Goal: Task Accomplishment & Management: Manage account settings

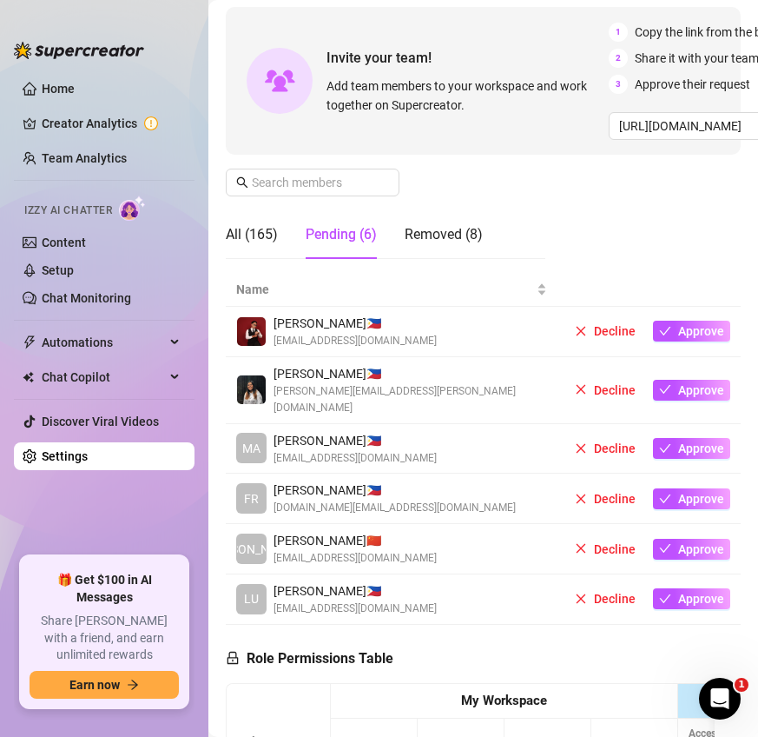
scroll to position [150, 0]
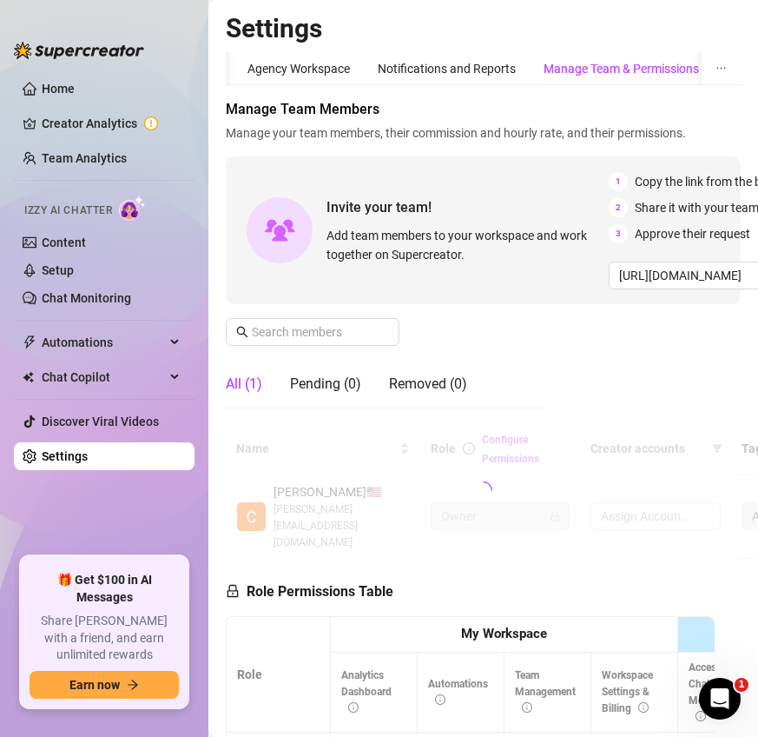
click at [632, 65] on div "Manage Team & Permissions" at bounding box center [622, 68] width 156 height 19
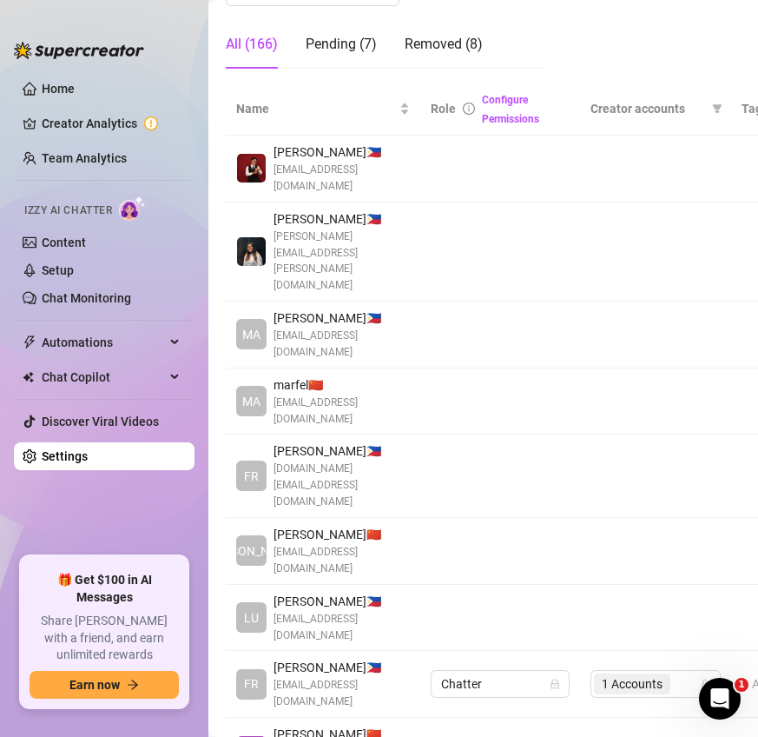
scroll to position [278, 0]
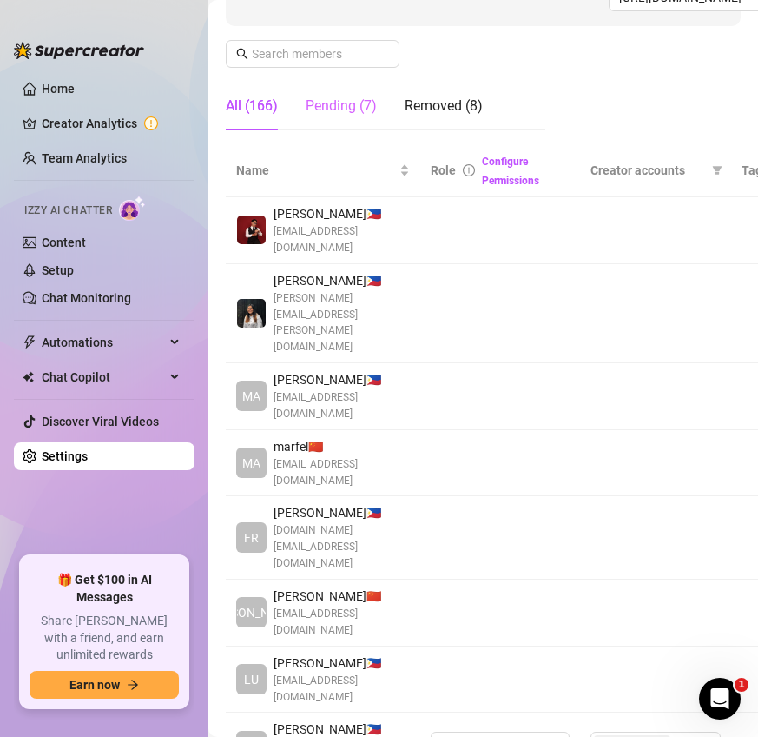
click at [334, 120] on div "Pending (7)" at bounding box center [341, 106] width 71 height 49
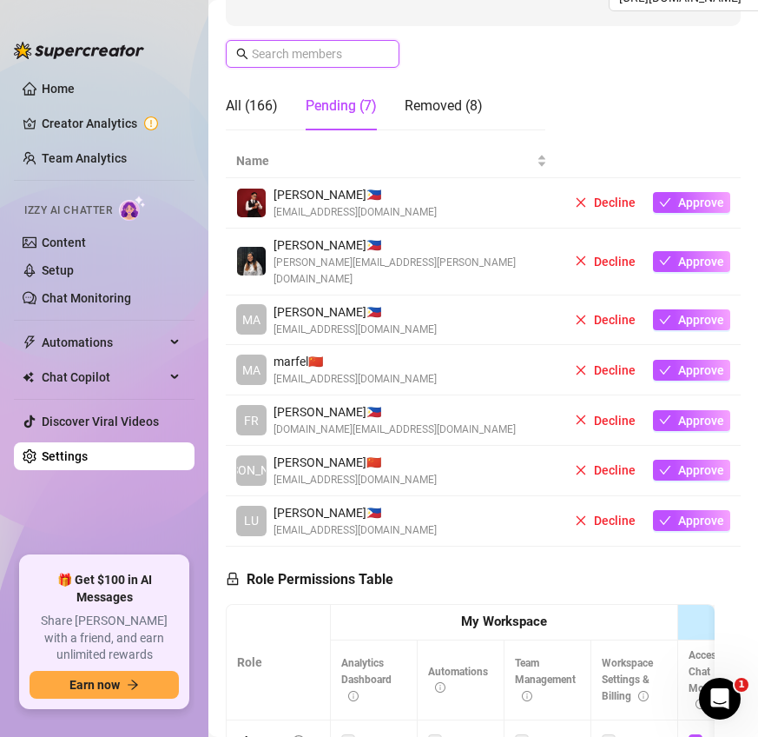
click at [365, 50] on input "text" at bounding box center [313, 53] width 123 height 19
click at [248, 106] on div "All (166)" at bounding box center [252, 106] width 52 height 21
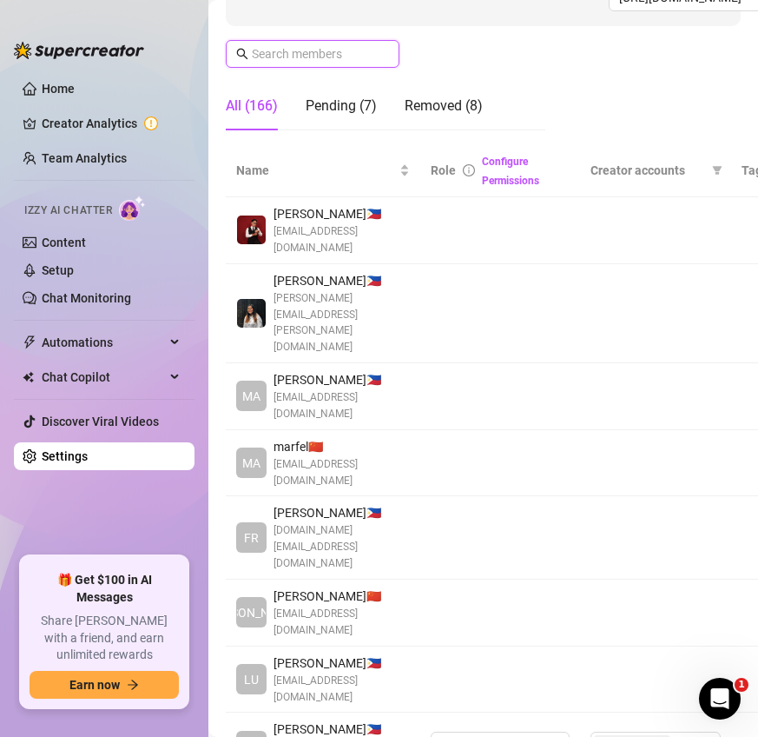
click at [289, 55] on input "text" at bounding box center [313, 53] width 123 height 19
type input "f"
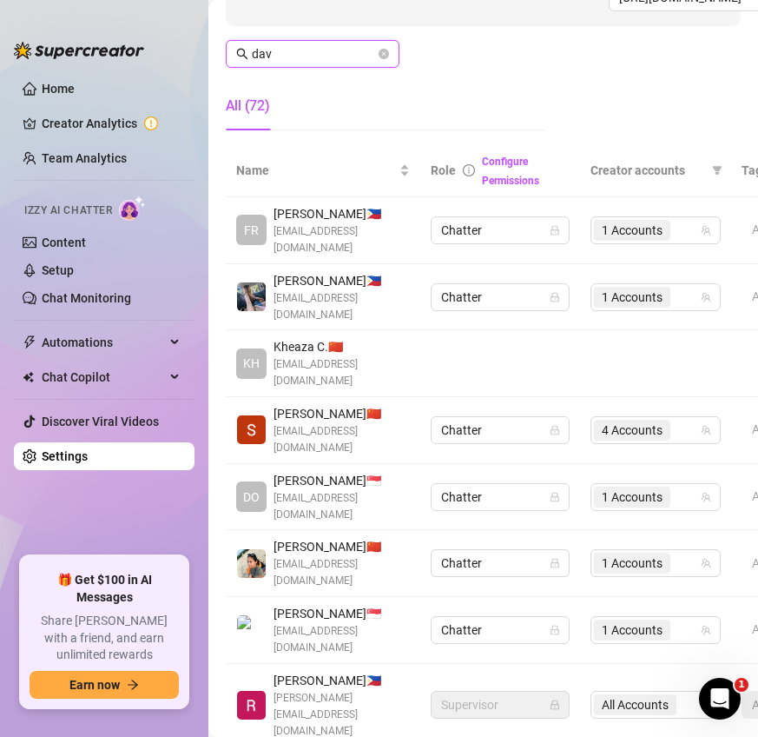
type input "[PERSON_NAME]"
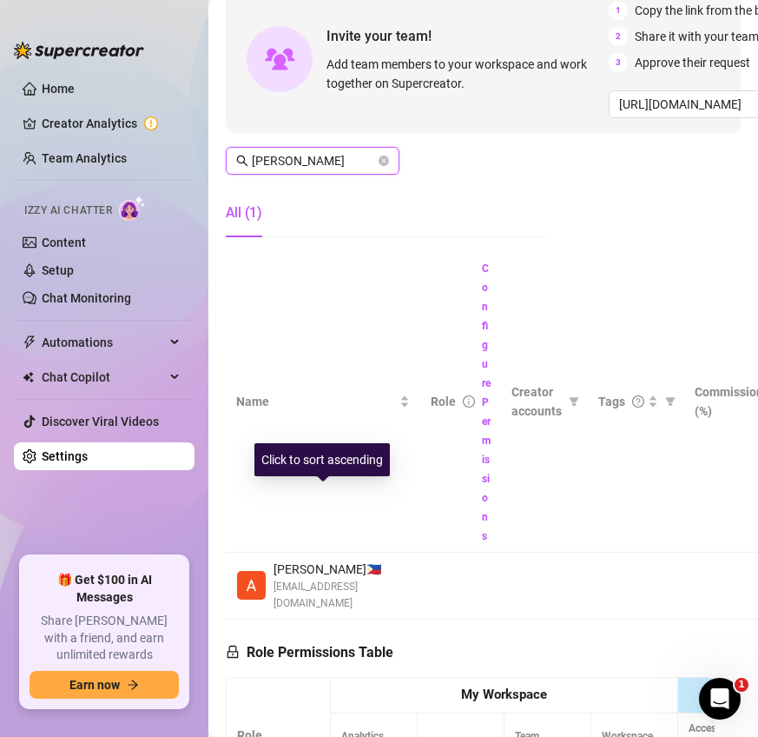
scroll to position [96, 0]
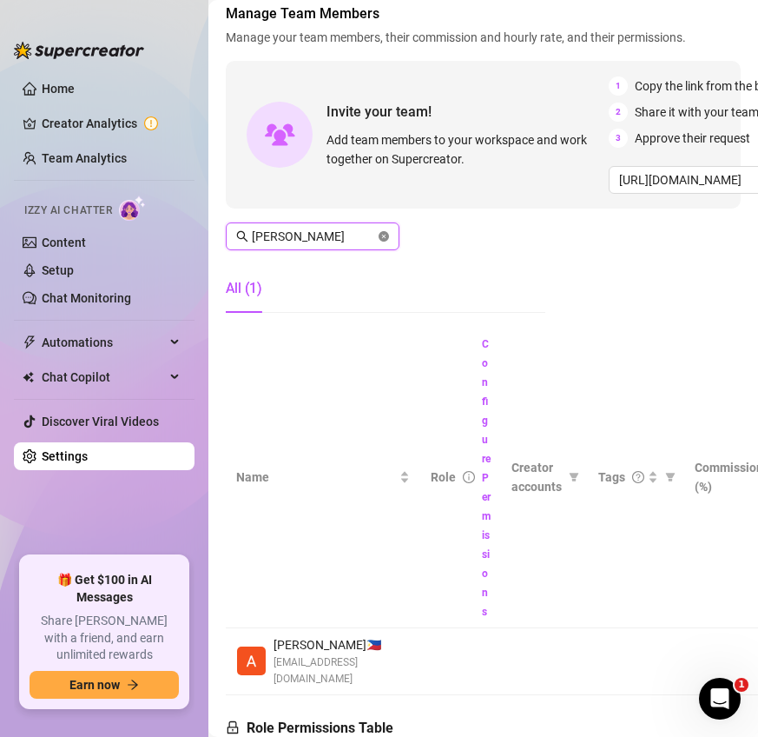
click at [384, 239] on icon "close-circle" at bounding box center [384, 236] width 10 height 10
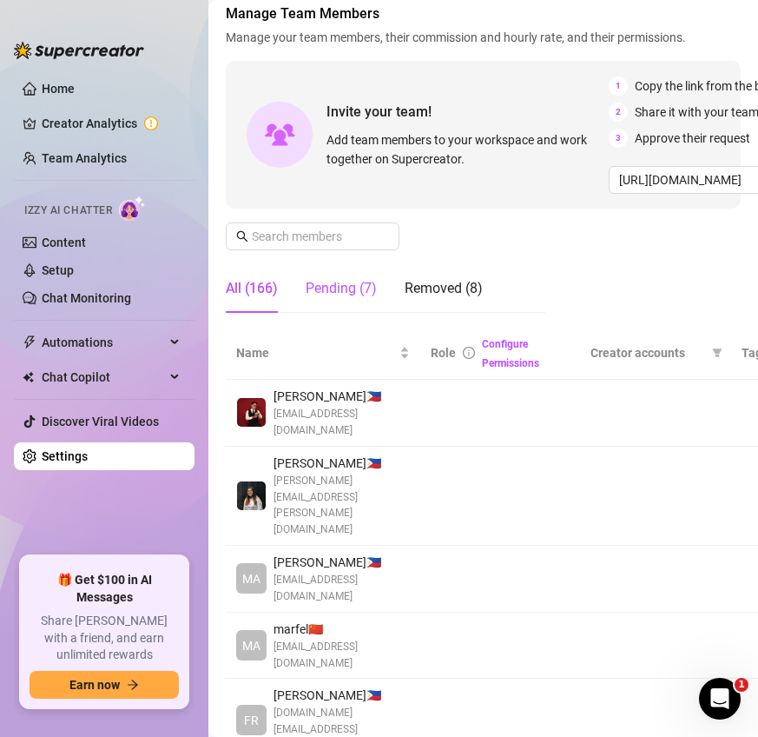
click at [355, 284] on div "Pending (7)" at bounding box center [341, 288] width 71 height 21
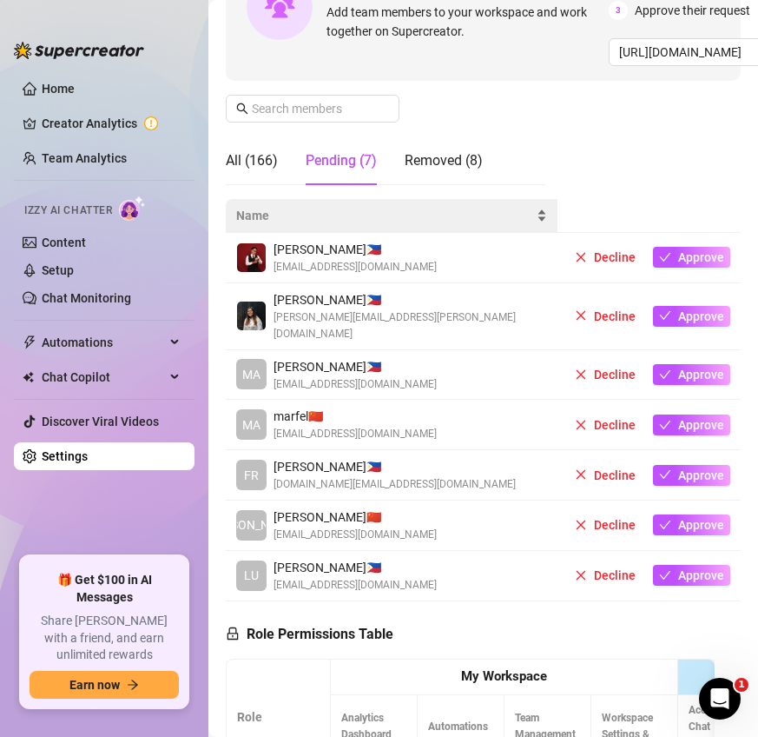
scroll to position [225, 0]
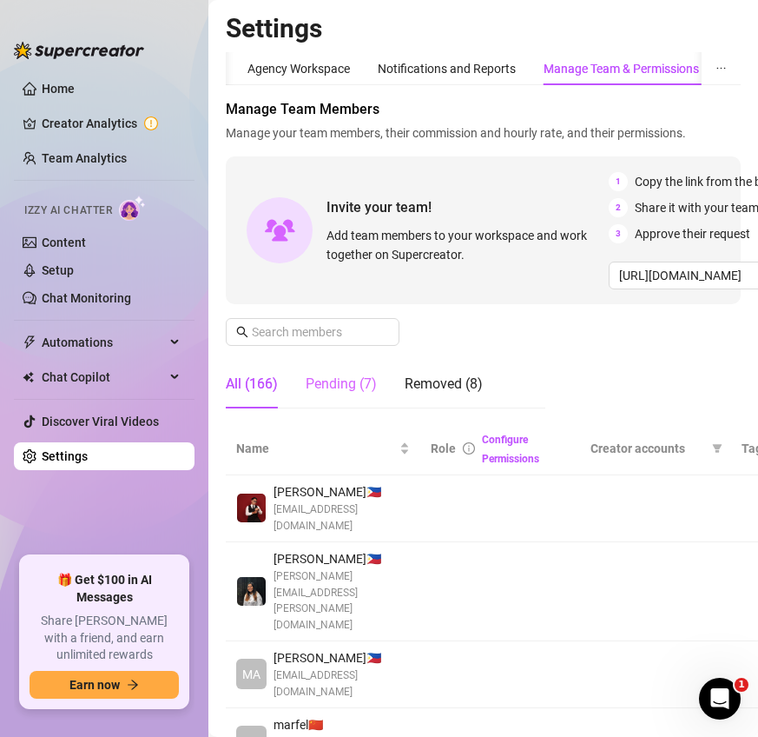
click at [355, 394] on div "Pending (7)" at bounding box center [341, 384] width 71 height 49
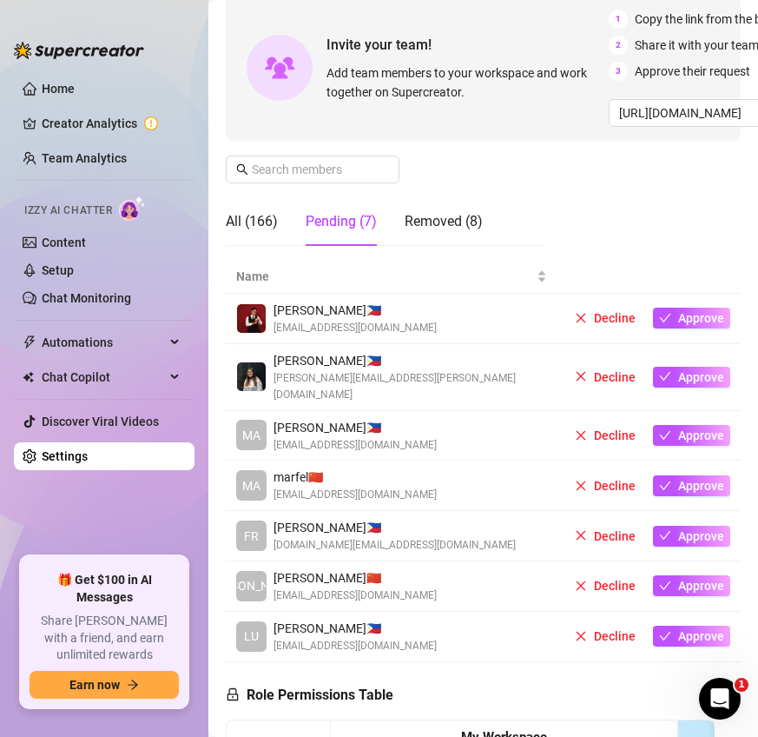
scroll to position [259, 0]
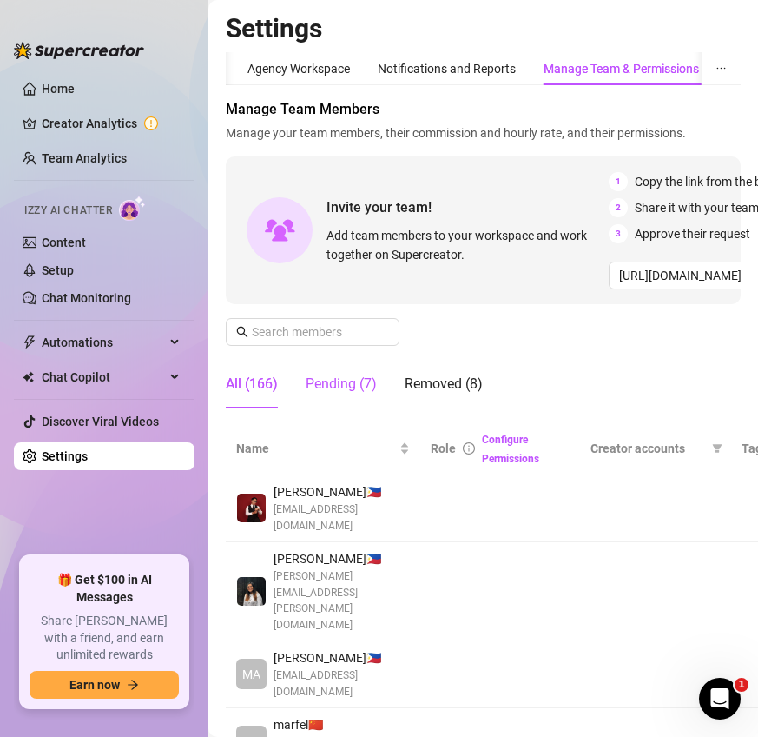
click at [351, 383] on div "Pending (7)" at bounding box center [341, 384] width 71 height 21
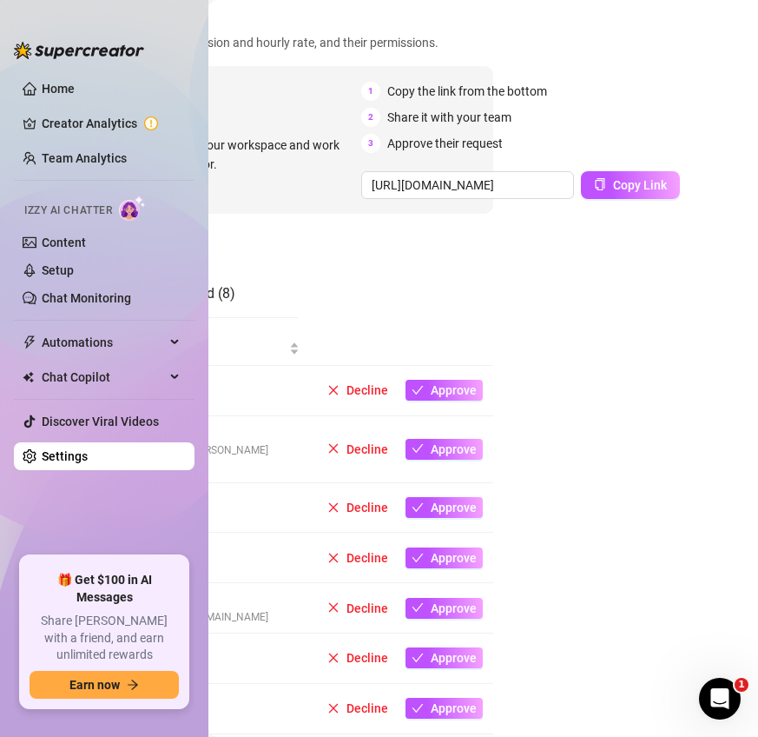
scroll to position [90, 252]
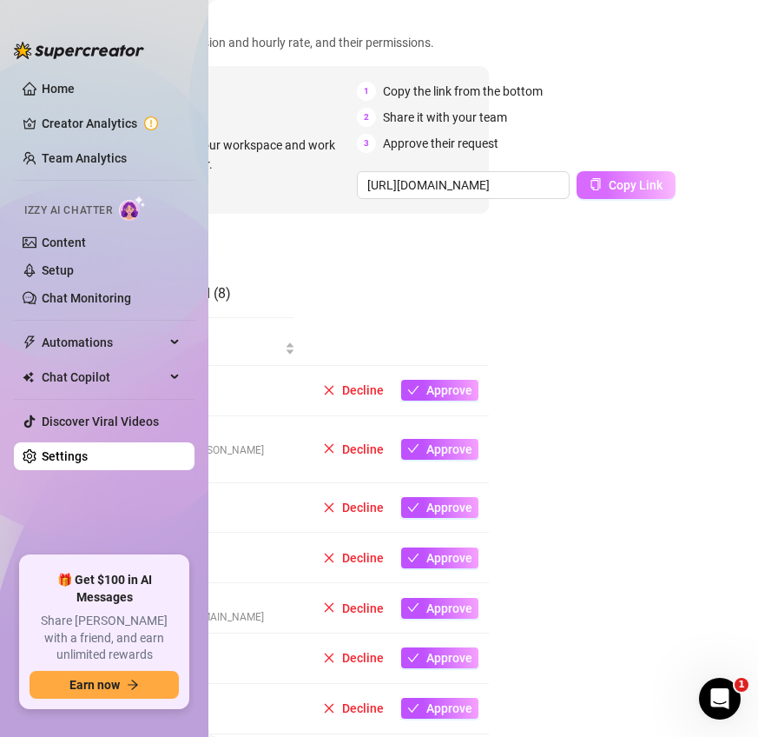
click at [627, 175] on button "Copy Link" at bounding box center [626, 185] width 99 height 28
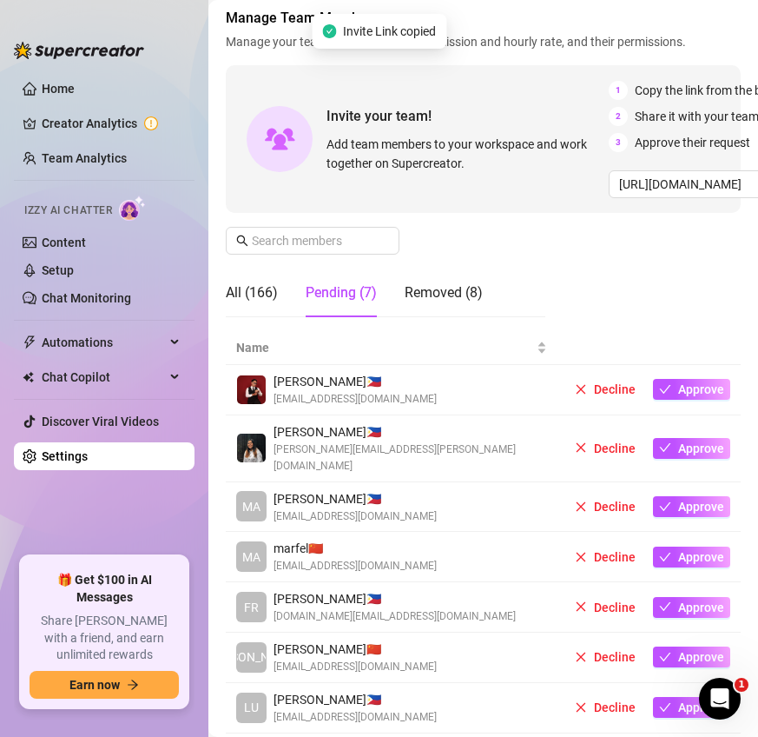
click at [604, 282] on div "Manage Team Members Manage your team members, their commission and hourly rate,…" at bounding box center [483, 169] width 515 height 323
click at [453, 292] on div "Removed (8)" at bounding box center [444, 292] width 78 height 21
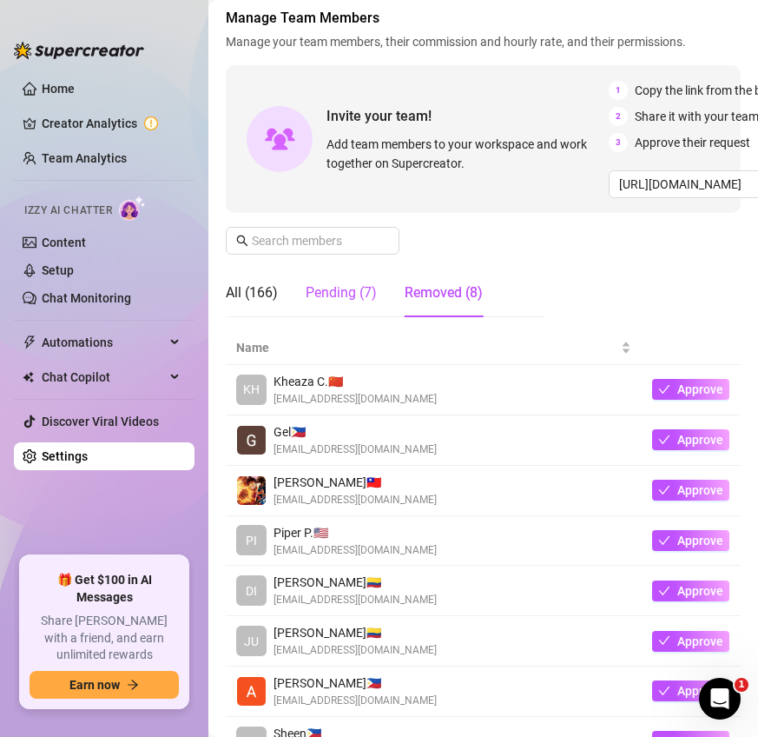
click at [364, 301] on div "Pending (7)" at bounding box center [341, 292] width 71 height 21
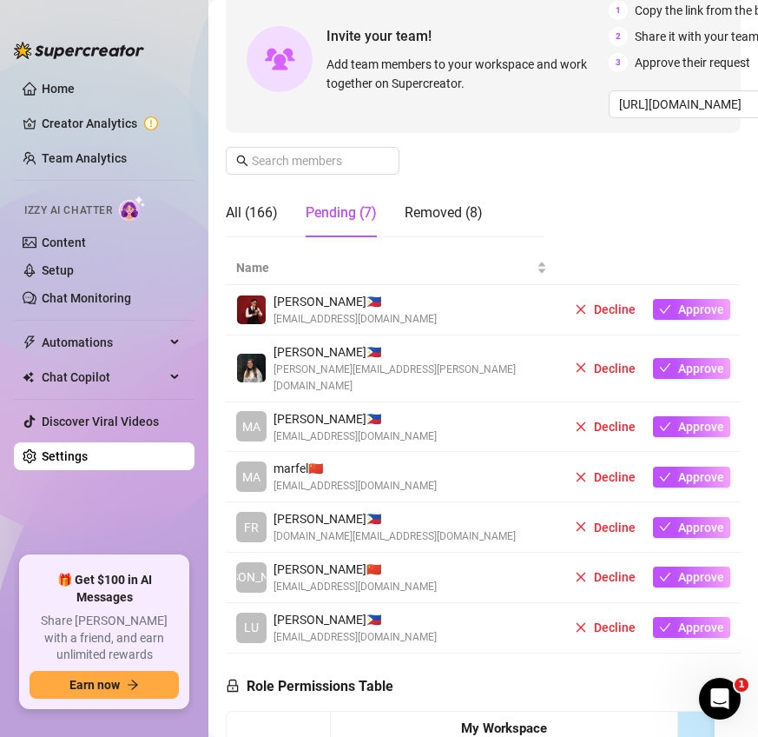
scroll to position [173, 0]
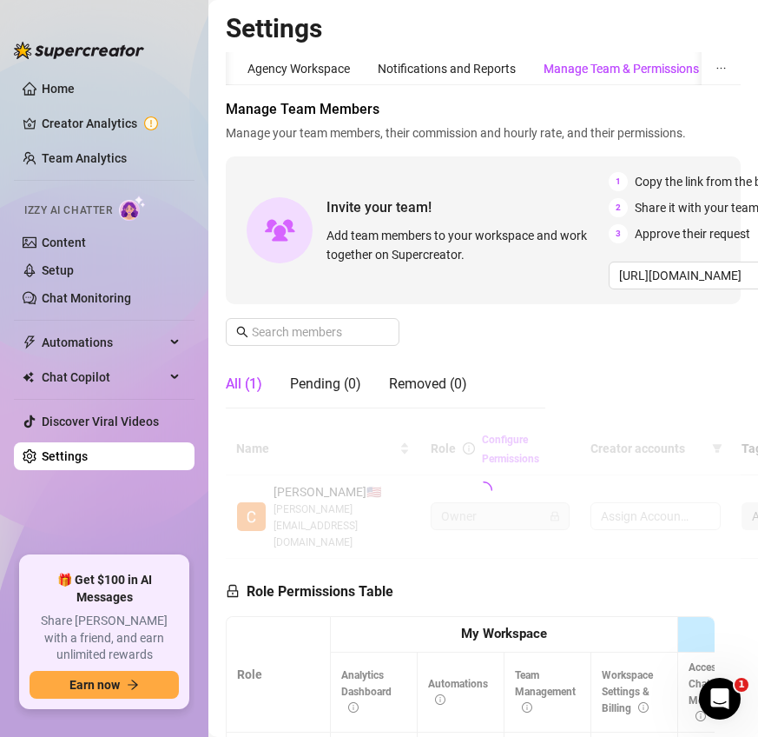
click at [645, 70] on div "Manage Team & Permissions" at bounding box center [622, 68] width 156 height 19
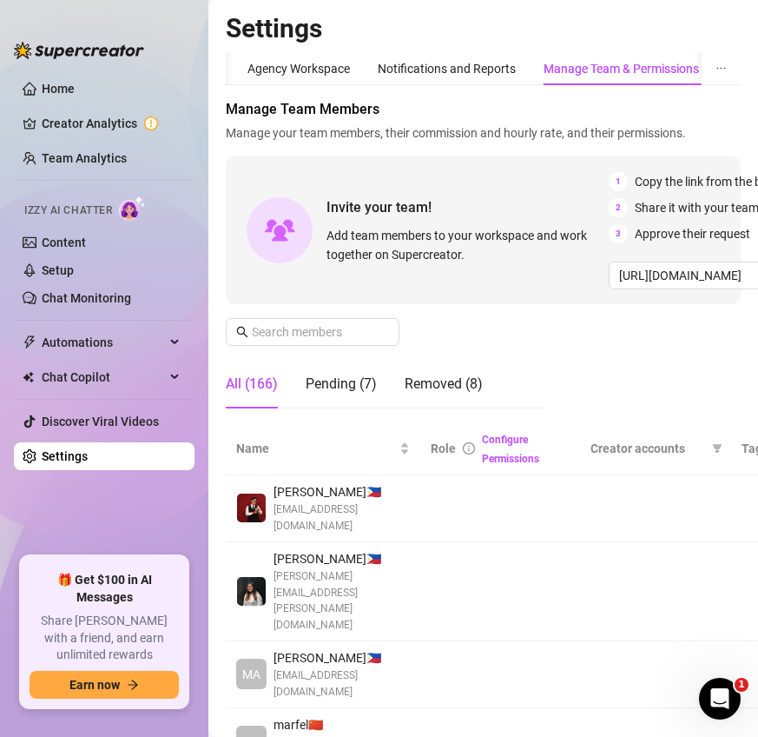
click at [641, 70] on div "Manage Team & Permissions" at bounding box center [622, 68] width 156 height 19
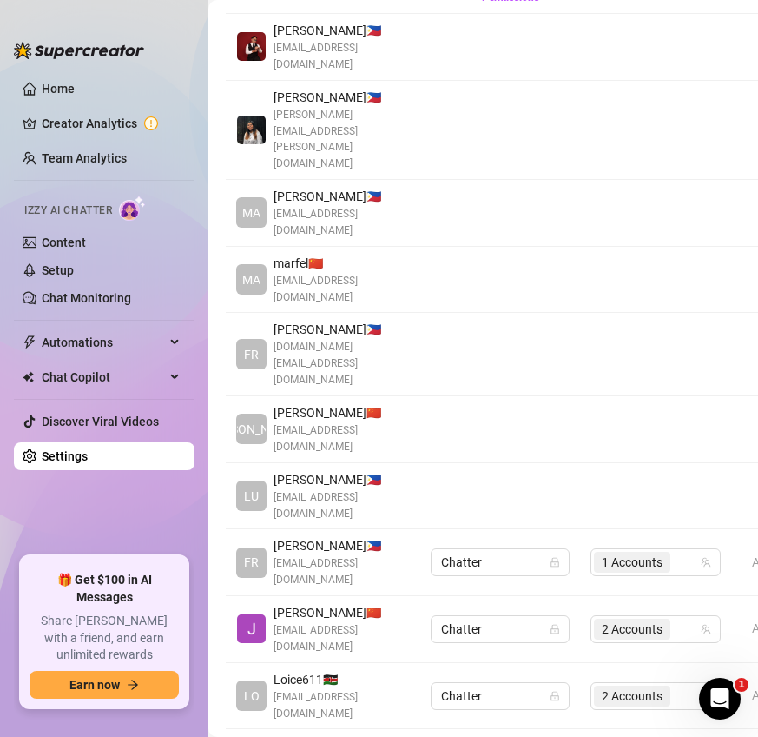
scroll to position [328, 0]
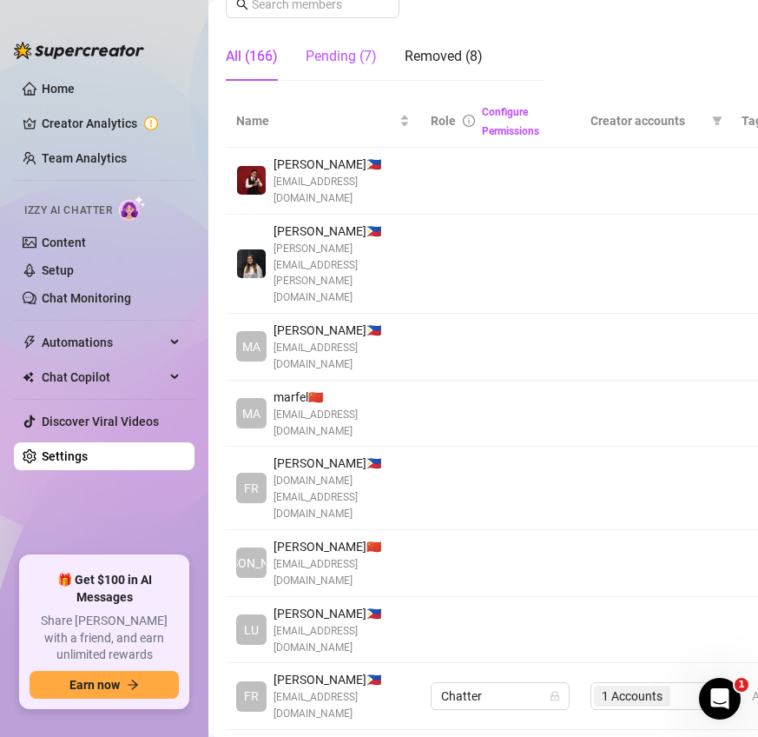
click at [354, 58] on div "Pending (7)" at bounding box center [341, 56] width 71 height 21
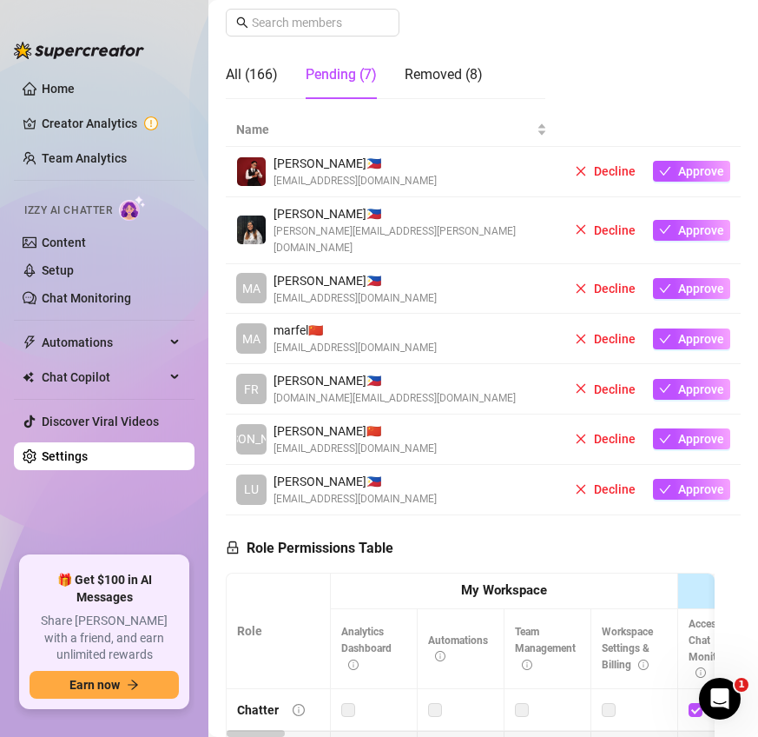
scroll to position [270, 0]
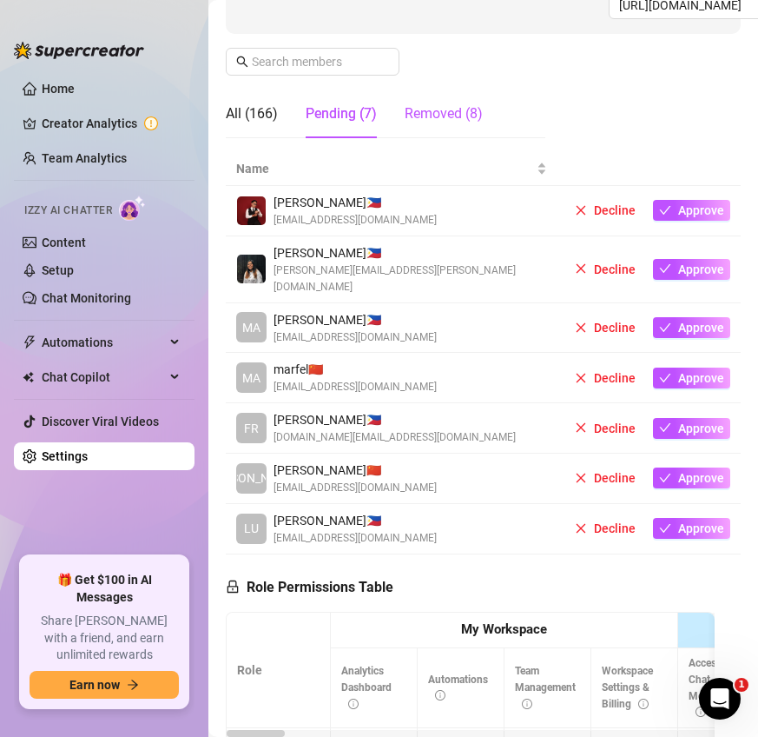
click at [433, 117] on div "Removed (8)" at bounding box center [444, 113] width 78 height 21
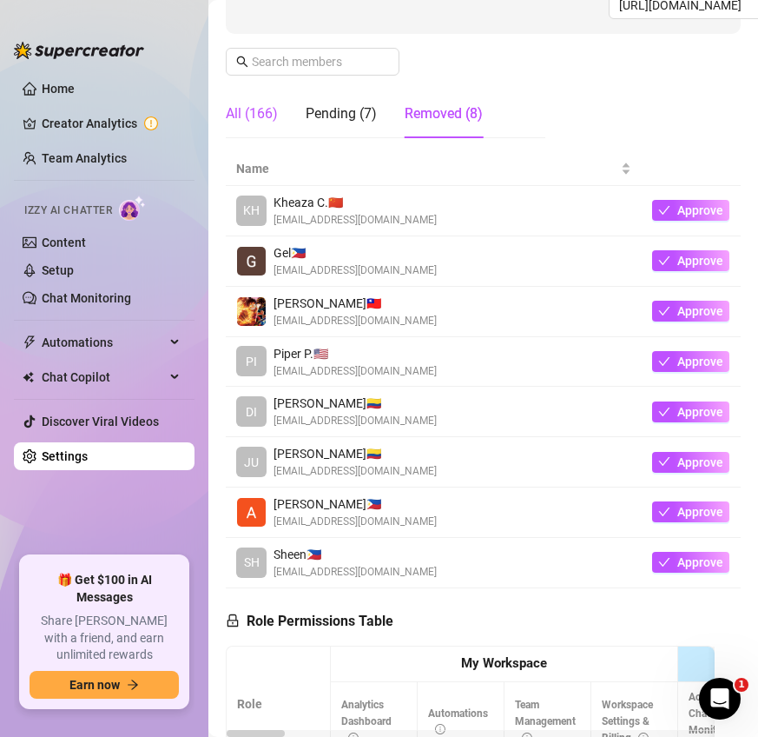
click at [237, 123] on div "All (166)" at bounding box center [252, 113] width 52 height 21
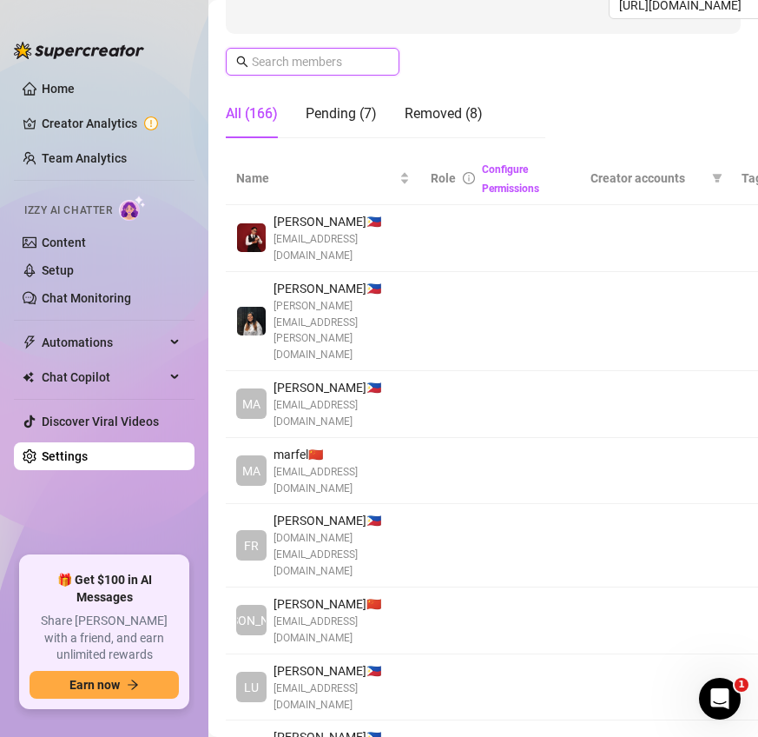
click at [314, 60] on input "text" at bounding box center [313, 61] width 123 height 19
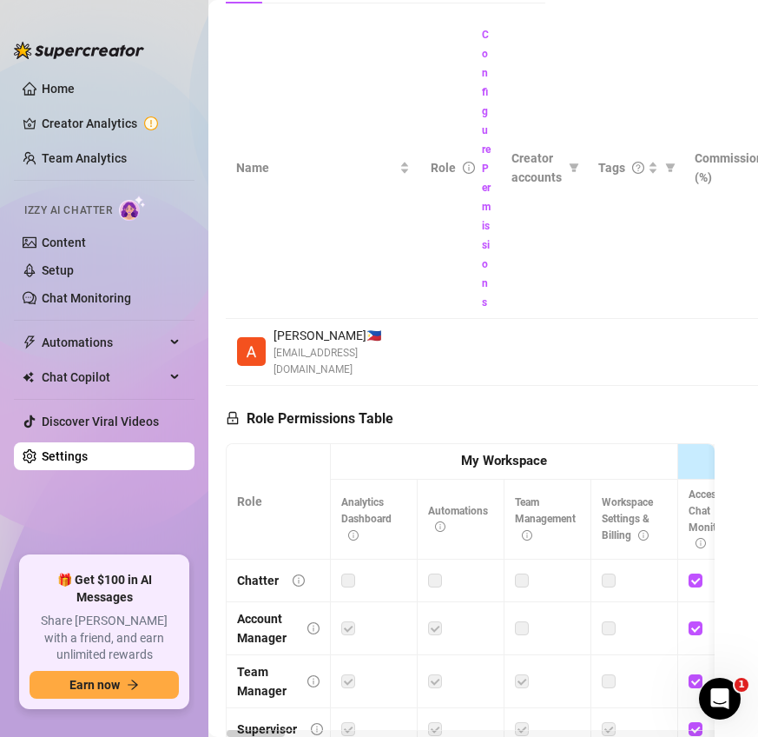
scroll to position [245, 0]
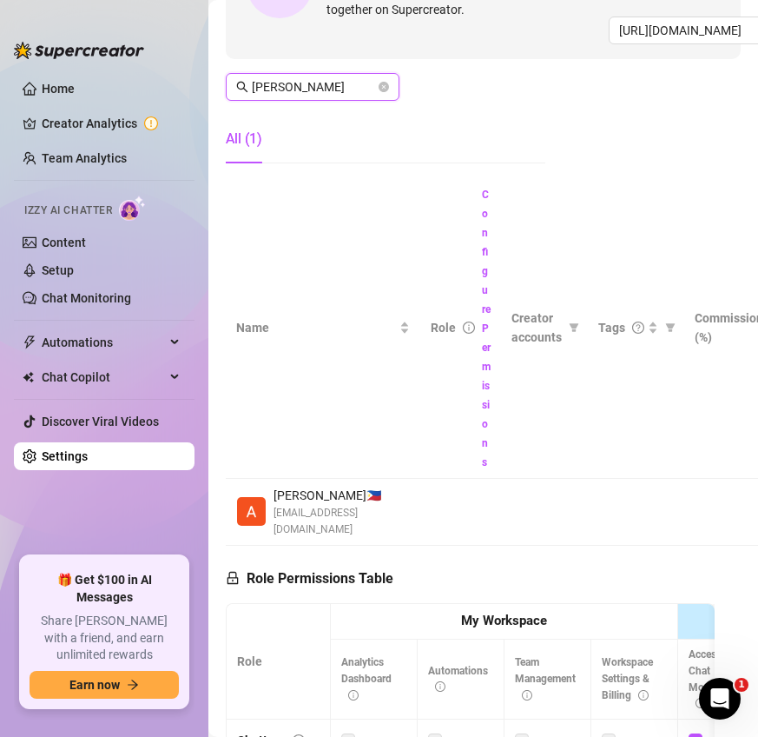
type input "dave"
click at [392, 78] on span "dave" at bounding box center [313, 87] width 174 height 28
click at [388, 78] on span at bounding box center [384, 86] width 10 height 19
click at [385, 84] on icon "close-circle" at bounding box center [384, 87] width 10 height 10
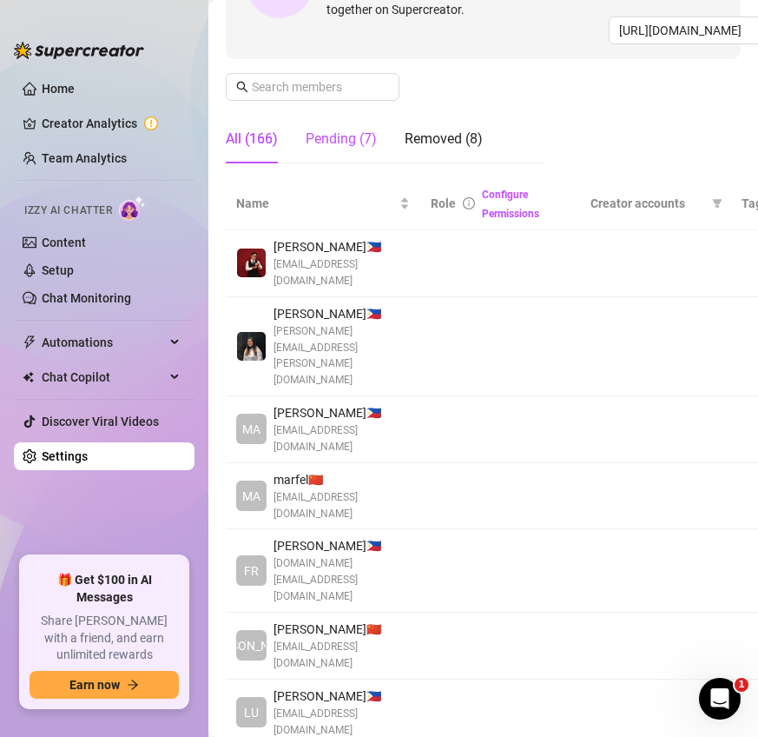
click at [332, 137] on div "Pending (7)" at bounding box center [341, 139] width 71 height 21
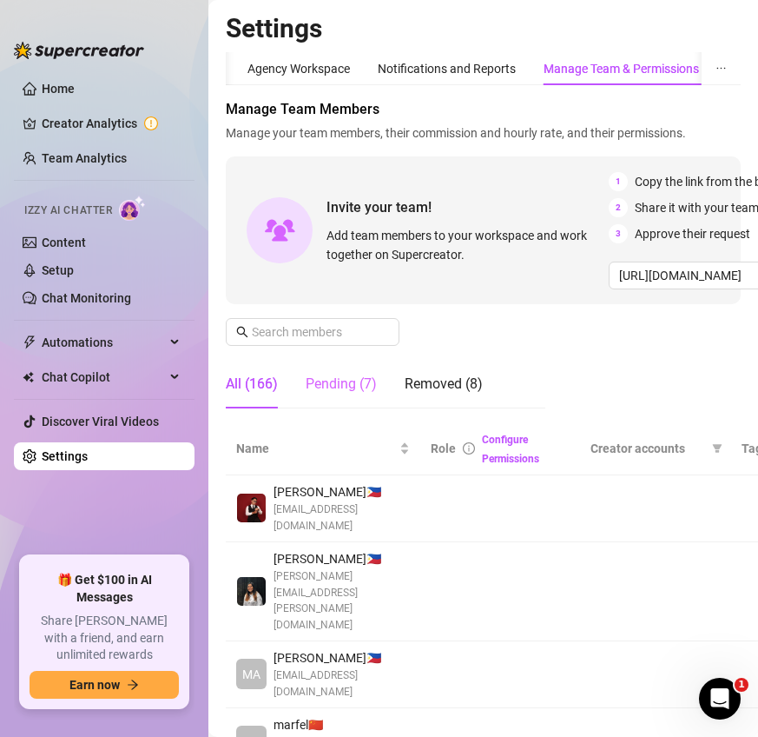
click at [361, 398] on div "Pending (7)" at bounding box center [341, 384] width 71 height 49
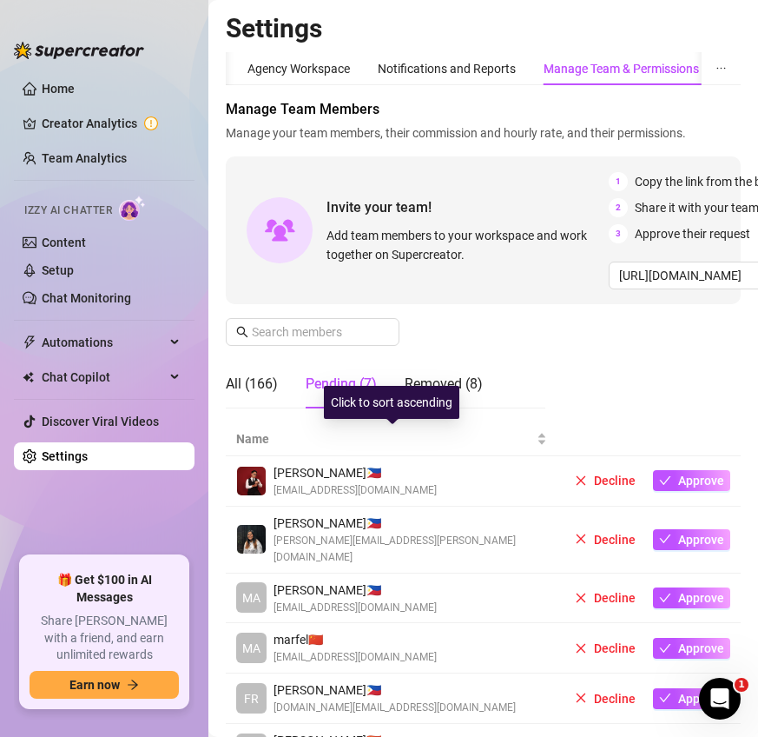
click at [343, 395] on div "Click to sort ascending" at bounding box center [392, 402] width 136 height 33
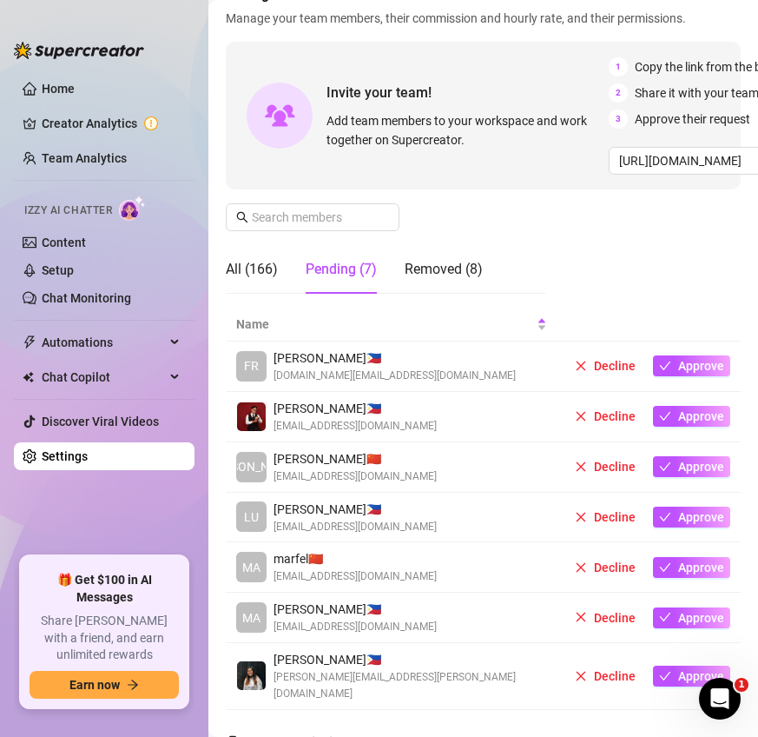
scroll to position [103, 0]
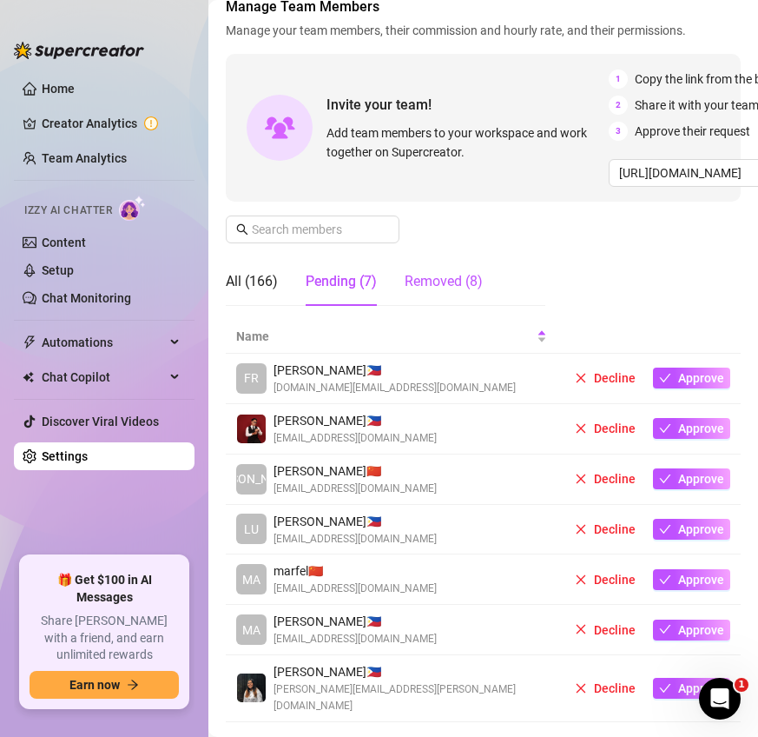
click at [458, 282] on div "Removed (8)" at bounding box center [444, 281] width 78 height 21
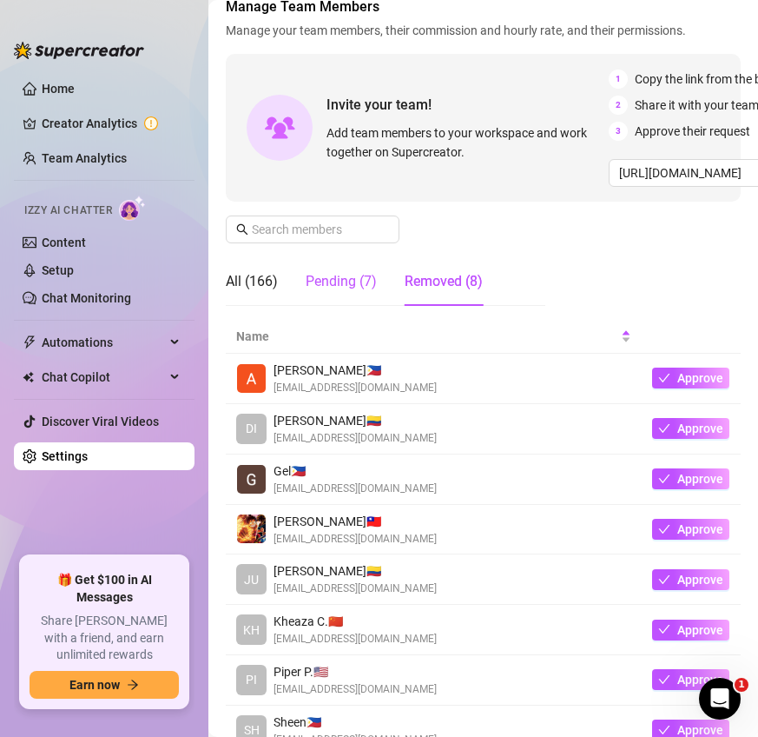
click at [340, 289] on div "Pending (7)" at bounding box center [341, 281] width 71 height 21
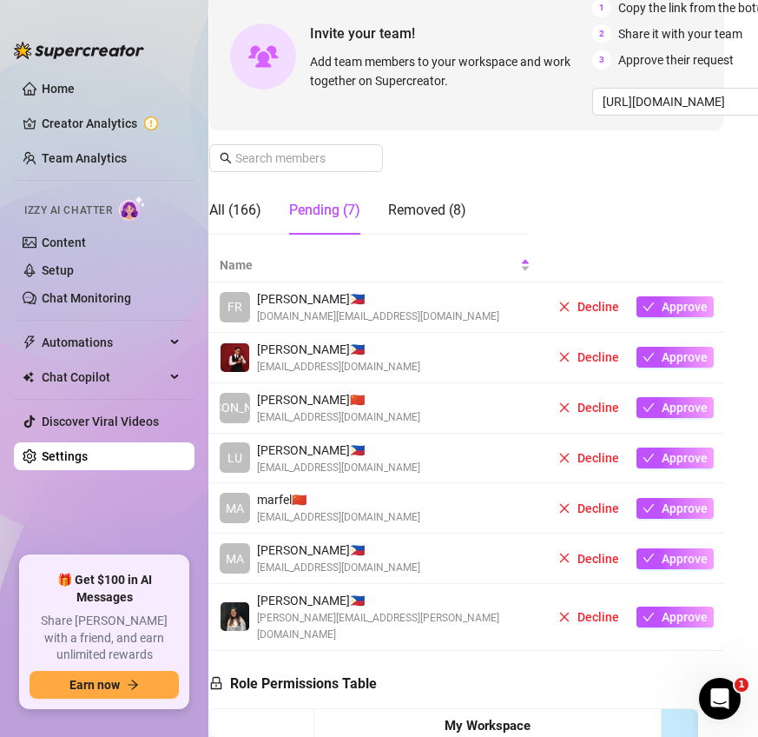
scroll to position [175, 17]
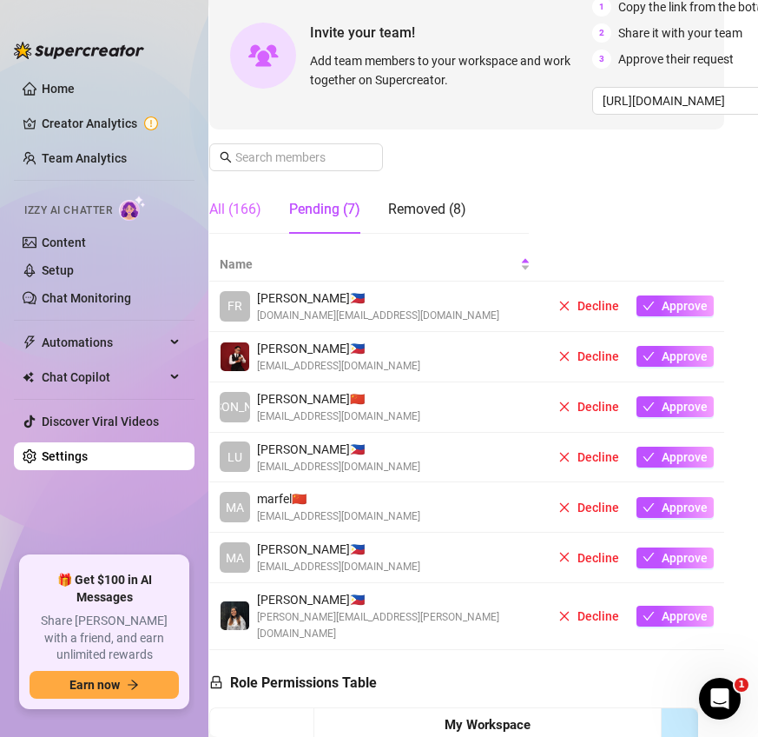
click at [248, 222] on div "All (166)" at bounding box center [235, 209] width 52 height 49
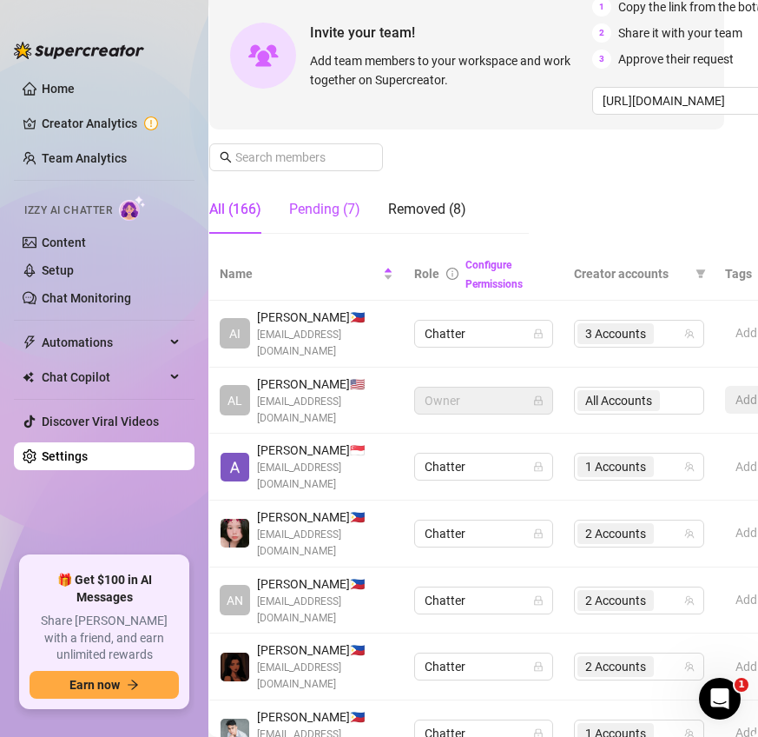
click at [337, 204] on div "Pending (7)" at bounding box center [324, 209] width 71 height 21
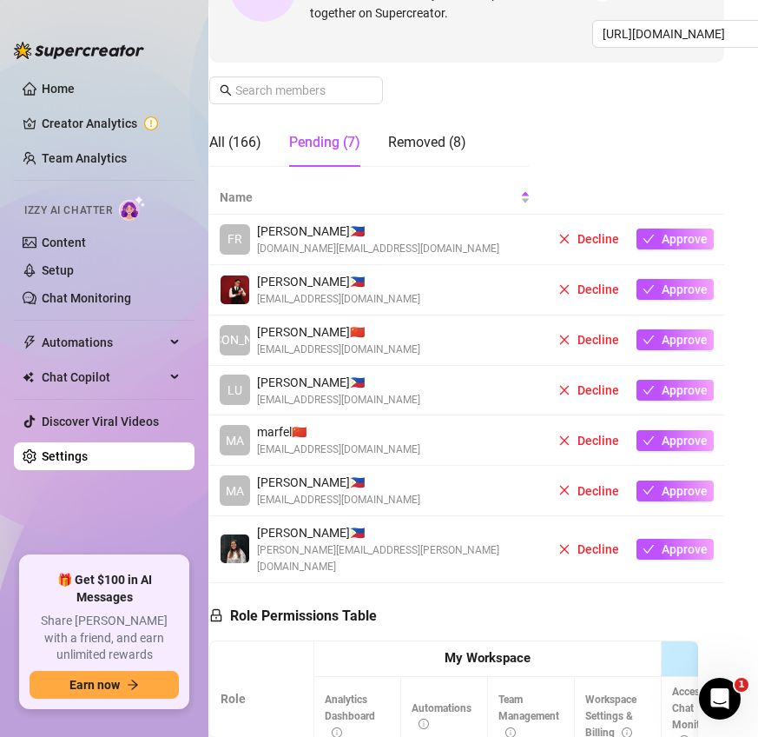
scroll to position [242, 17]
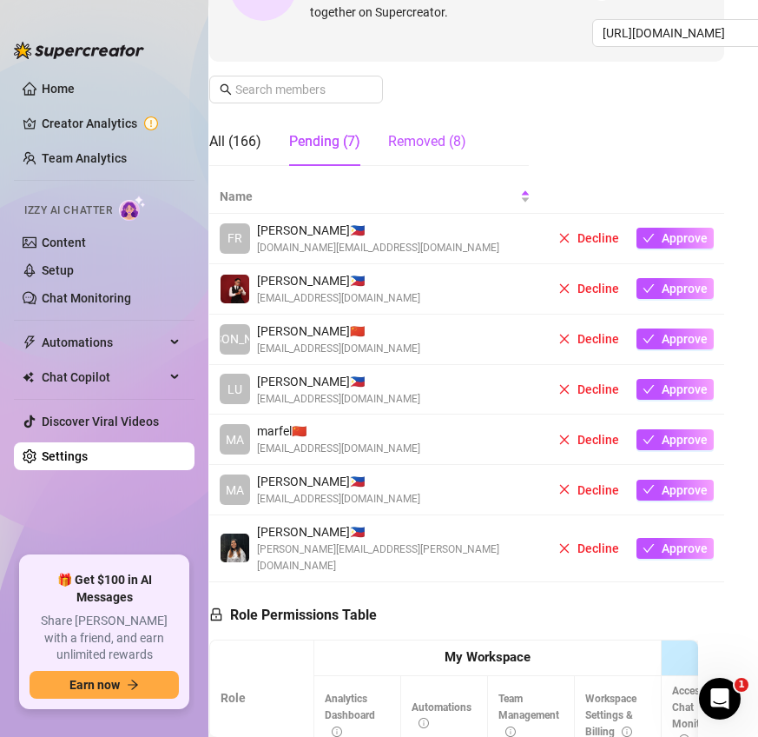
click at [427, 141] on div "Removed (8)" at bounding box center [427, 141] width 78 height 21
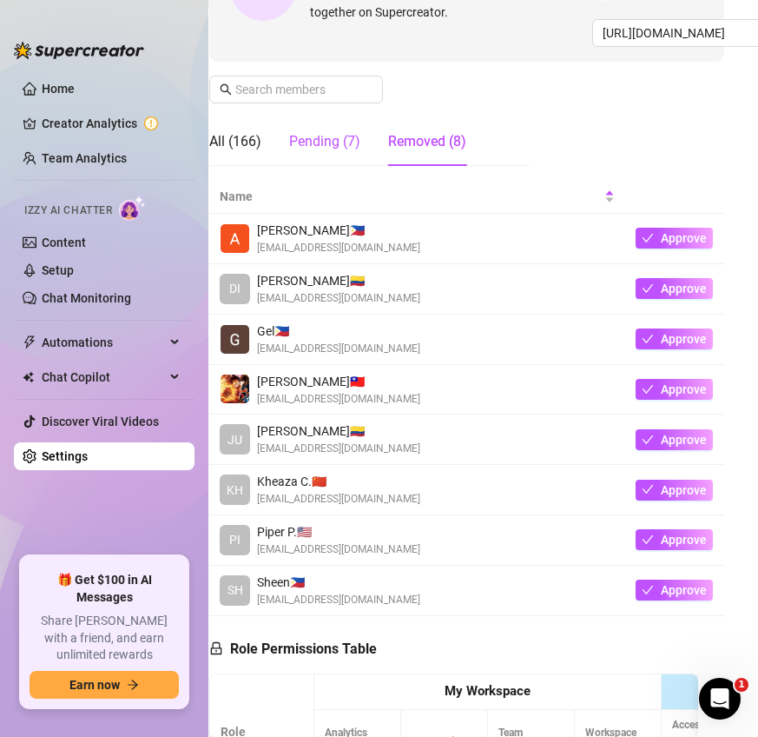
click at [356, 143] on div "Pending (7)" at bounding box center [324, 141] width 71 height 21
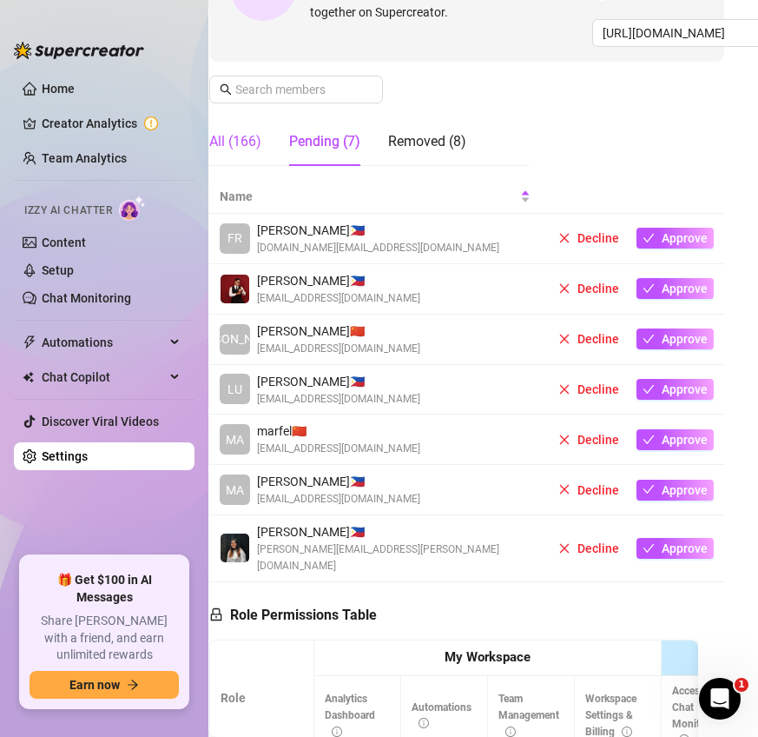
click at [255, 145] on div "All (166)" at bounding box center [235, 141] width 52 height 21
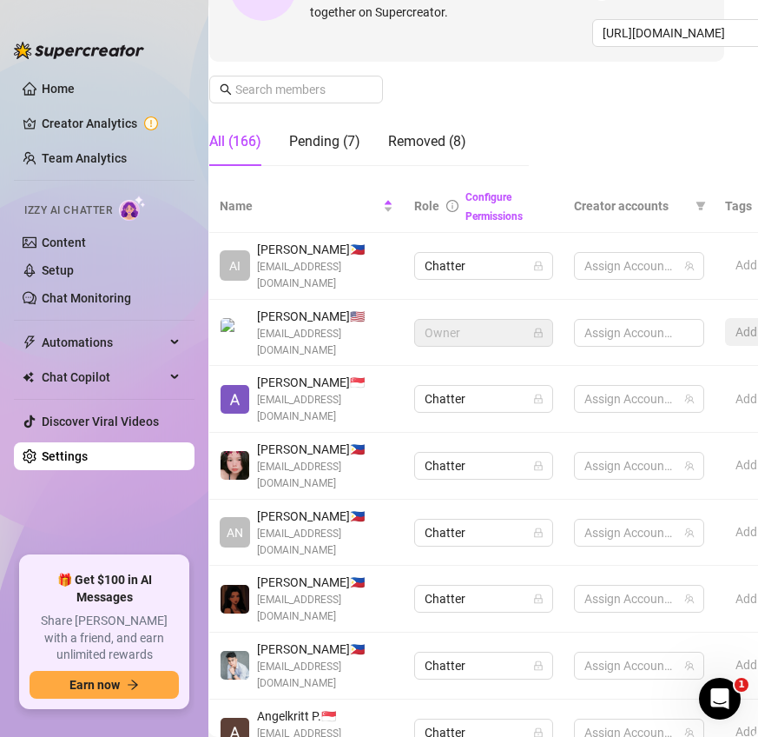
click at [243, 162] on div "All (166)" at bounding box center [235, 141] width 52 height 49
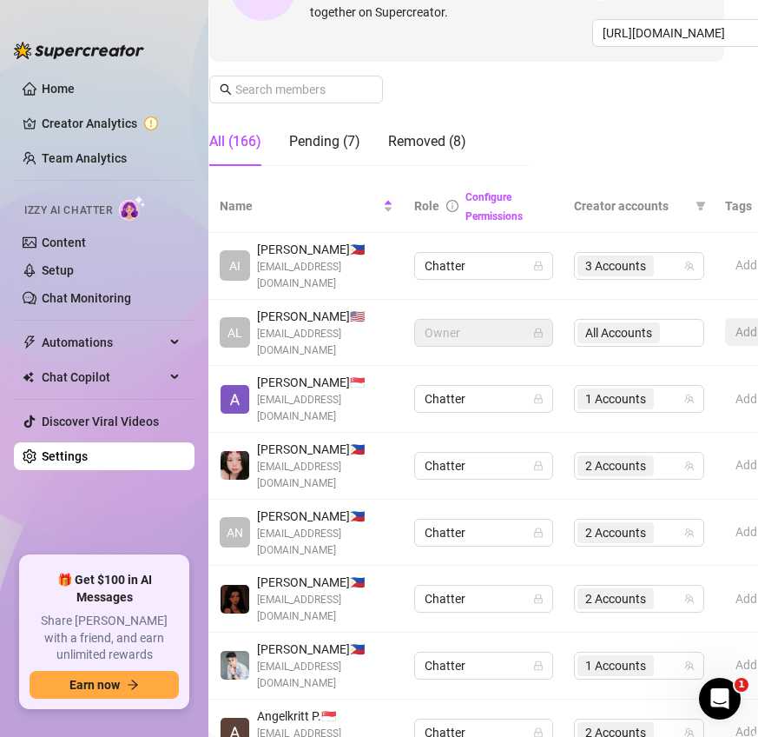
click at [243, 162] on div "All (166)" at bounding box center [235, 141] width 52 height 49
click at [302, 90] on input "text" at bounding box center [296, 89] width 123 height 19
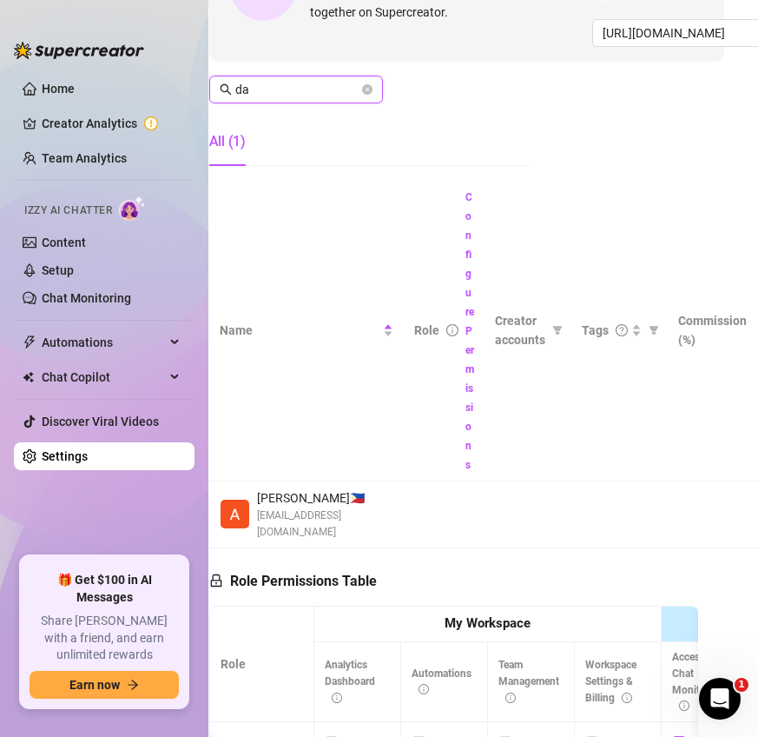
type input "d"
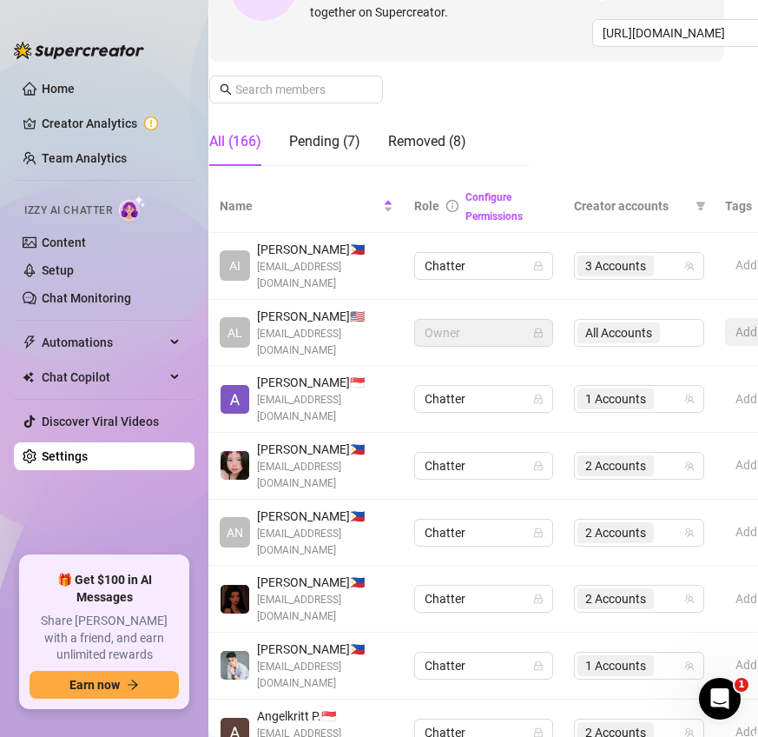
click at [520, 98] on div "Manage Team Members Manage your team members, their commission and hourly rate,…" at bounding box center [466, 18] width 515 height 323
click at [306, 142] on div "Pending (7)" at bounding box center [324, 141] width 71 height 21
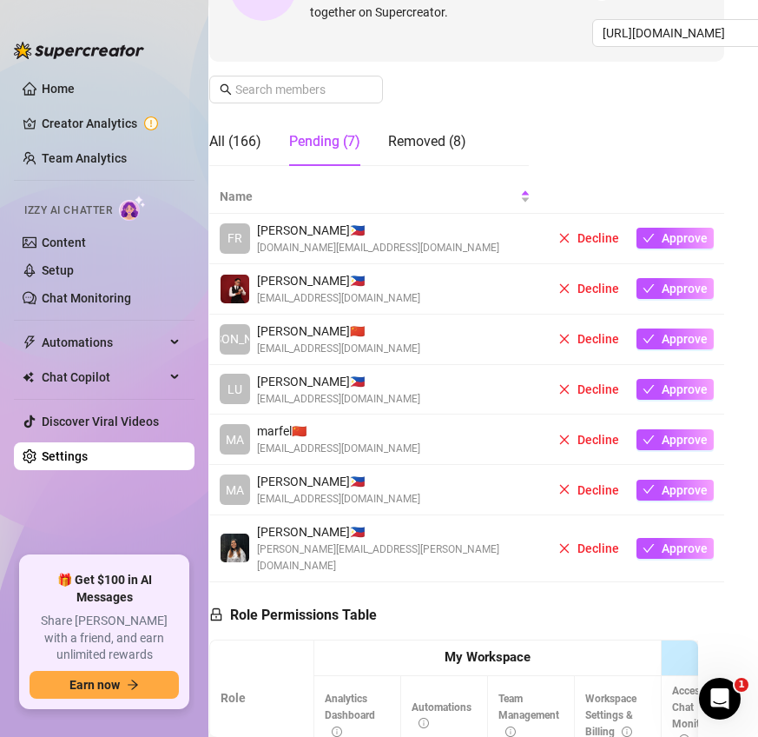
click at [555, 76] on div "Manage Team Members Manage your team members, their commission and hourly rate,…" at bounding box center [466, 18] width 515 height 323
click at [287, 100] on span at bounding box center [296, 90] width 174 height 28
click at [235, 149] on div "All (166)" at bounding box center [235, 141] width 52 height 21
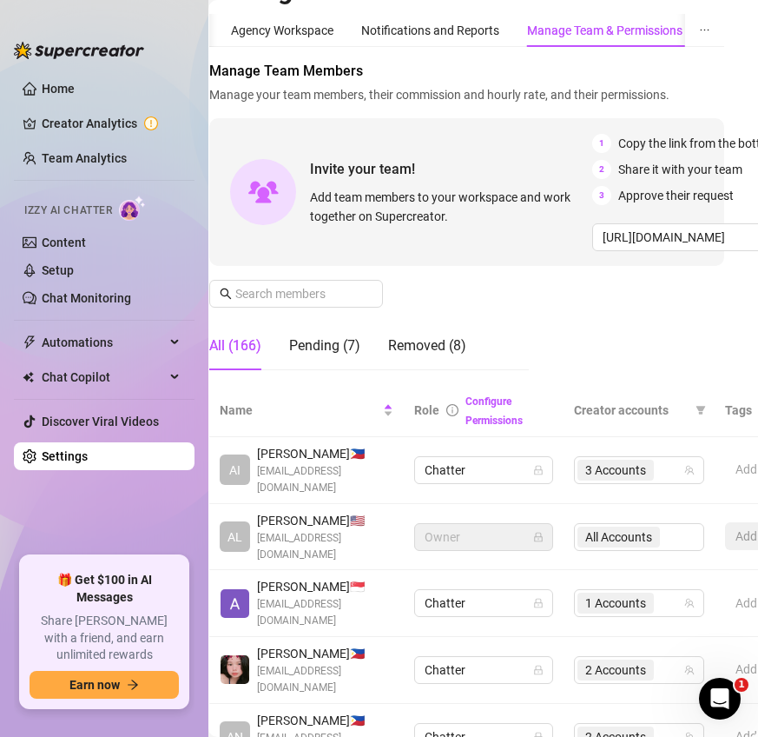
scroll to position [0, 17]
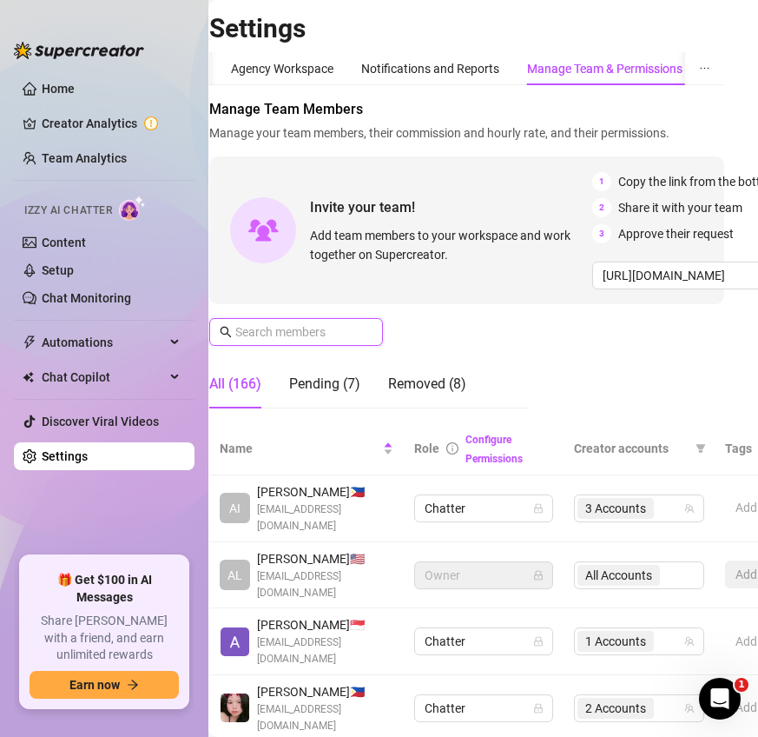
click at [315, 327] on input "text" at bounding box center [296, 331] width 123 height 19
click at [341, 374] on div "Pending (7)" at bounding box center [324, 384] width 71 height 21
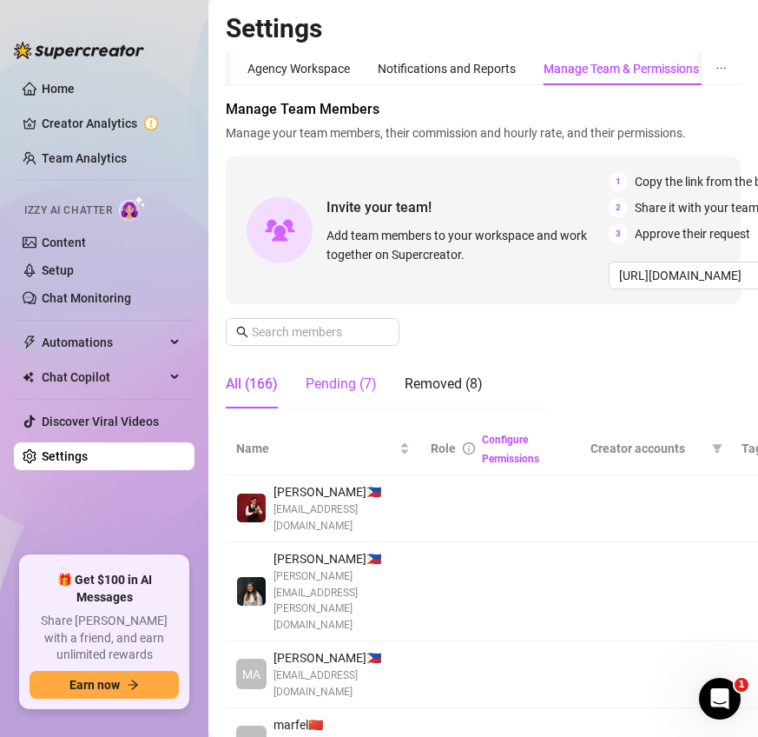
click at [333, 381] on div "Pending (7)" at bounding box center [341, 384] width 71 height 21
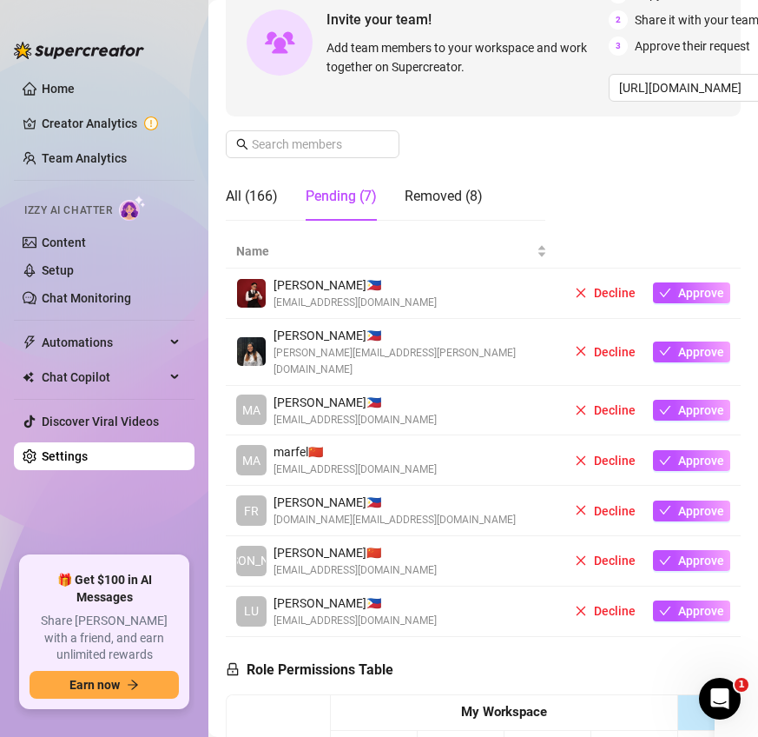
scroll to position [254, 0]
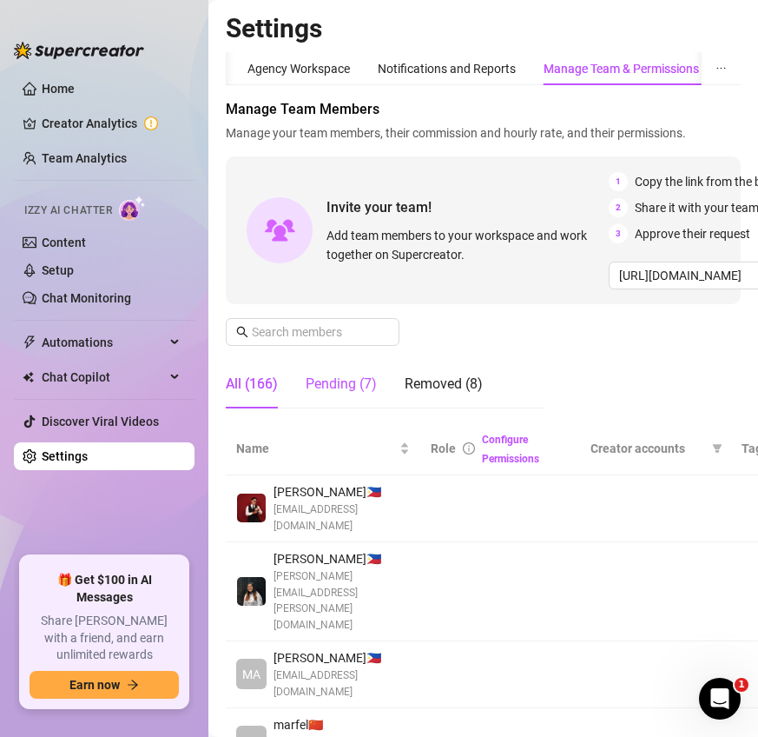
click at [342, 386] on div "Pending (7)" at bounding box center [341, 384] width 71 height 21
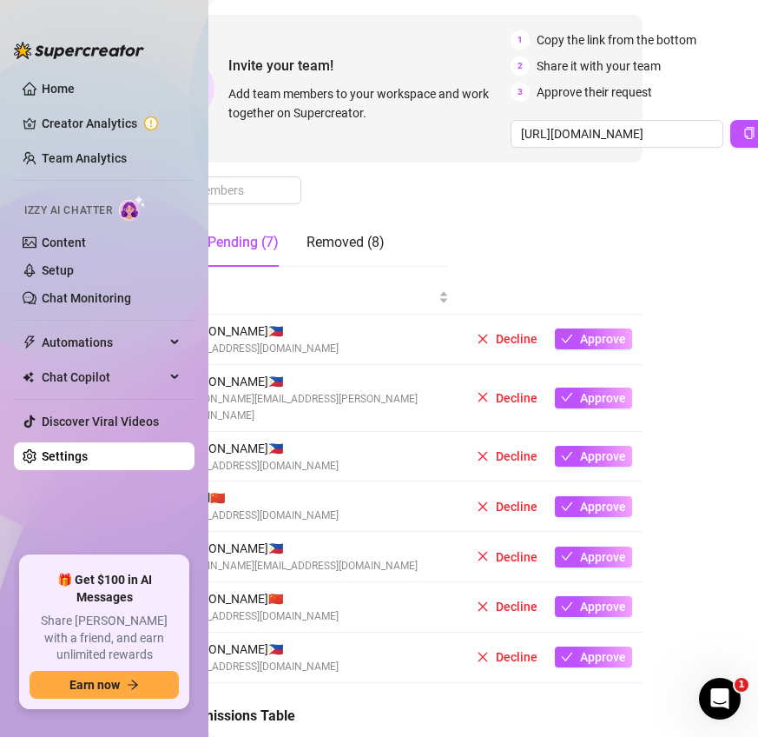
scroll to position [142, 151]
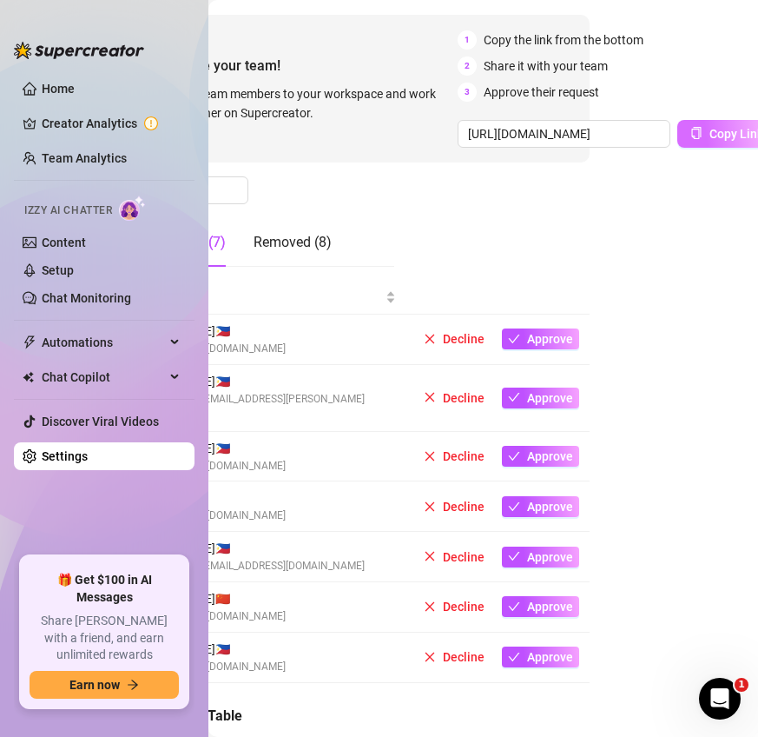
click at [729, 129] on span "Copy Link" at bounding box center [737, 134] width 54 height 14
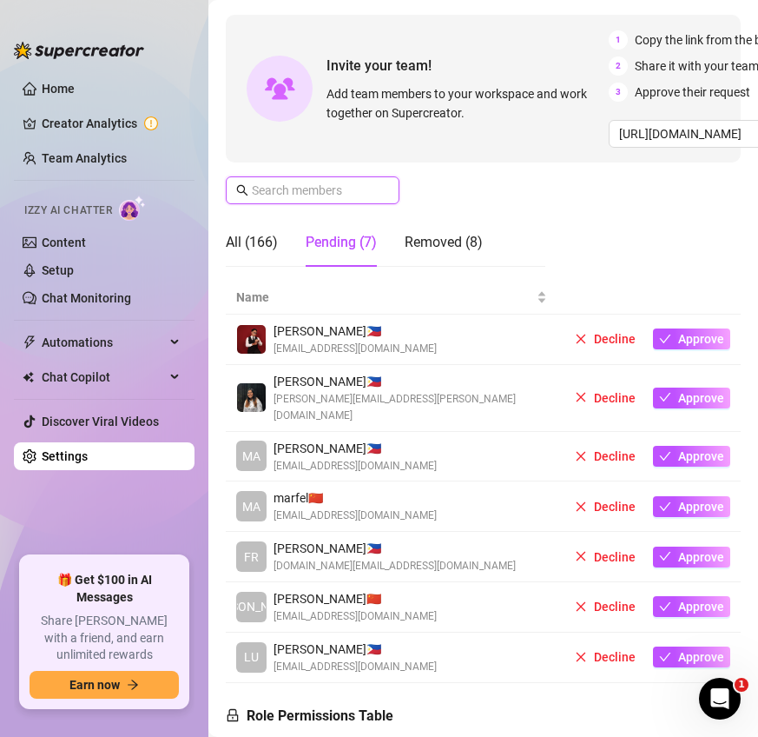
click at [329, 195] on input "text" at bounding box center [313, 190] width 123 height 19
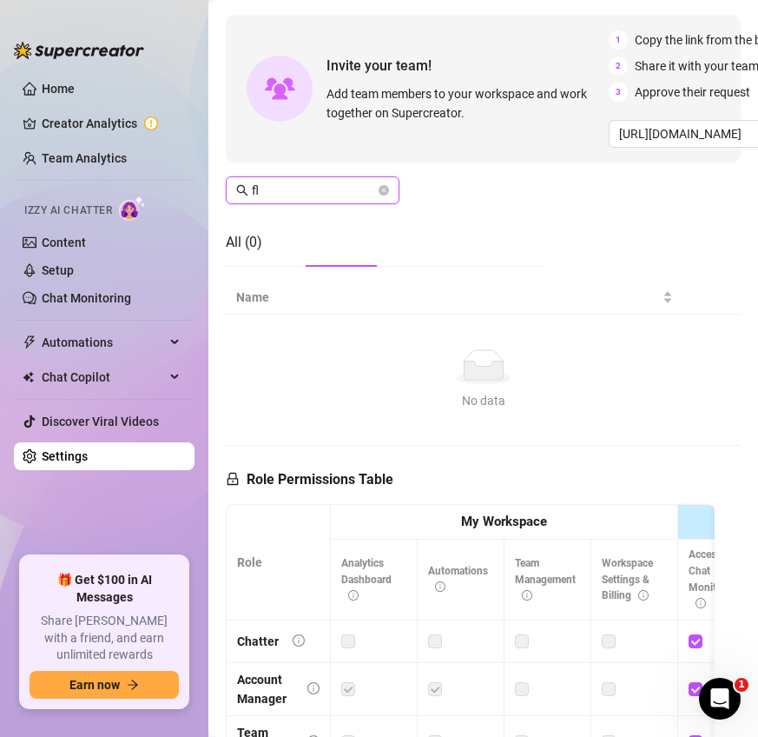
type input "f"
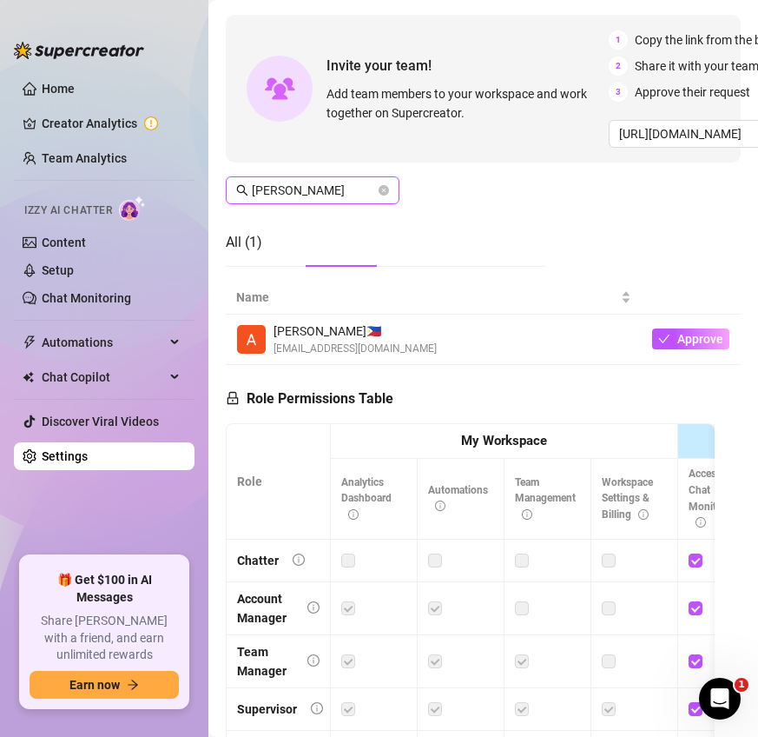
type input "dave"
click at [386, 189] on icon "close-circle" at bounding box center [384, 190] width 10 height 10
click at [386, 189] on span at bounding box center [384, 190] width 10 height 19
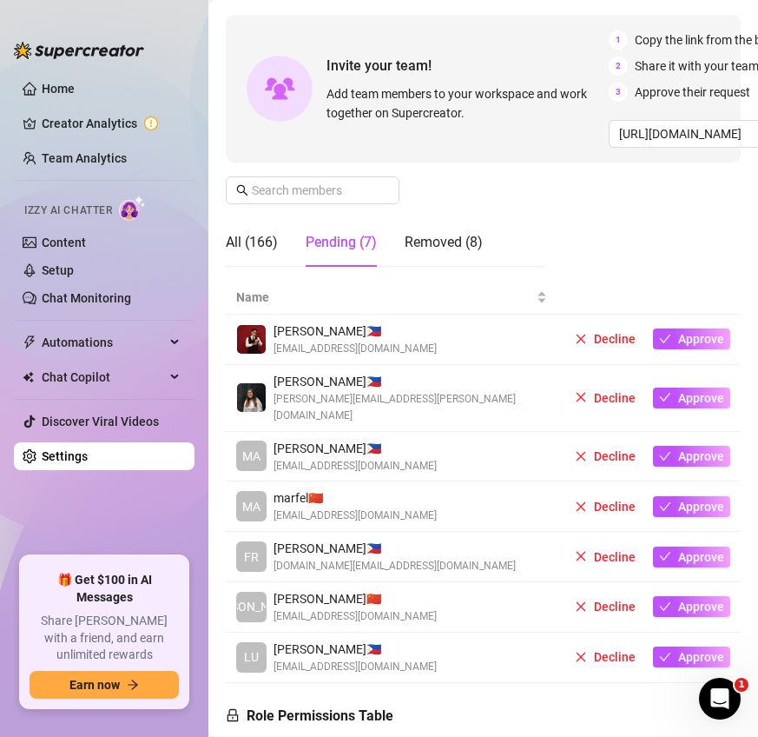
click at [362, 240] on div "Pending (7)" at bounding box center [341, 242] width 71 height 21
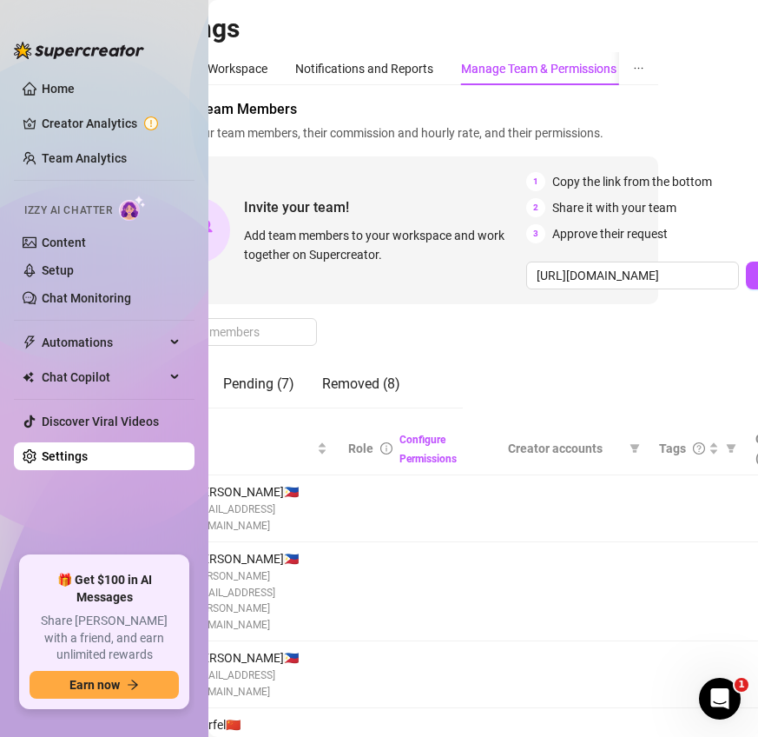
scroll to position [0, 166]
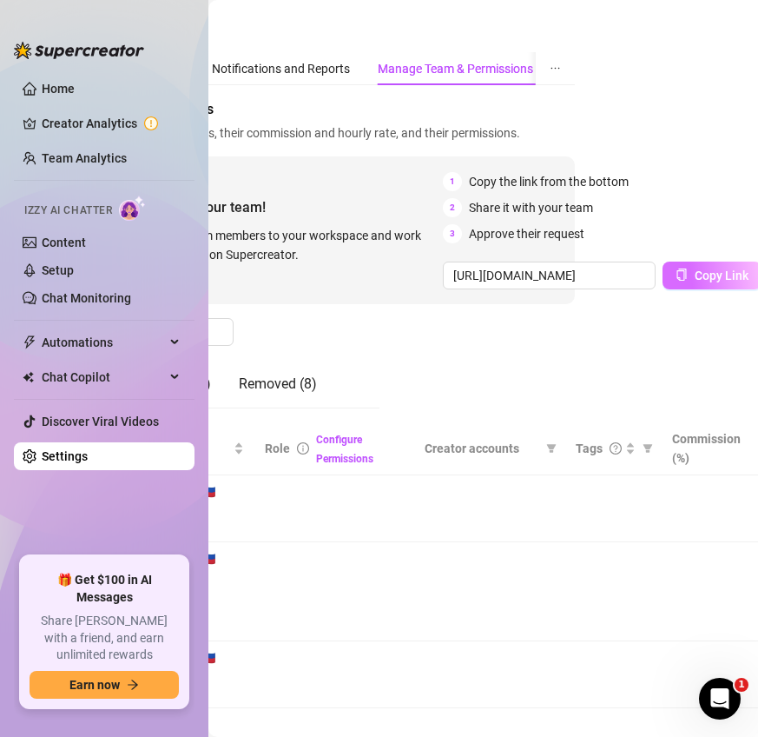
click at [718, 273] on span "Copy Link" at bounding box center [722, 275] width 54 height 14
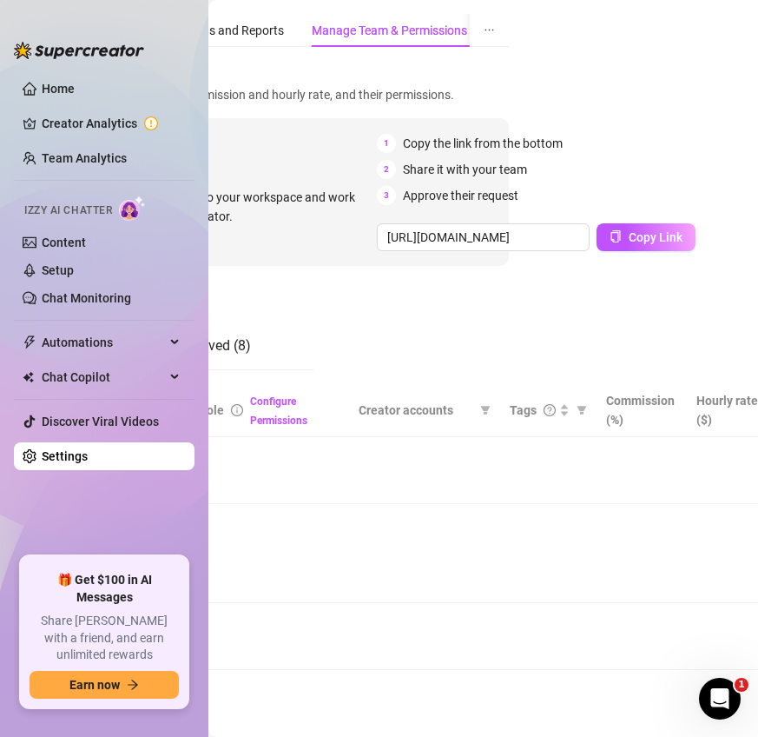
scroll to position [38, 0]
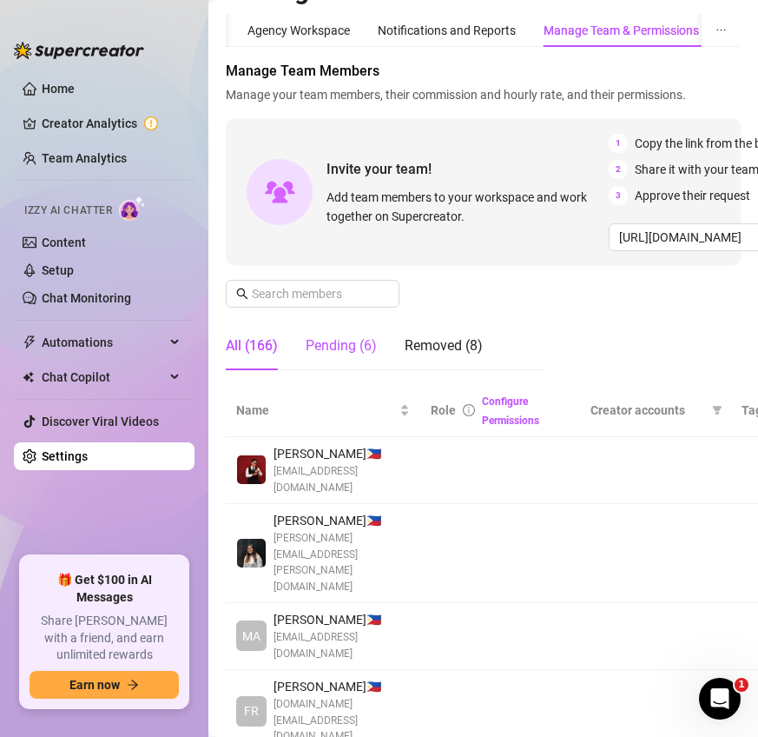
click at [373, 343] on div "Pending (6)" at bounding box center [341, 345] width 71 height 21
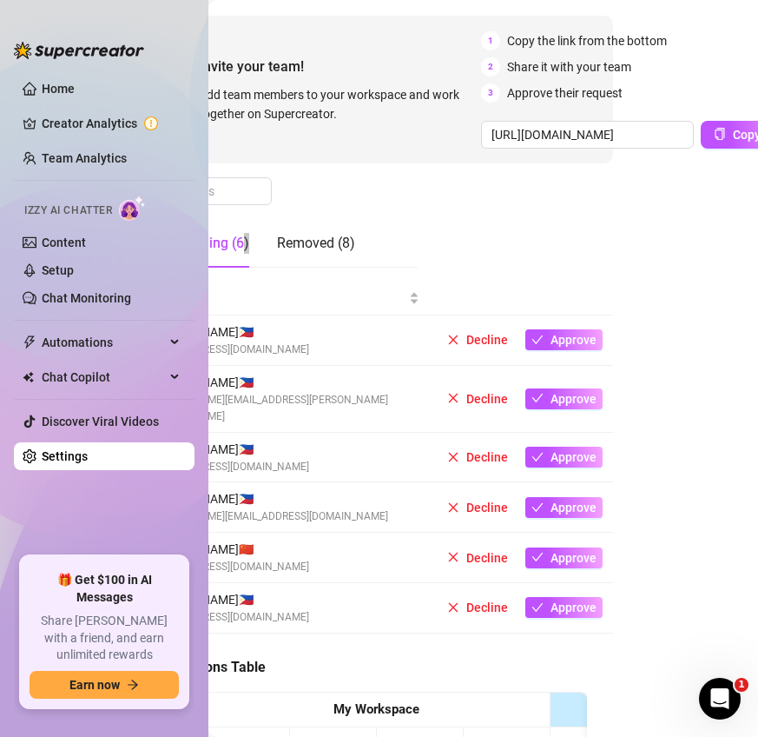
scroll to position [141, 0]
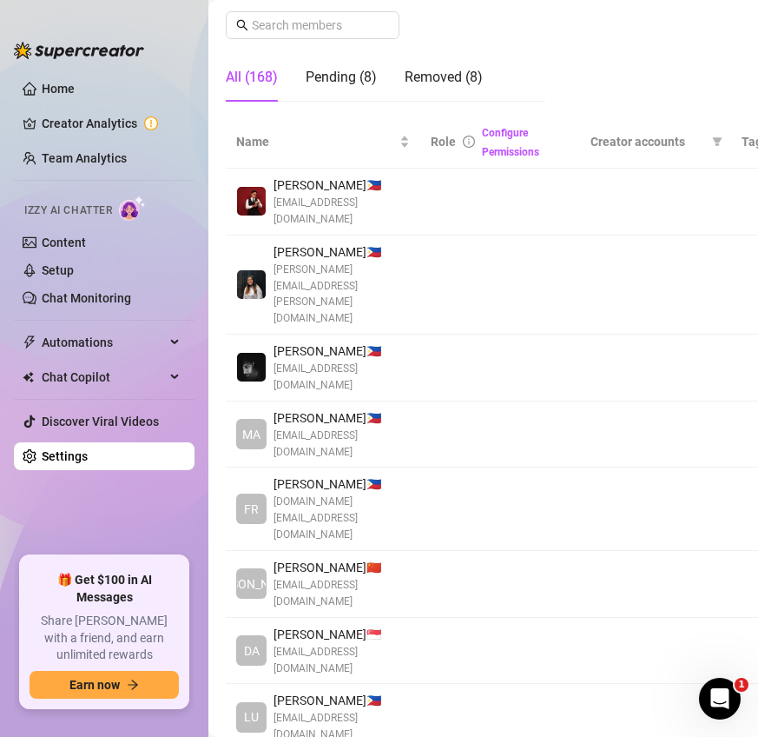
scroll to position [314, 0]
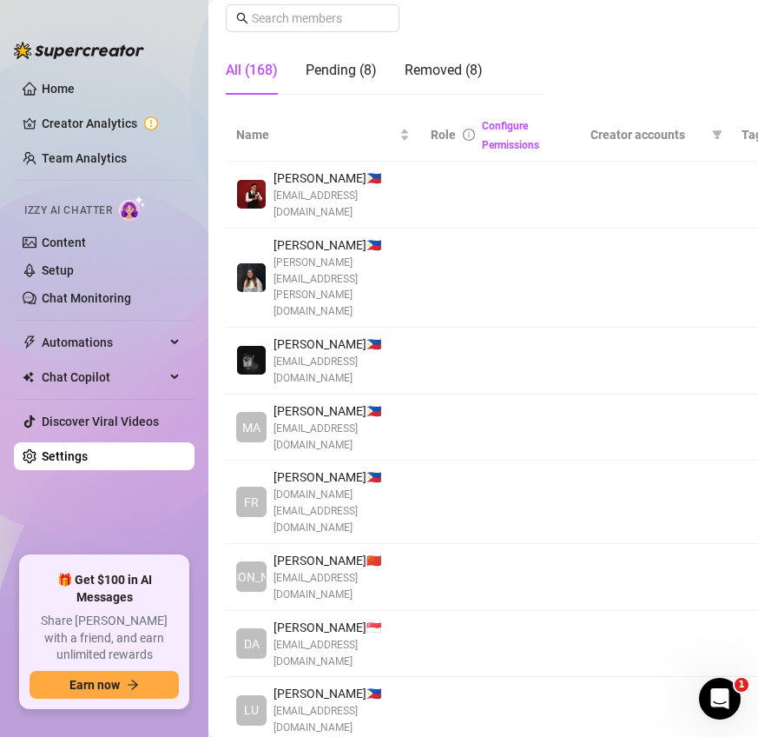
click at [523, 611] on td at bounding box center [500, 644] width 160 height 67
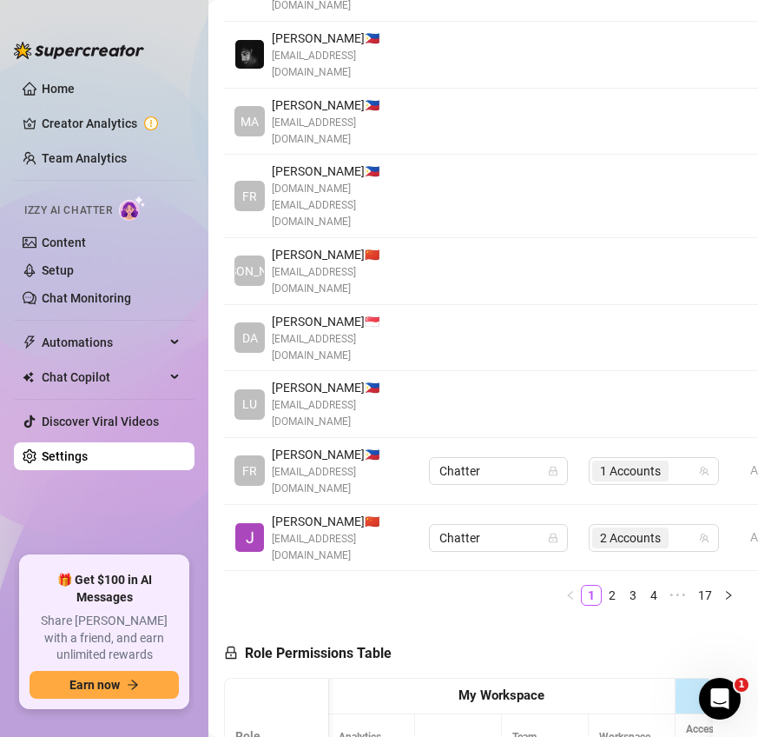
scroll to position [0, 0]
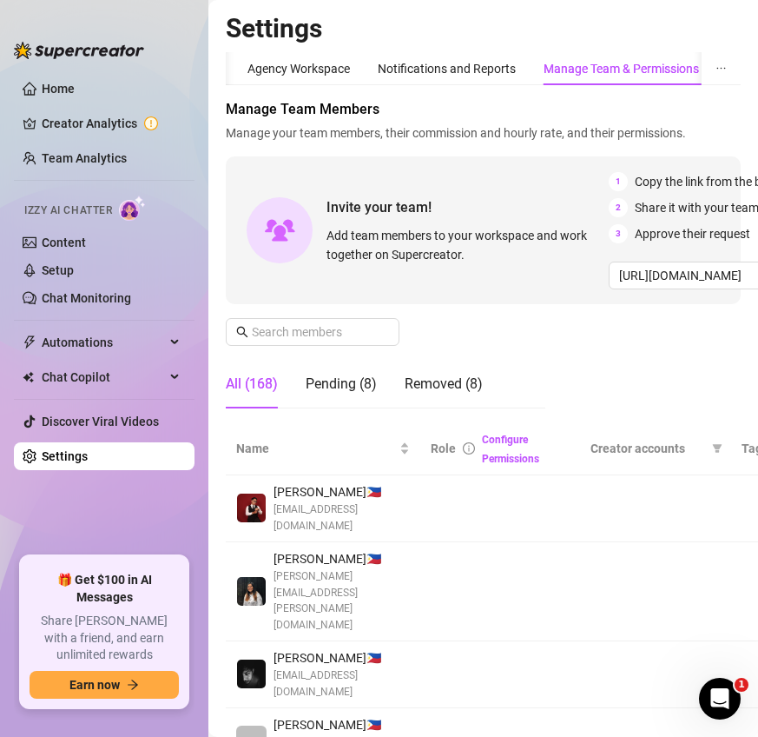
click at [245, 361] on div "All (168)" at bounding box center [252, 384] width 52 height 49
click at [318, 322] on input "text" at bounding box center [313, 331] width 123 height 19
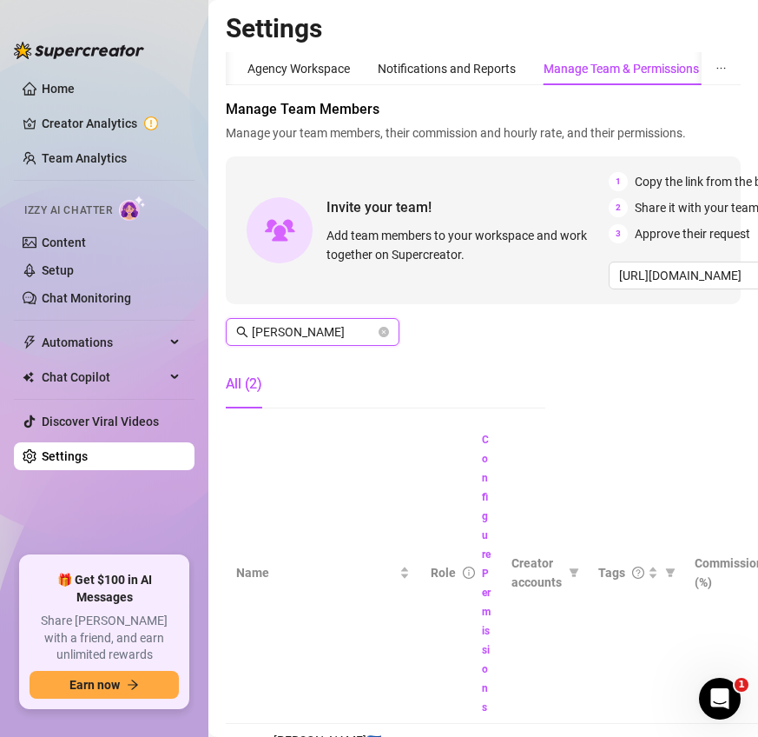
type input "dave"
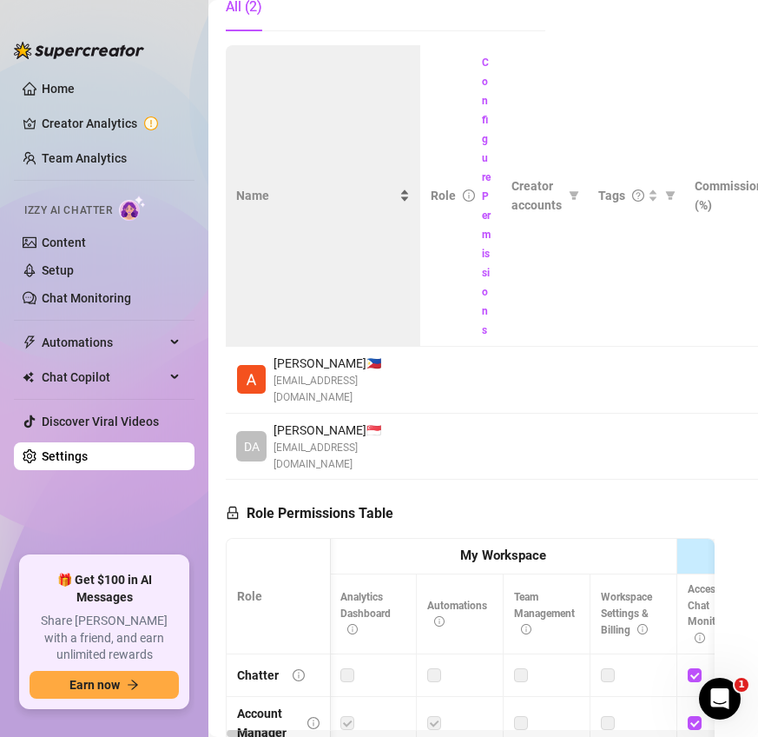
scroll to position [384, 0]
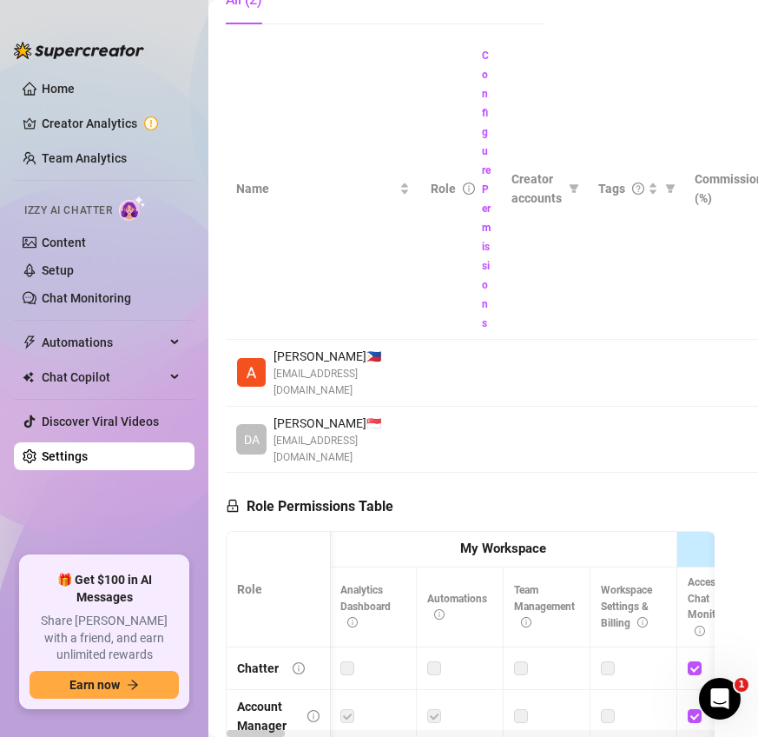
click at [504, 449] on td at bounding box center [544, 440] width 87 height 67
click at [475, 449] on td at bounding box center [460, 440] width 81 height 67
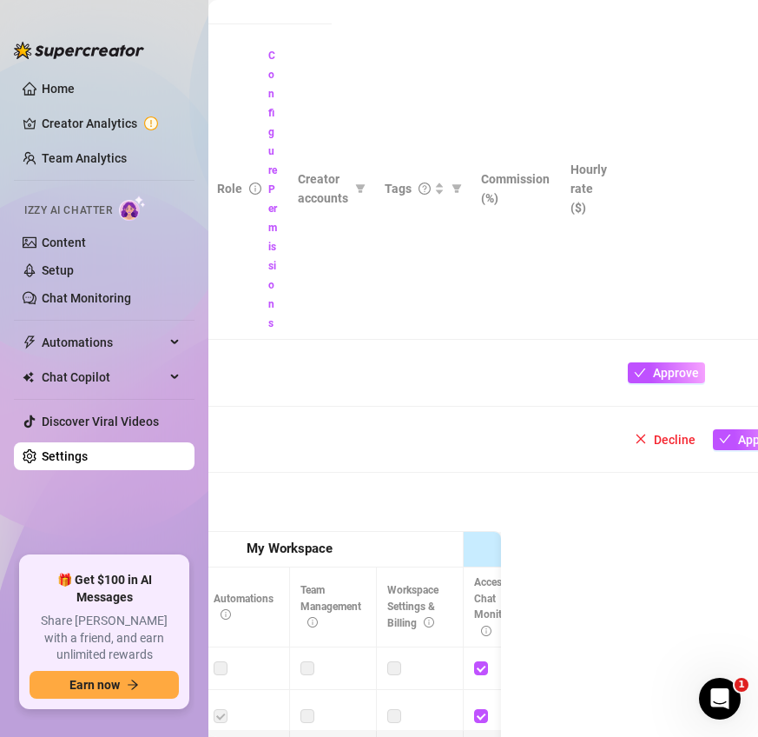
scroll to position [384, 248]
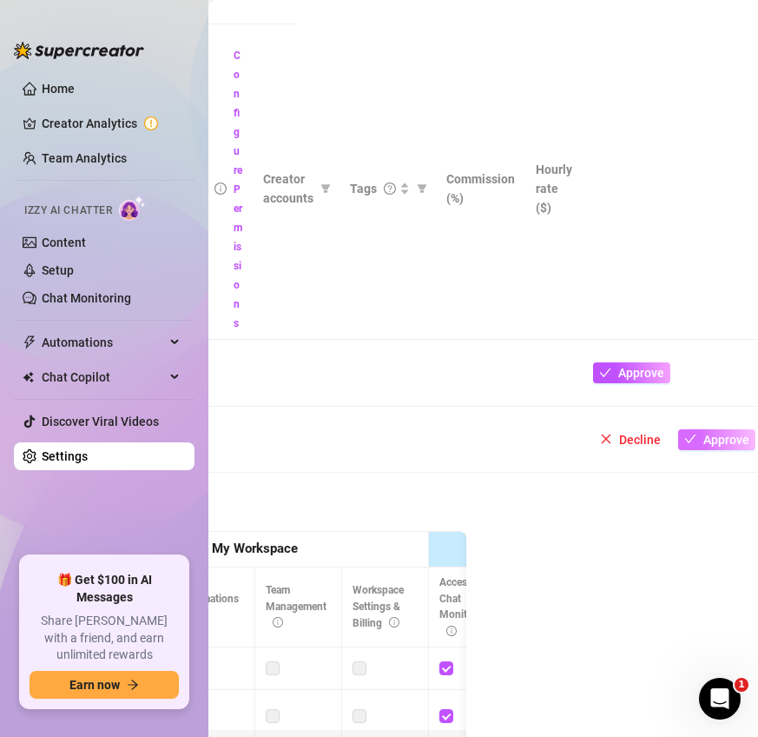
click at [726, 447] on span "Approve" at bounding box center [727, 440] width 46 height 14
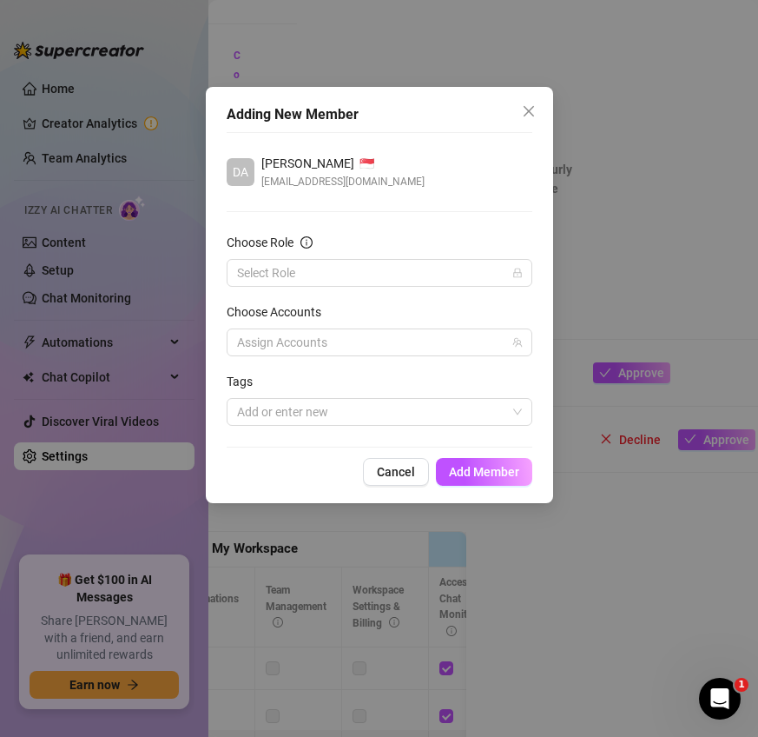
click at [447, 254] on div "Choose Role" at bounding box center [380, 246] width 306 height 26
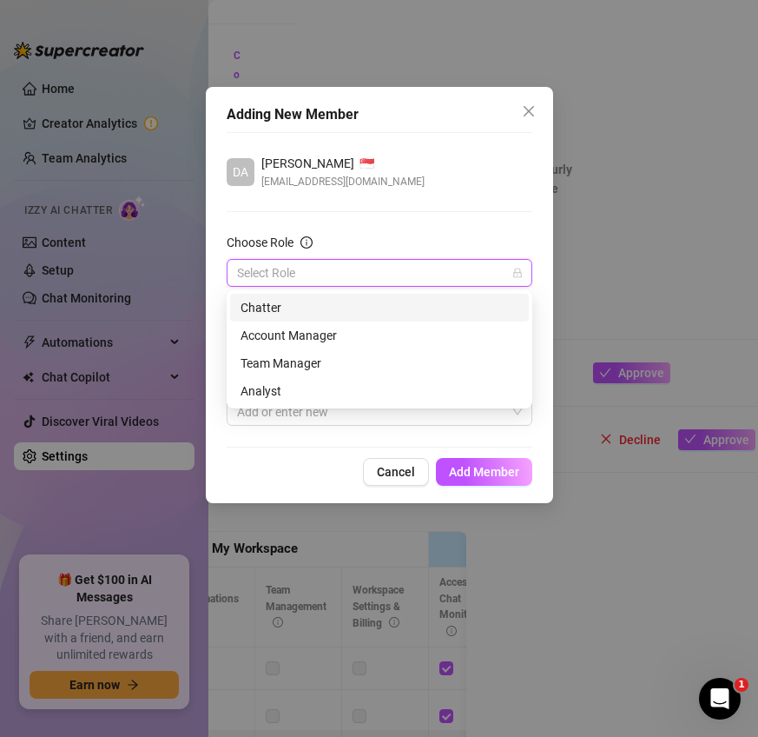
click at [447, 265] on input "Choose Role" at bounding box center [371, 273] width 269 height 26
click at [346, 300] on div "Chatter" at bounding box center [380, 307] width 278 height 19
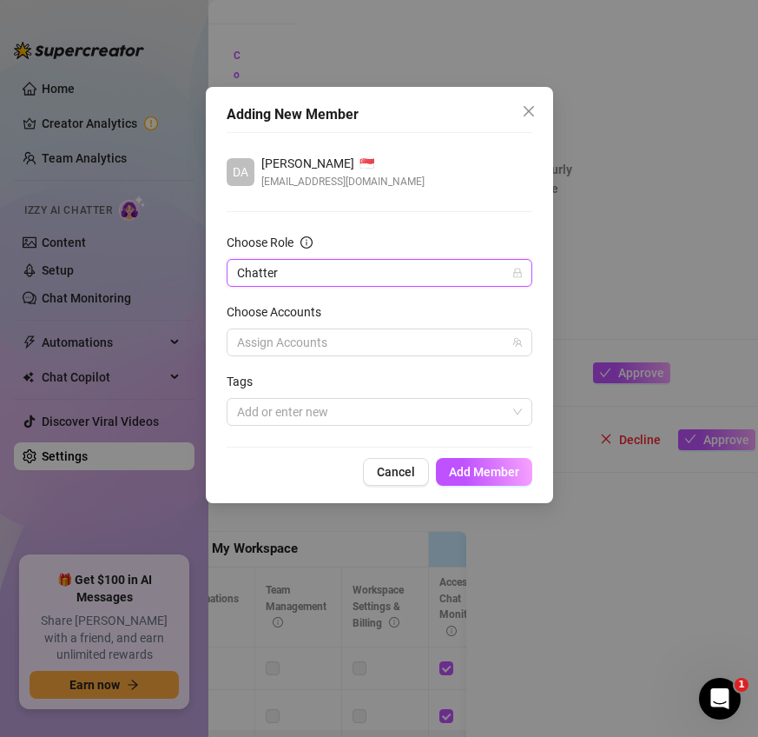
click at [463, 358] on form "Choose Role Chatter Chatter Choose Accounts Assign Accounts Tags Add or enter n…" at bounding box center [380, 329] width 306 height 193
click at [454, 346] on div at bounding box center [370, 342] width 281 height 24
click at [453, 341] on div at bounding box center [370, 342] width 281 height 24
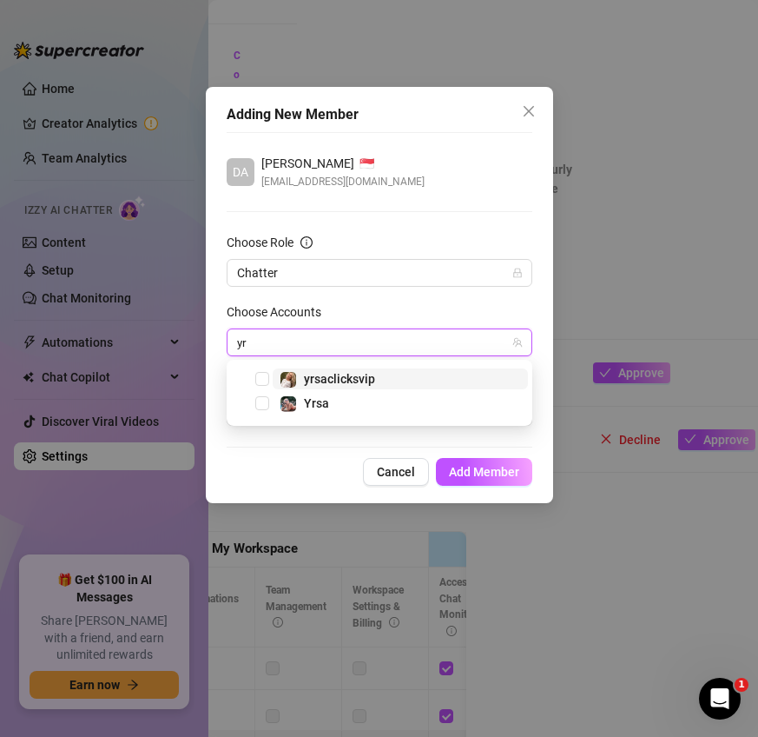
type input "yrs"
click at [427, 378] on span "yrsaclicksvip" at bounding box center [400, 378] width 255 height 21
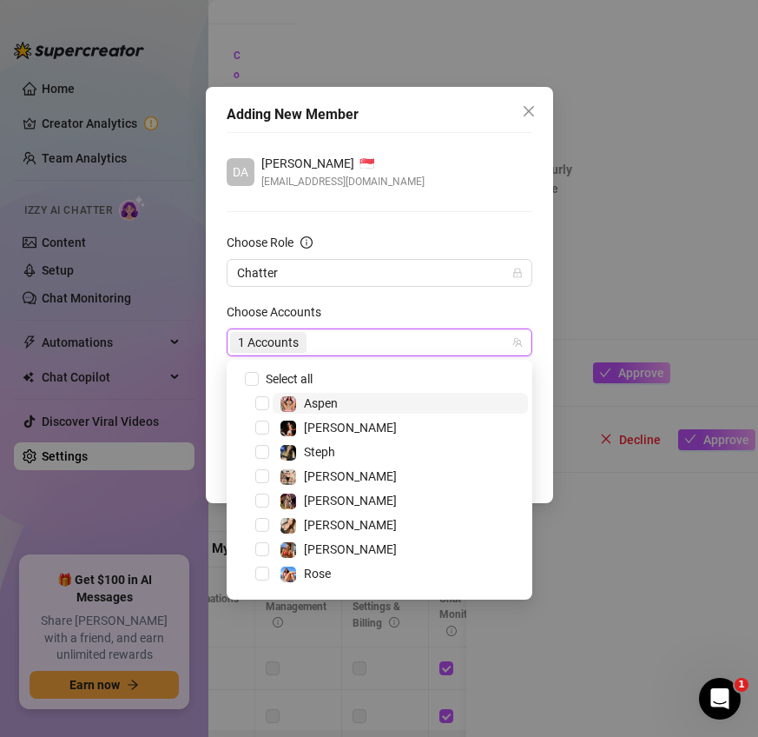
click at [546, 449] on div "Adding New Member DA dave 🇸🇬 florin.dranzel@gmail.com Choose Role Chatter Choos…" at bounding box center [380, 295] width 348 height 416
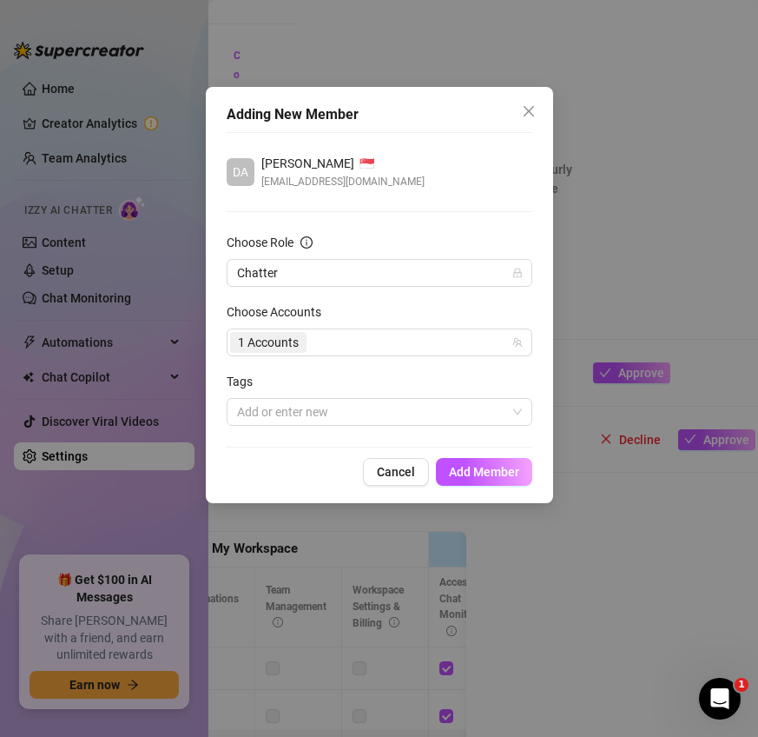
click at [544, 445] on div "Adding New Member DA dave 🇸🇬 florin.dranzel@gmail.com Choose Role Chatter Choos…" at bounding box center [380, 295] width 348 height 416
click at [509, 473] on span "Add Member" at bounding box center [484, 472] width 70 height 14
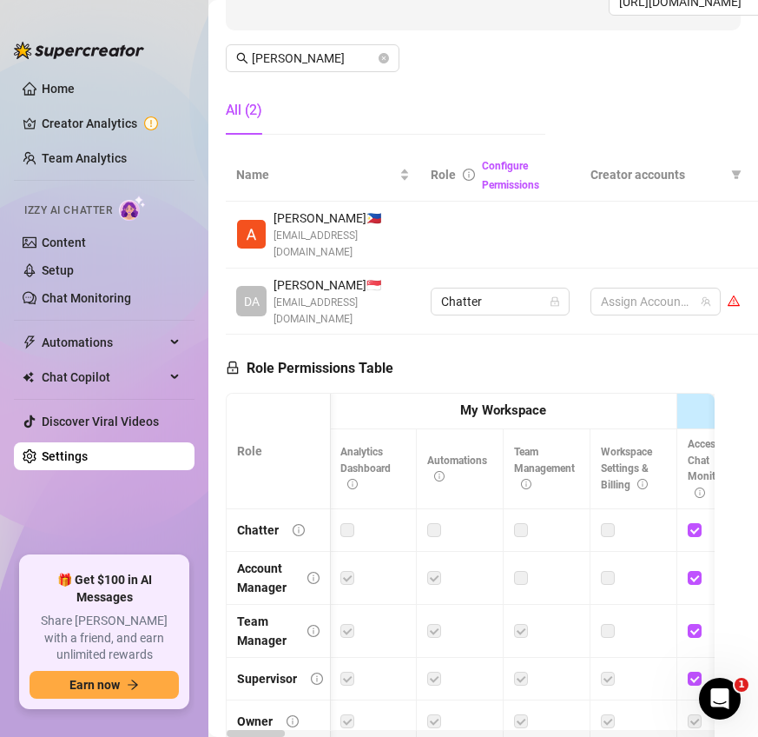
scroll to position [0, 0]
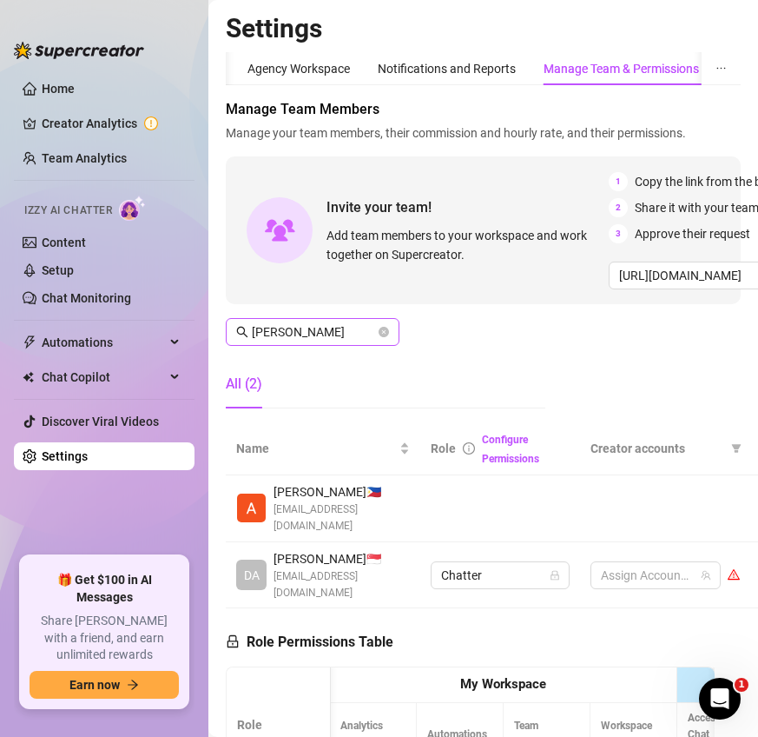
click at [380, 332] on icon "close-circle" at bounding box center [384, 332] width 10 height 10
click at [380, 332] on span at bounding box center [384, 331] width 10 height 19
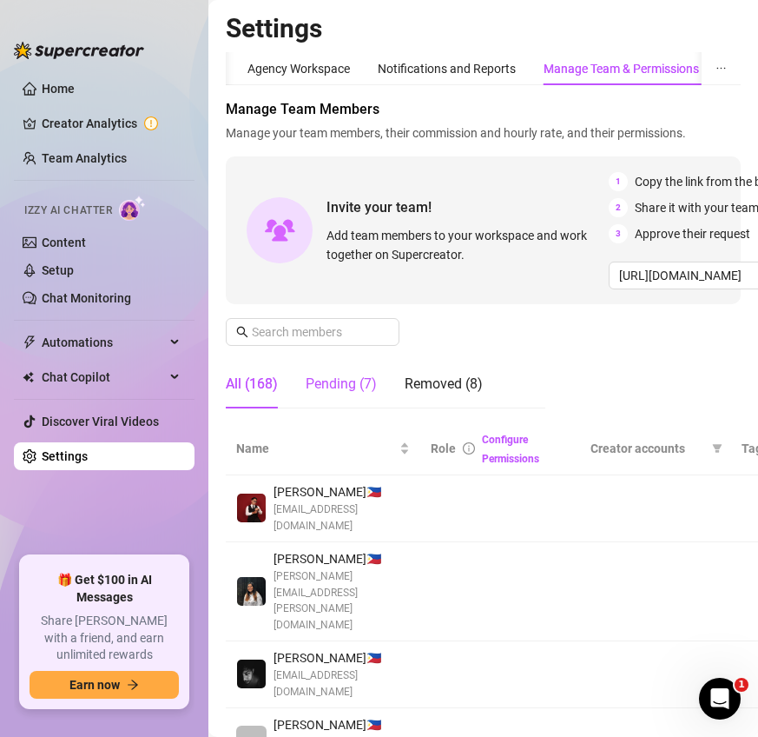
click at [348, 380] on div "Pending (7)" at bounding box center [341, 384] width 71 height 21
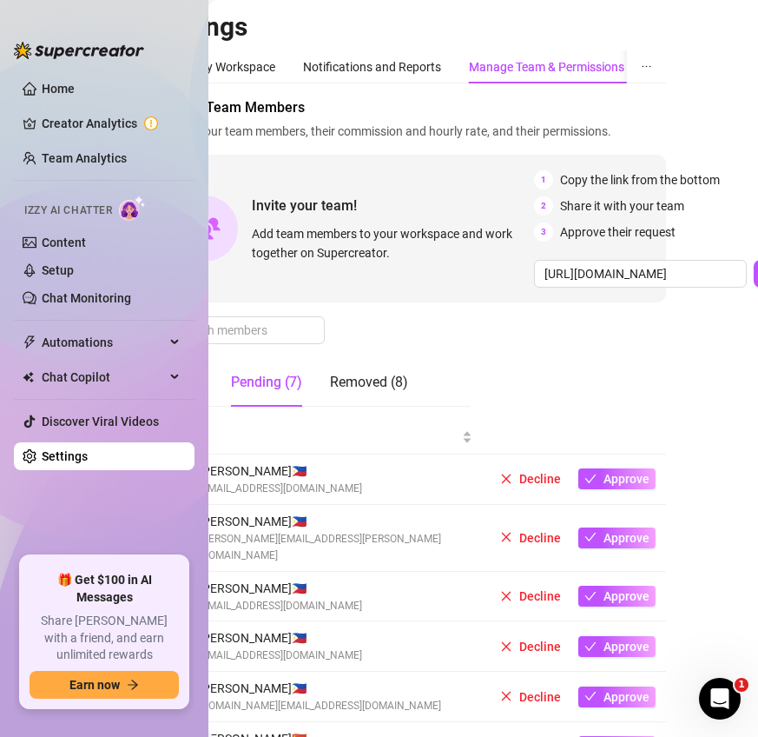
scroll to position [2, 75]
click at [597, 590] on icon "check" at bounding box center [591, 596] width 12 height 12
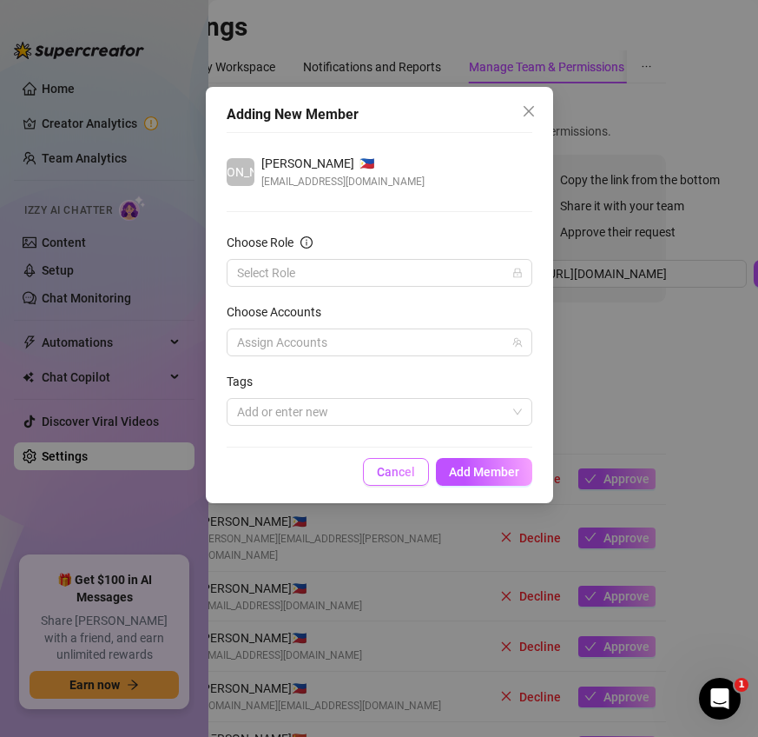
click at [408, 470] on span "Cancel" at bounding box center [396, 472] width 38 height 14
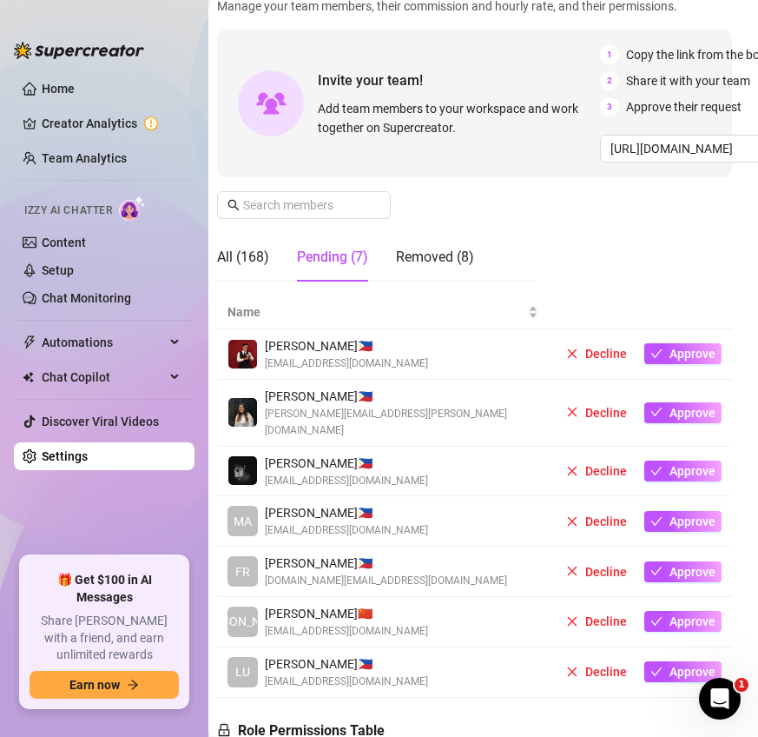
scroll to position [126, 9]
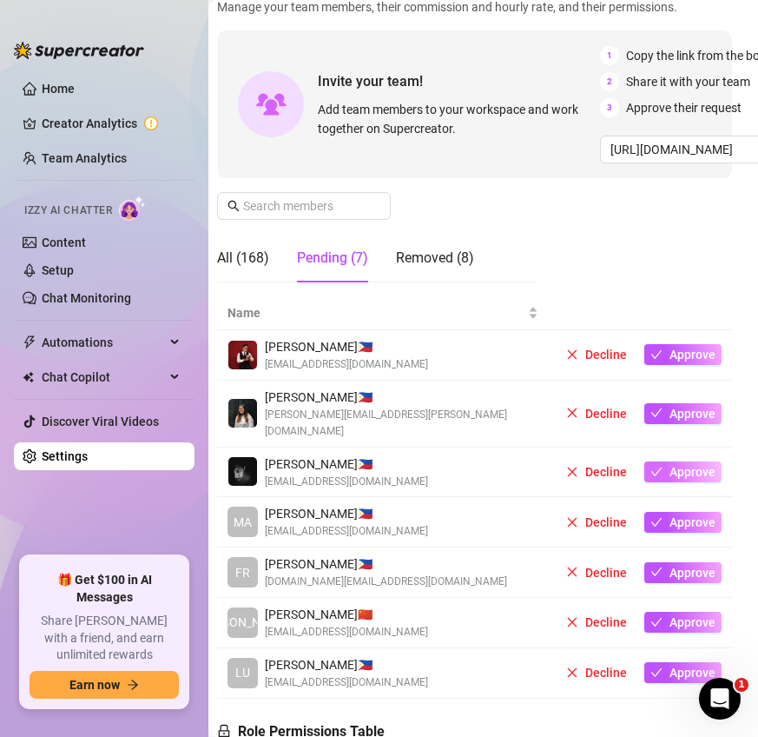
click at [702, 465] on span "Approve" at bounding box center [693, 472] width 46 height 14
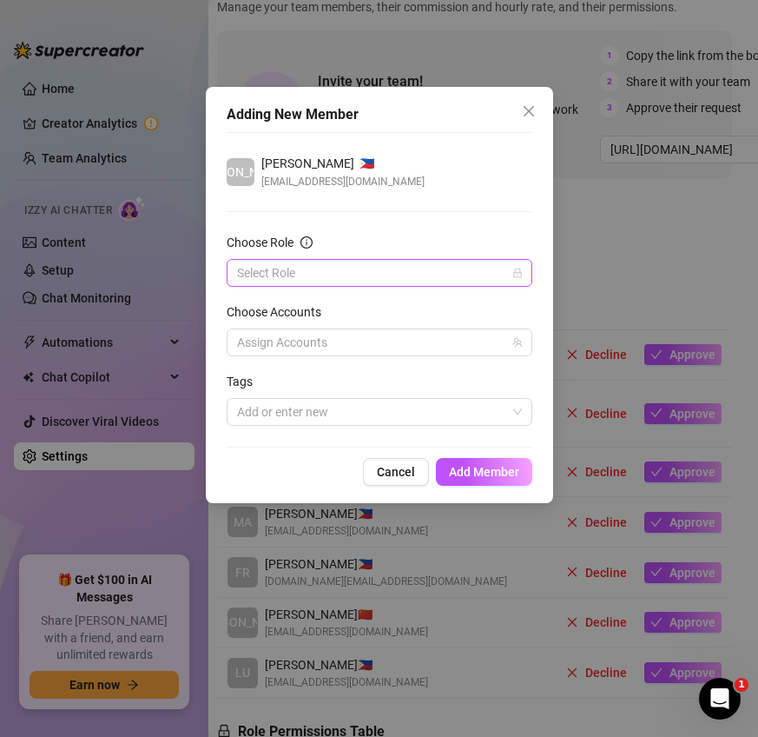
click at [419, 268] on input "Choose Role" at bounding box center [371, 273] width 269 height 26
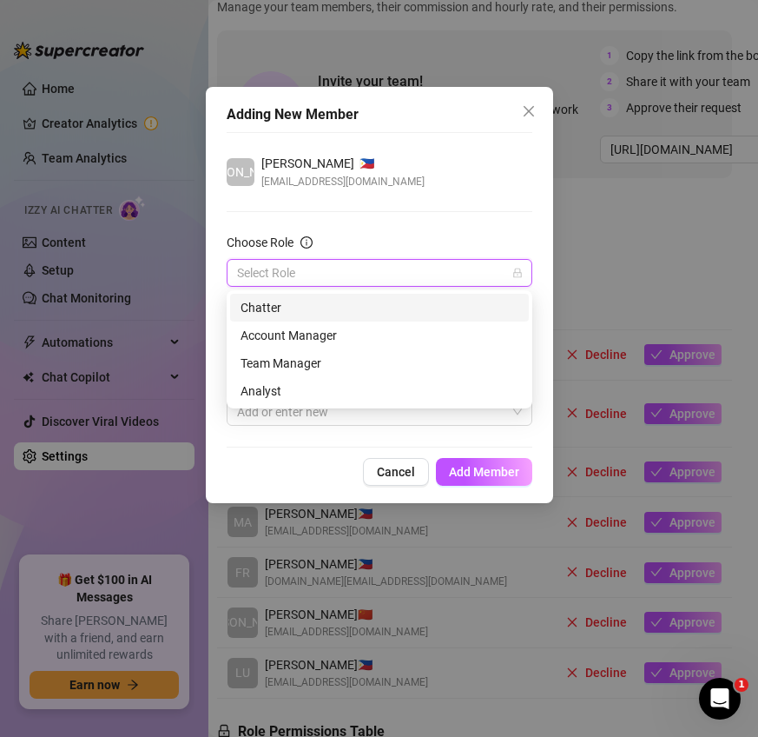
click at [400, 300] on div "Chatter" at bounding box center [380, 307] width 278 height 19
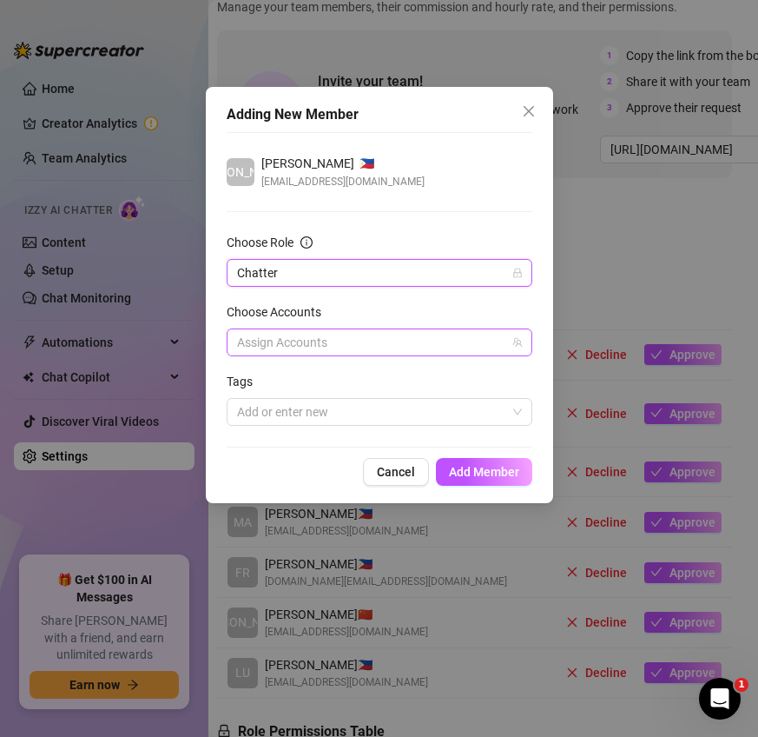
click at [439, 343] on div at bounding box center [370, 342] width 281 height 24
type input "kati"
click at [538, 395] on div "Adding New Member JA Jade Gorecho 🇵🇭 aldoy.gorecho93@gmail.com Choose Role Chat…" at bounding box center [380, 295] width 348 height 416
click at [366, 337] on div at bounding box center [370, 342] width 281 height 24
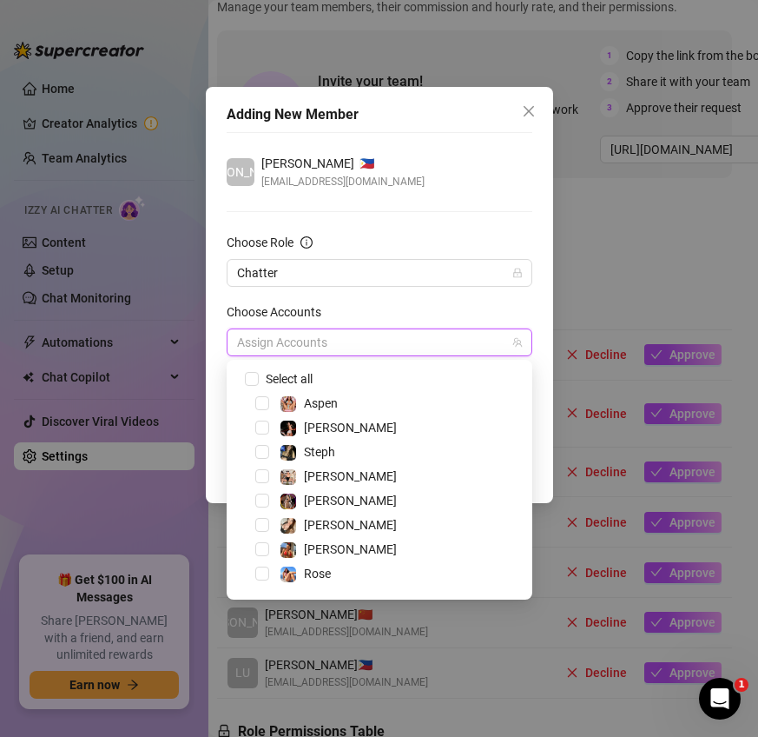
click at [417, 330] on div at bounding box center [370, 342] width 281 height 24
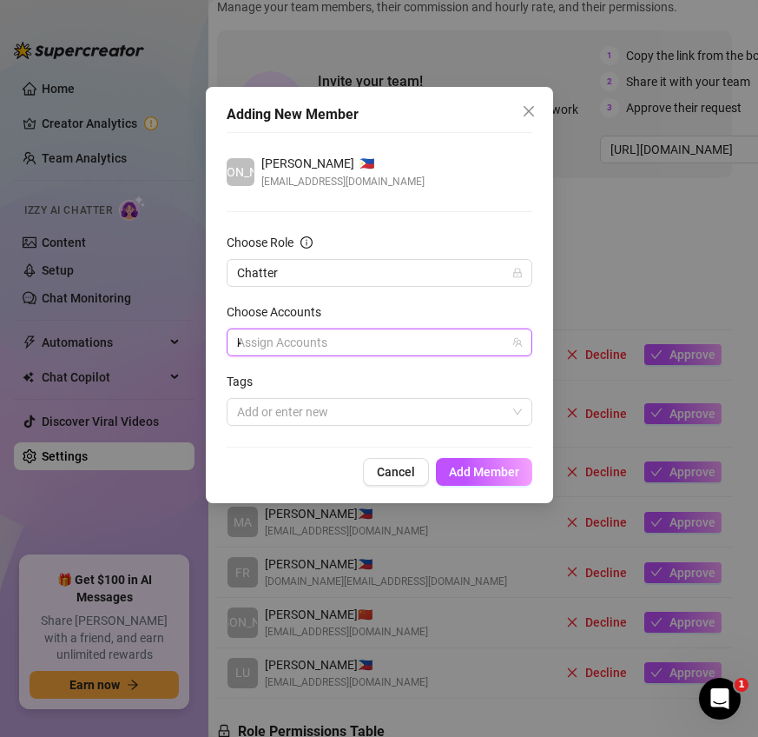
type input "ka"
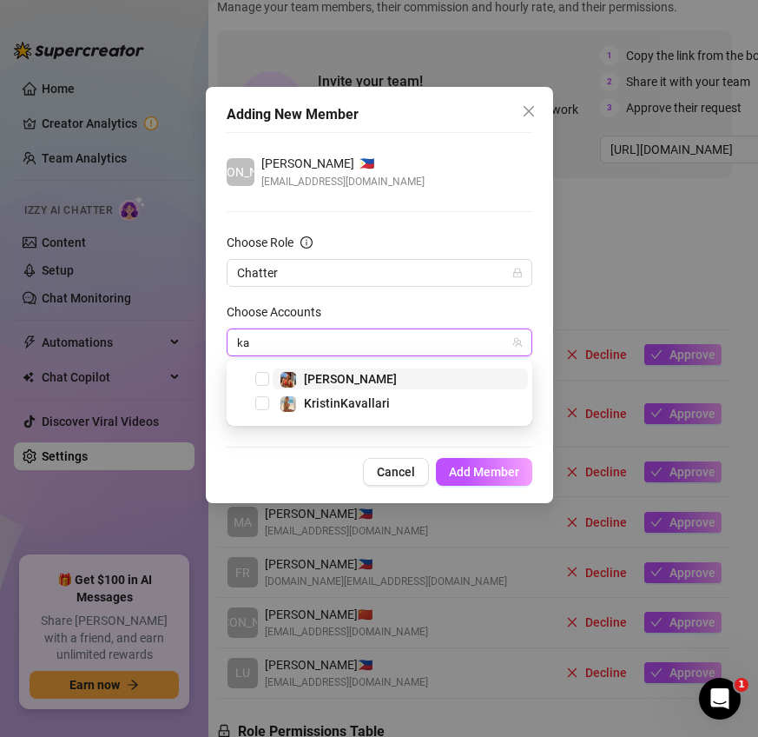
click at [340, 385] on span "[PERSON_NAME]" at bounding box center [350, 379] width 93 height 14
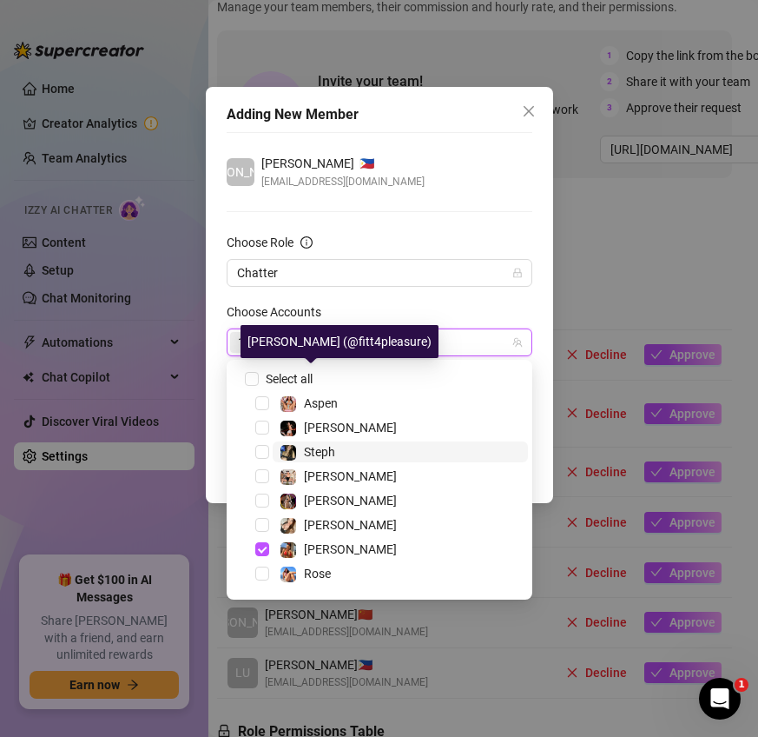
scroll to position [60, 0]
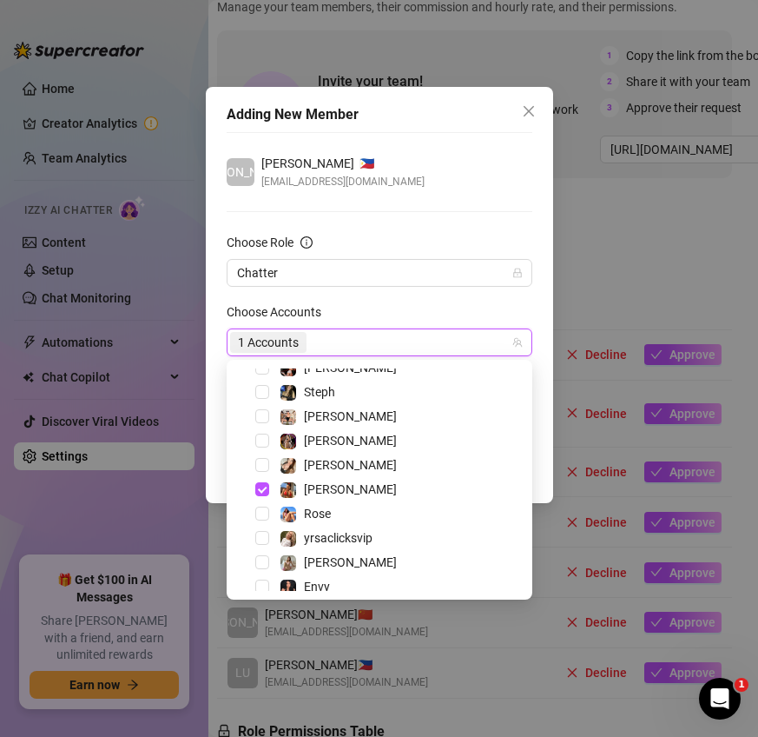
click at [451, 336] on div "1 Accounts" at bounding box center [370, 342] width 281 height 24
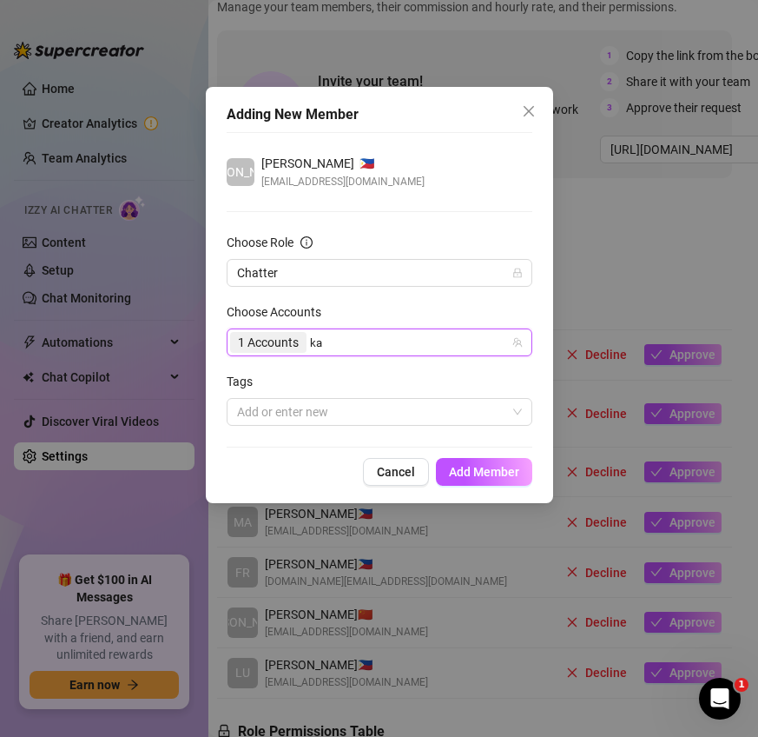
scroll to position [0, 0]
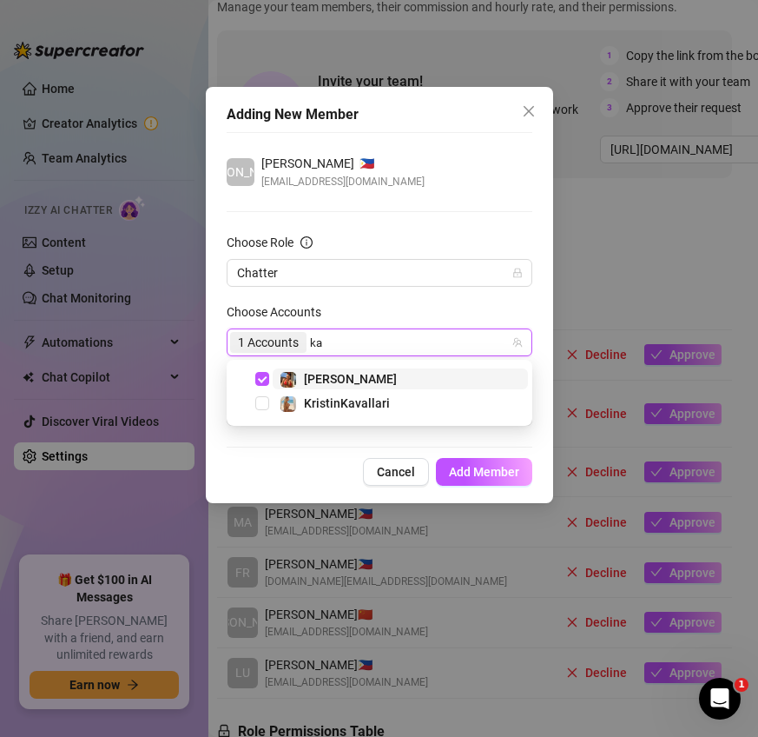
type input "k"
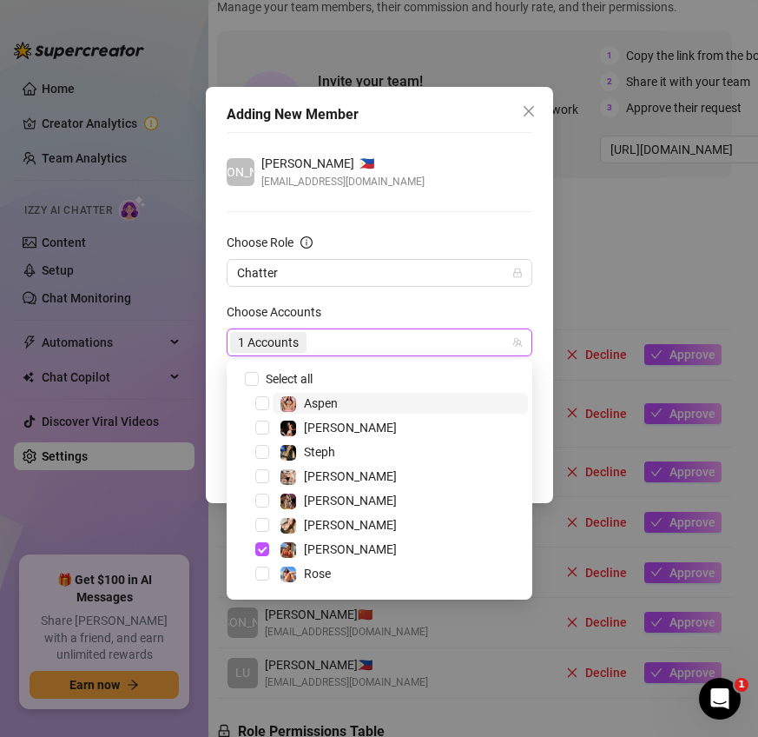
click at [492, 175] on div "JA Jade Gorecho 🇵🇭 aldoy.gorecho93@gmail.com" at bounding box center [380, 172] width 306 height 36
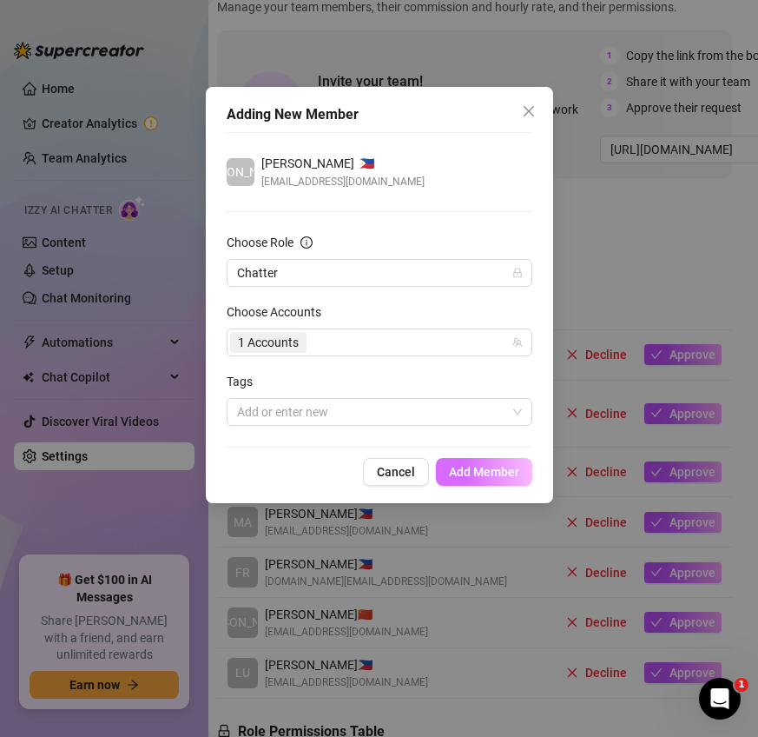
click at [472, 471] on span "Add Member" at bounding box center [484, 472] width 70 height 14
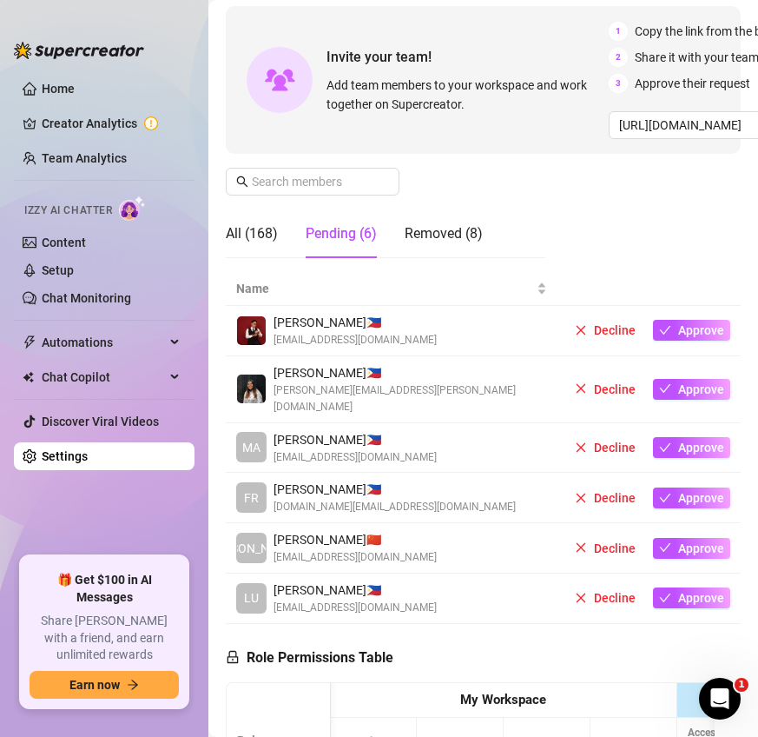
scroll to position [151, 0]
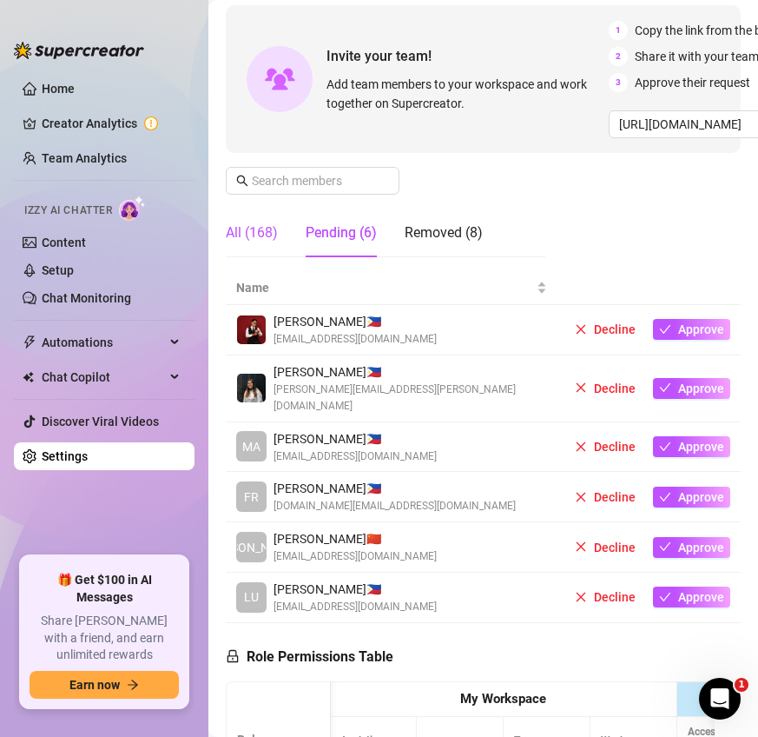
click at [248, 234] on div "All (168)" at bounding box center [252, 232] width 52 height 21
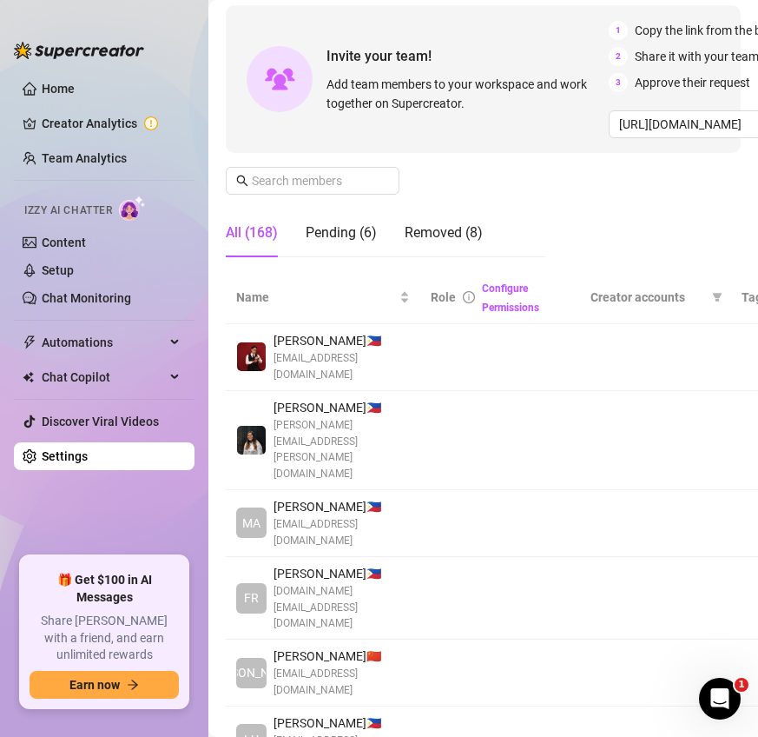
click at [248, 228] on div "All (168)" at bounding box center [252, 232] width 52 height 21
click at [294, 177] on input "text" at bounding box center [313, 180] width 123 height 19
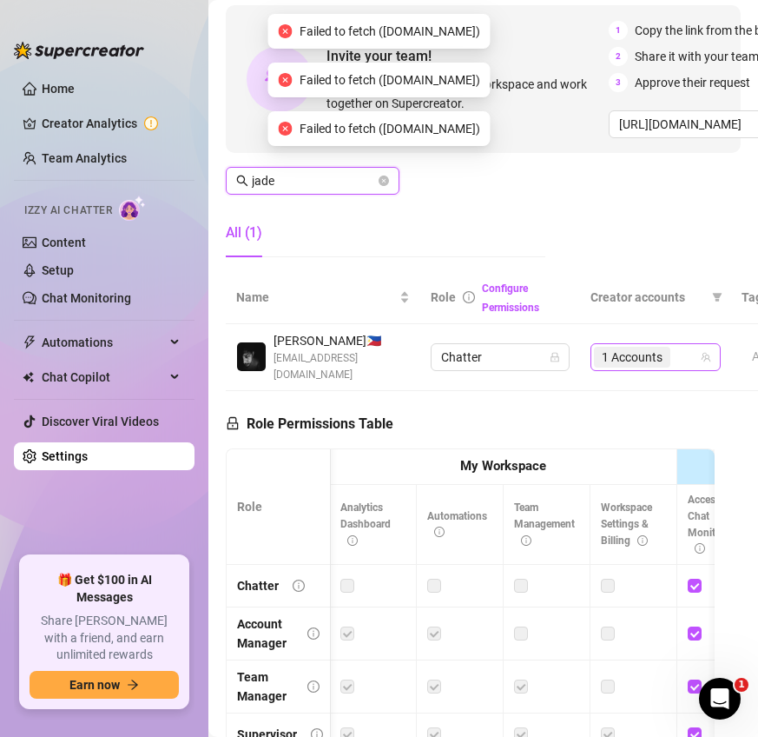
type input "jade"
click at [674, 350] on input "search" at bounding box center [675, 357] width 3 height 21
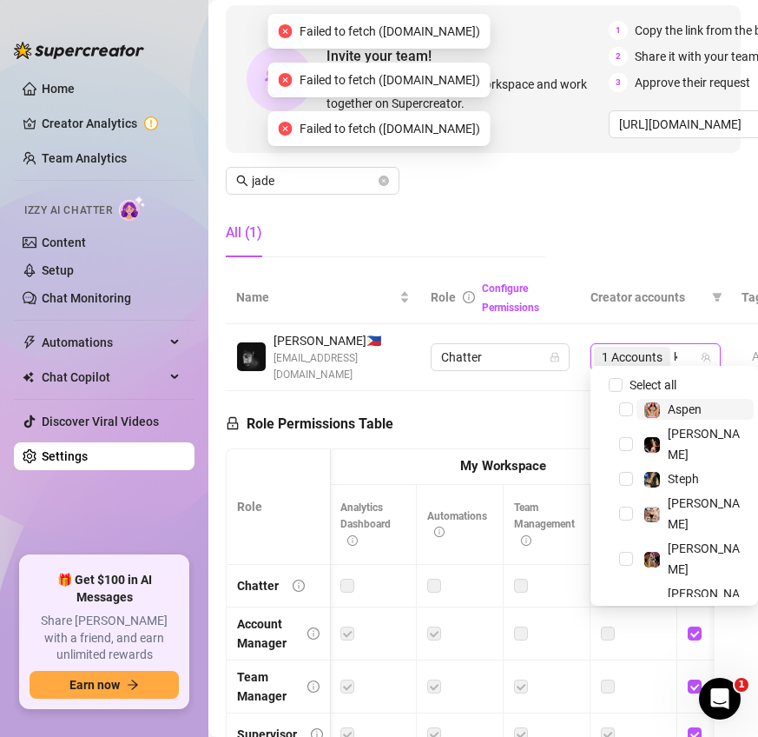
type input "ka"
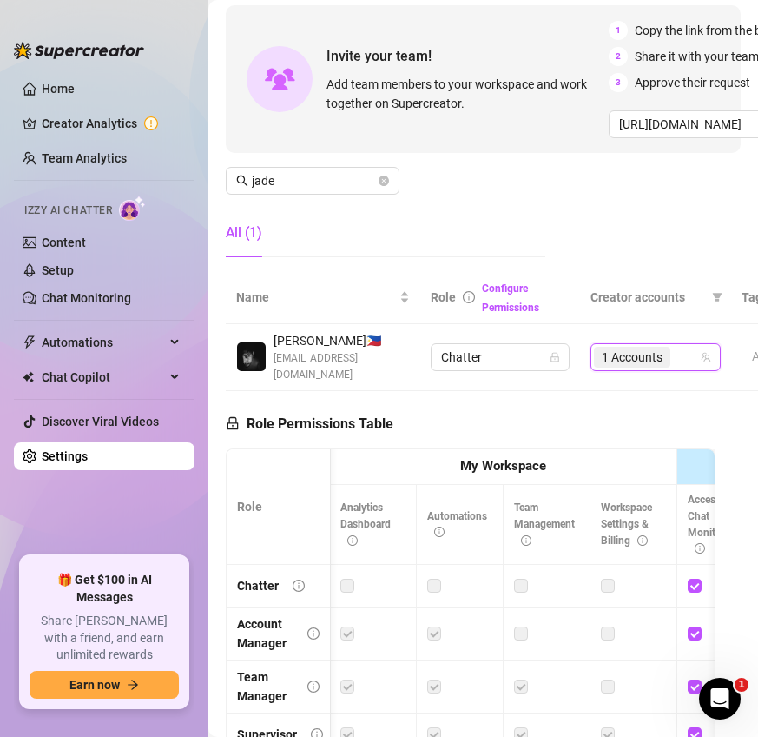
click at [687, 228] on div "Manage Team Members Manage your team members, their commission and hourly rate,…" at bounding box center [483, 109] width 515 height 323
click at [679, 345] on div "1 Accounts" at bounding box center [646, 357] width 105 height 24
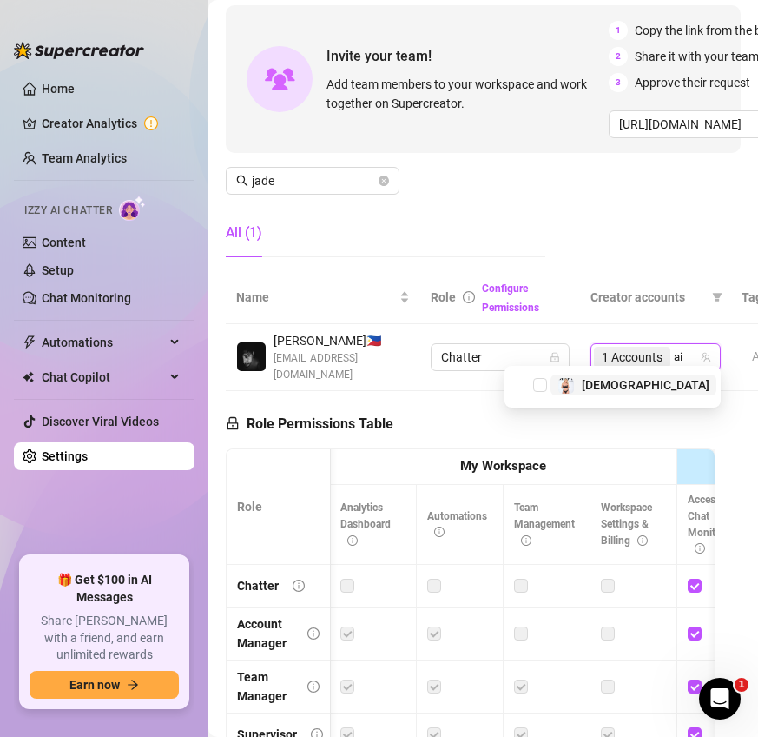
type input "a"
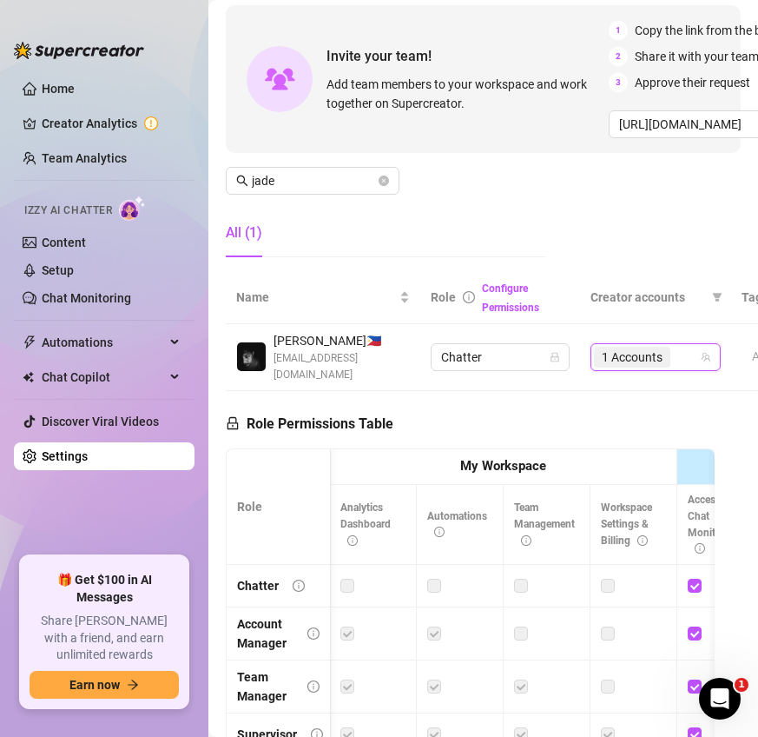
click at [619, 183] on div "Manage Team Members Manage your team members, their commission and hourly rate,…" at bounding box center [483, 109] width 515 height 323
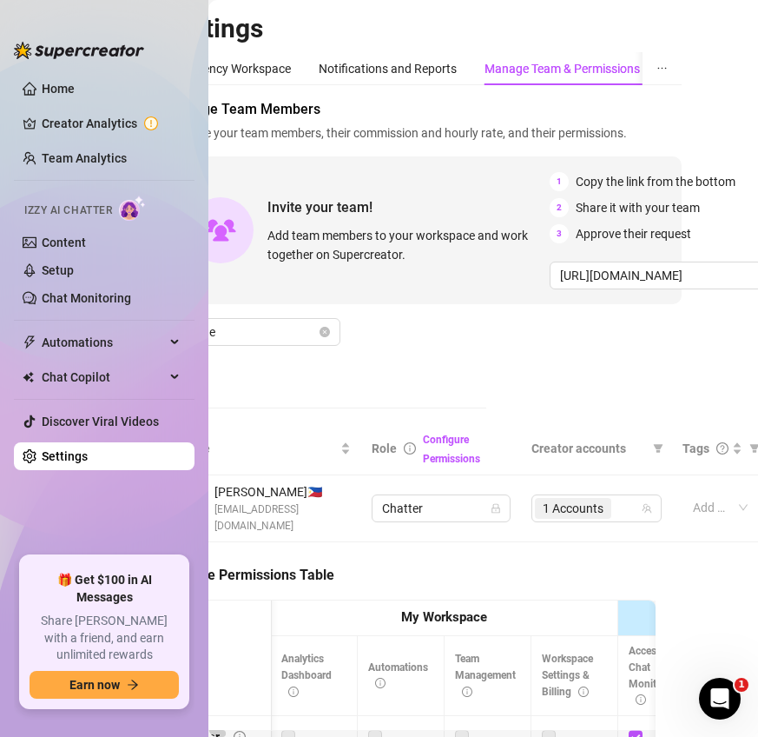
scroll to position [0, 0]
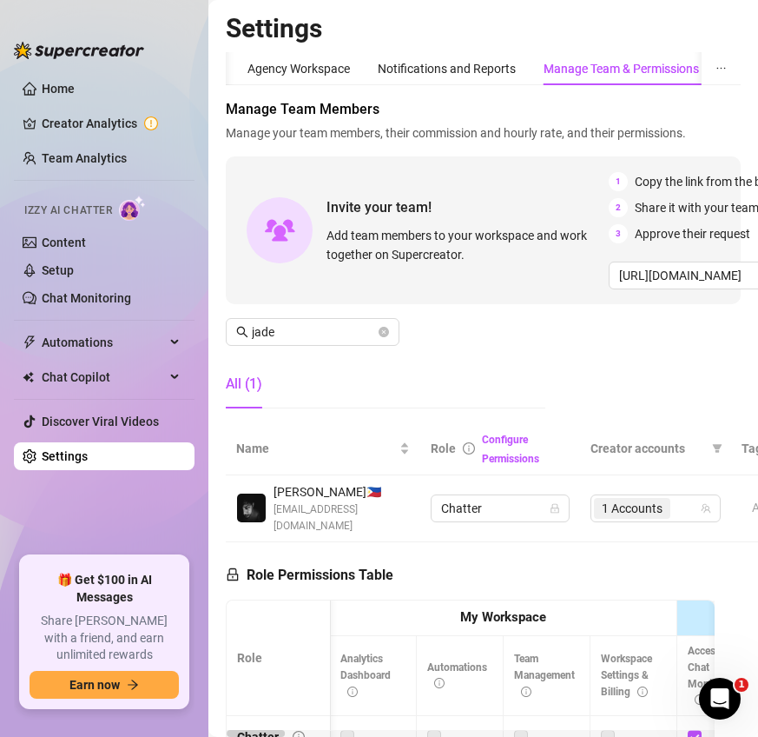
click at [482, 375] on div "All (1)" at bounding box center [386, 384] width 320 height 49
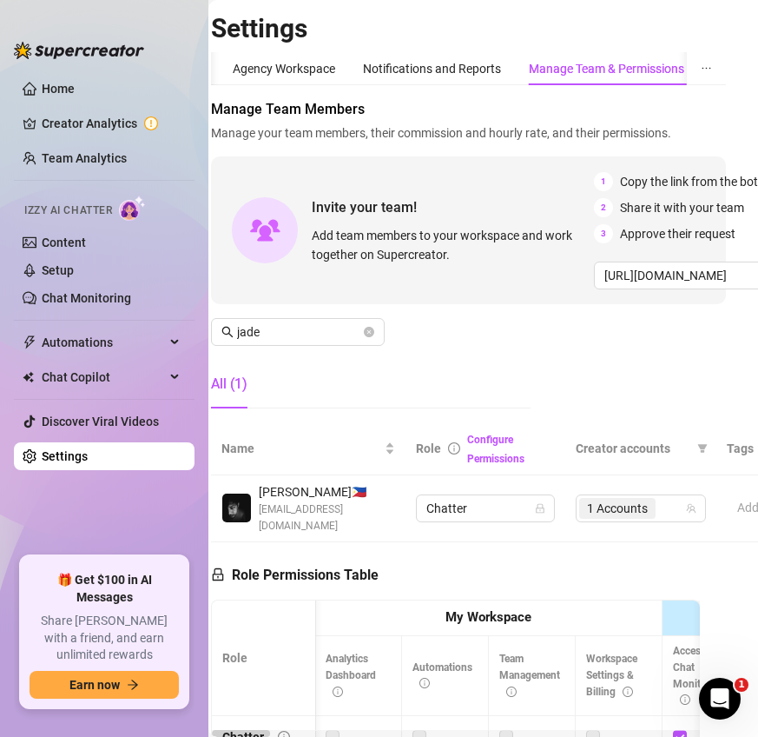
scroll to position [0, 18]
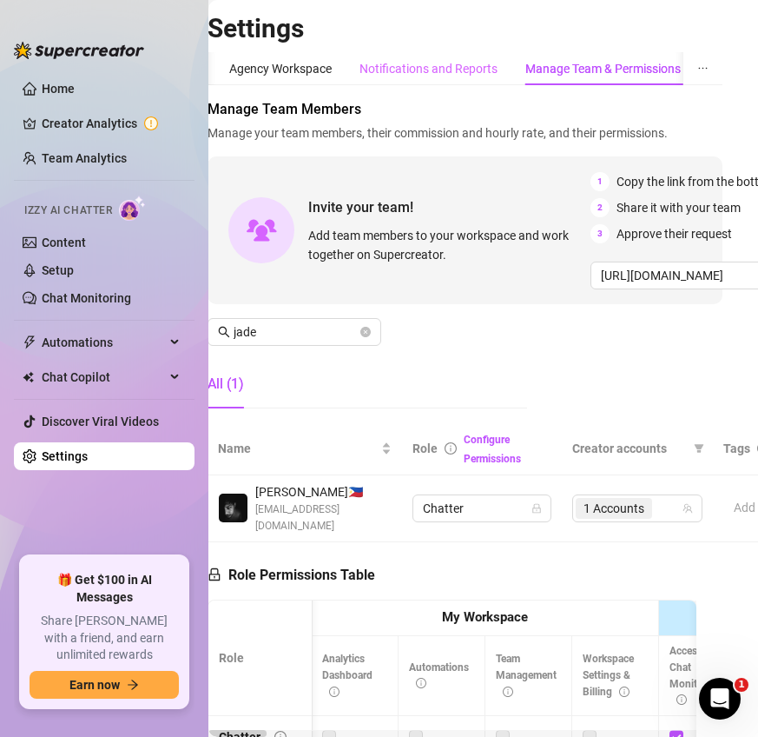
click at [436, 80] on div "Notifications and Reports" at bounding box center [429, 68] width 138 height 33
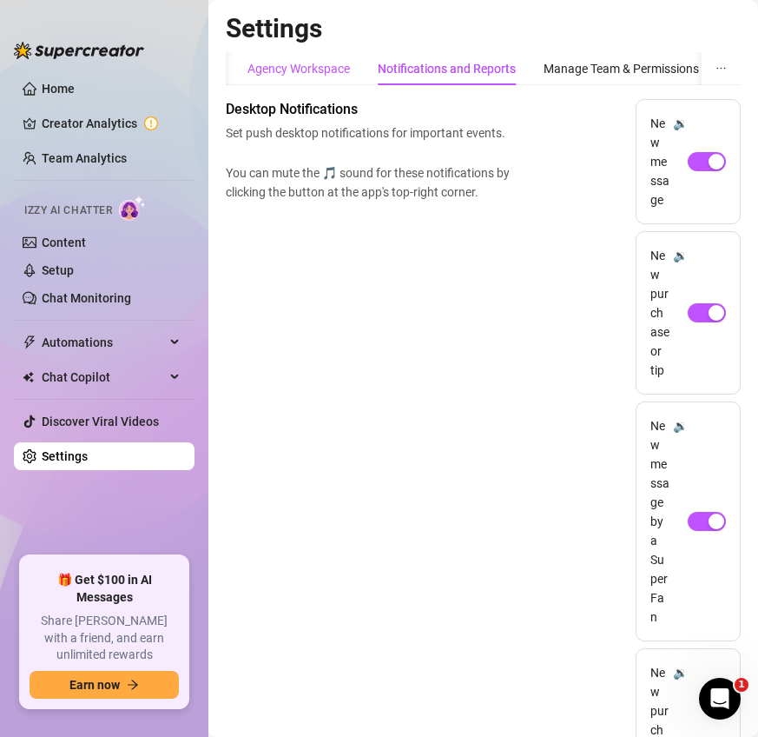
click at [319, 63] on div "Agency Workspace" at bounding box center [299, 68] width 103 height 19
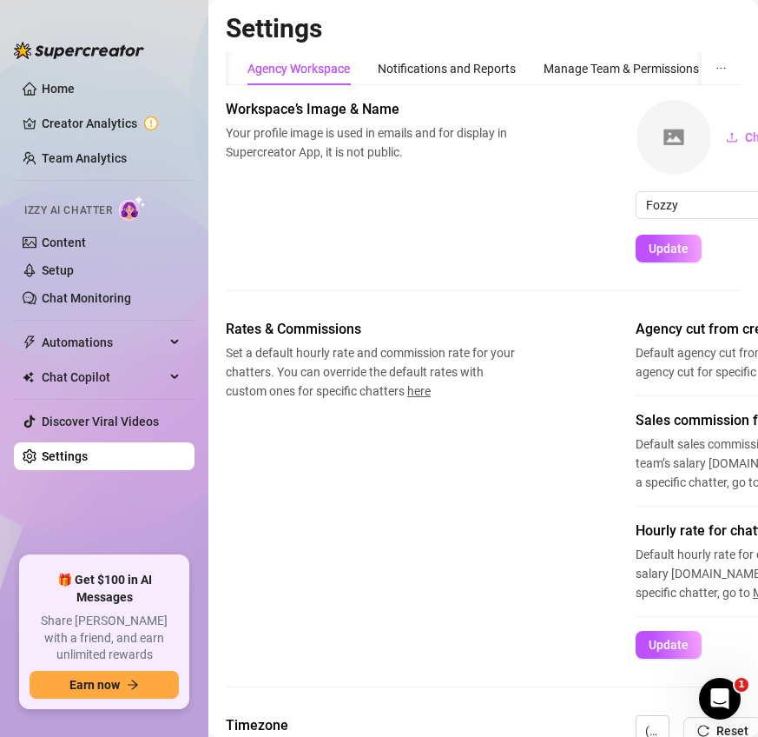
click at [334, 71] on div "Agency Workspace" at bounding box center [299, 68] width 103 height 19
click at [331, 71] on div "Agency Workspace" at bounding box center [299, 68] width 103 height 19
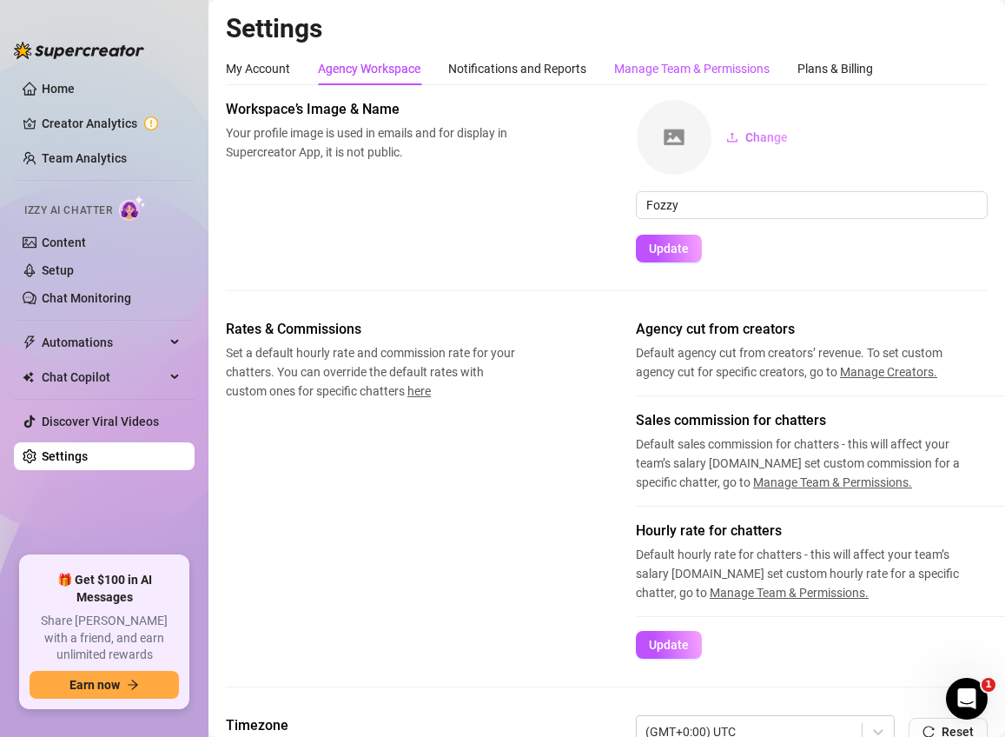
click at [723, 62] on div "Manage Team & Permissions" at bounding box center [692, 68] width 156 height 19
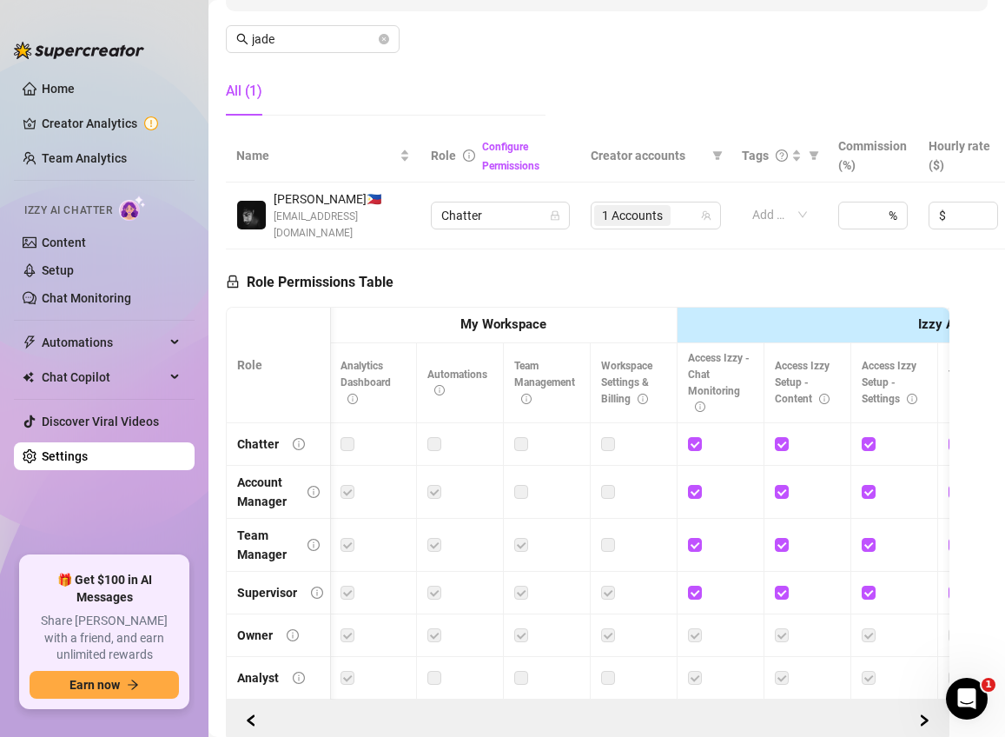
scroll to position [0, 3]
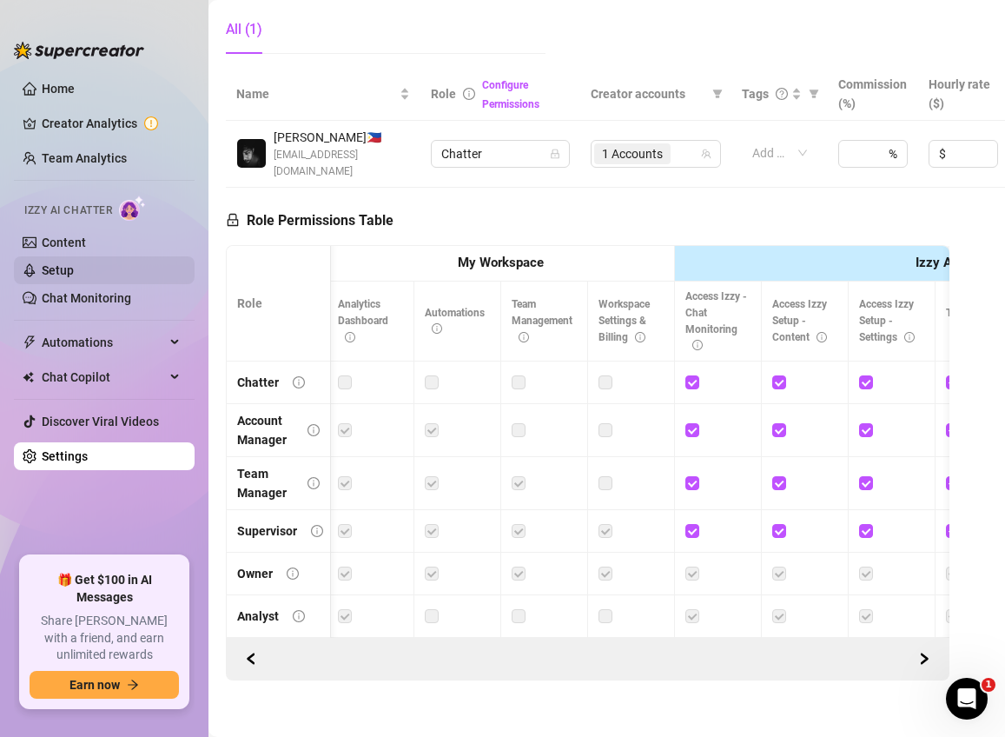
click at [74, 266] on link "Setup" at bounding box center [58, 270] width 32 height 14
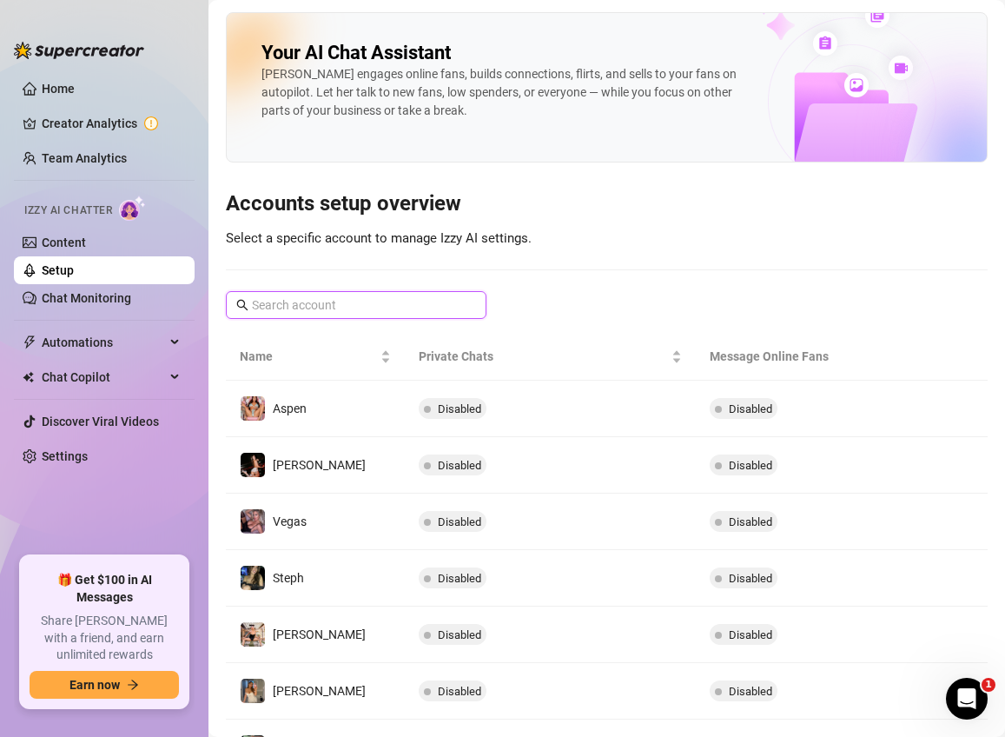
click at [430, 302] on input "text" at bounding box center [357, 304] width 210 height 19
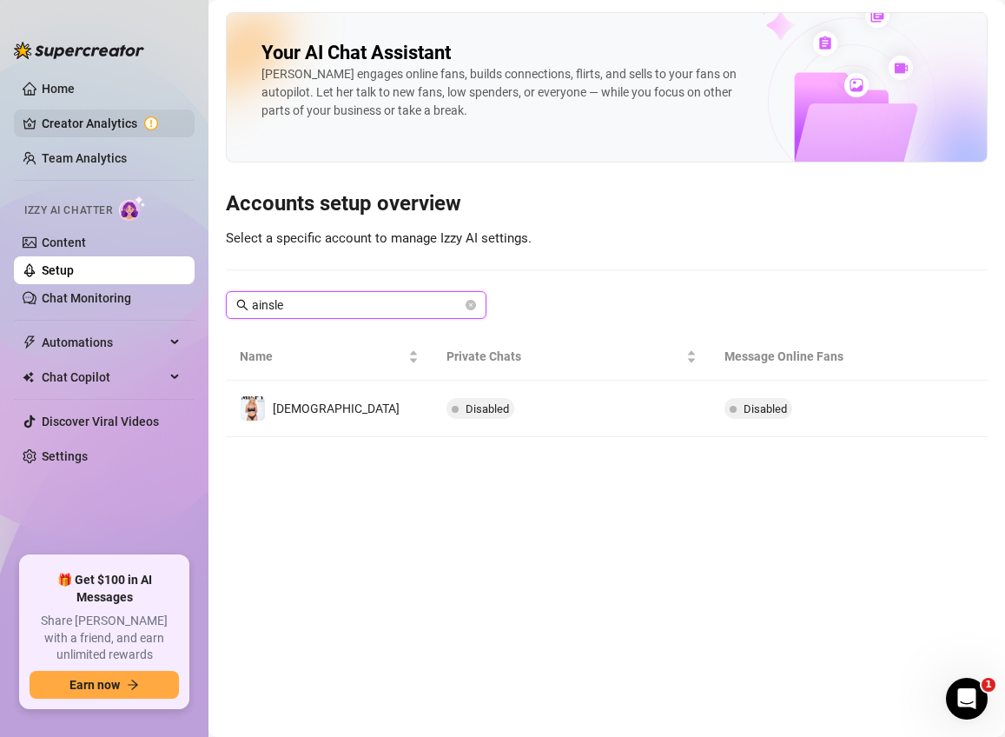
type input "ainsle"
click at [84, 122] on link "Creator Analytics" at bounding box center [111, 123] width 139 height 28
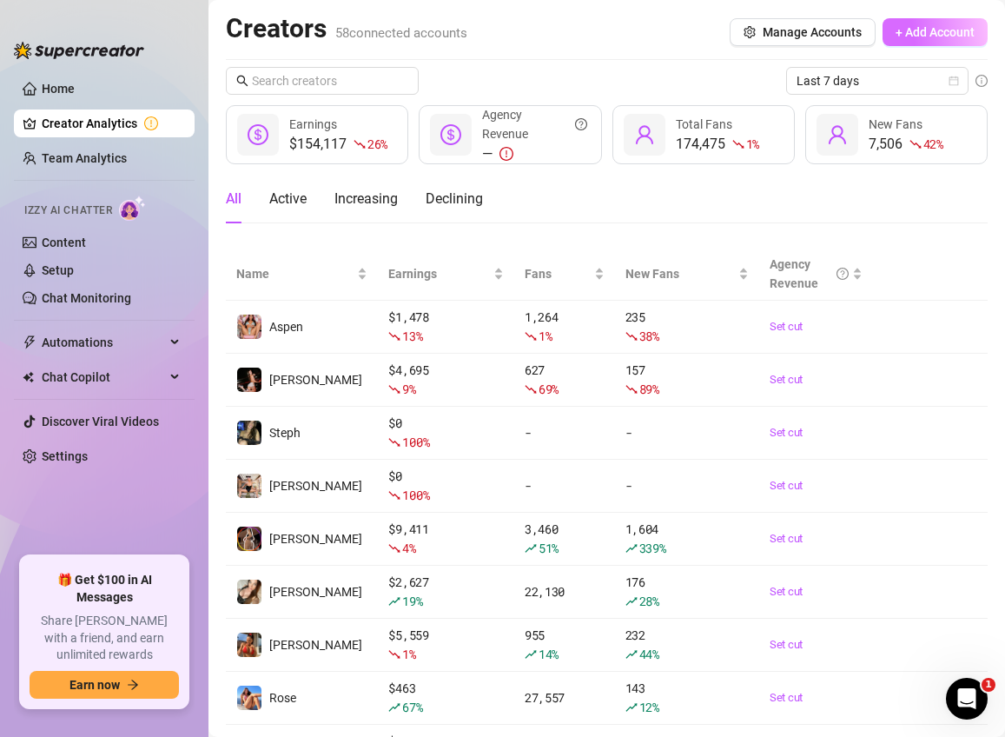
click at [758, 25] on span "+ Add Account" at bounding box center [935, 32] width 79 height 14
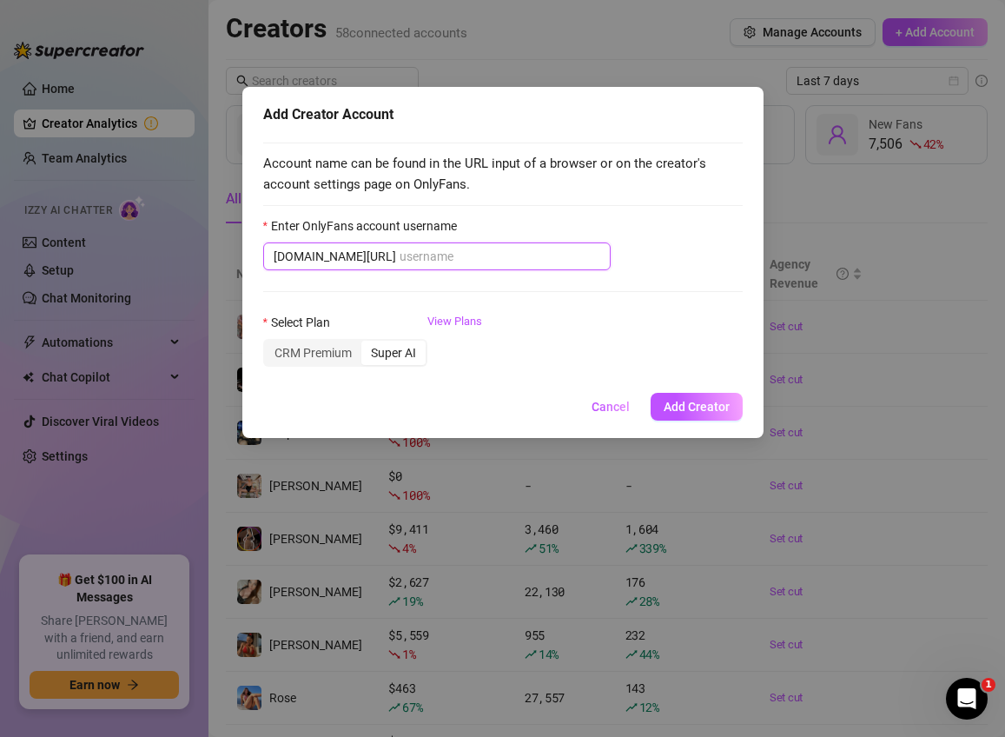
click at [400, 247] on input "Enter OnlyFans account username" at bounding box center [500, 256] width 201 height 19
paste input "milfainsleedfree"
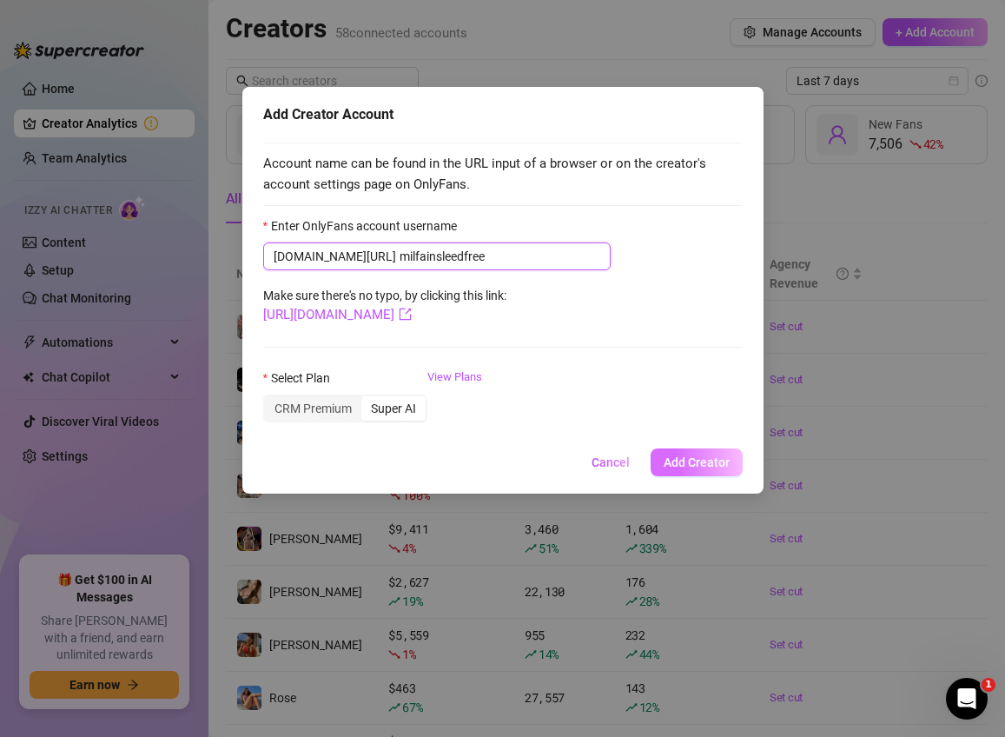
type input "milfainsleedfree"
click at [717, 459] on span "Add Creator" at bounding box center [697, 462] width 66 height 14
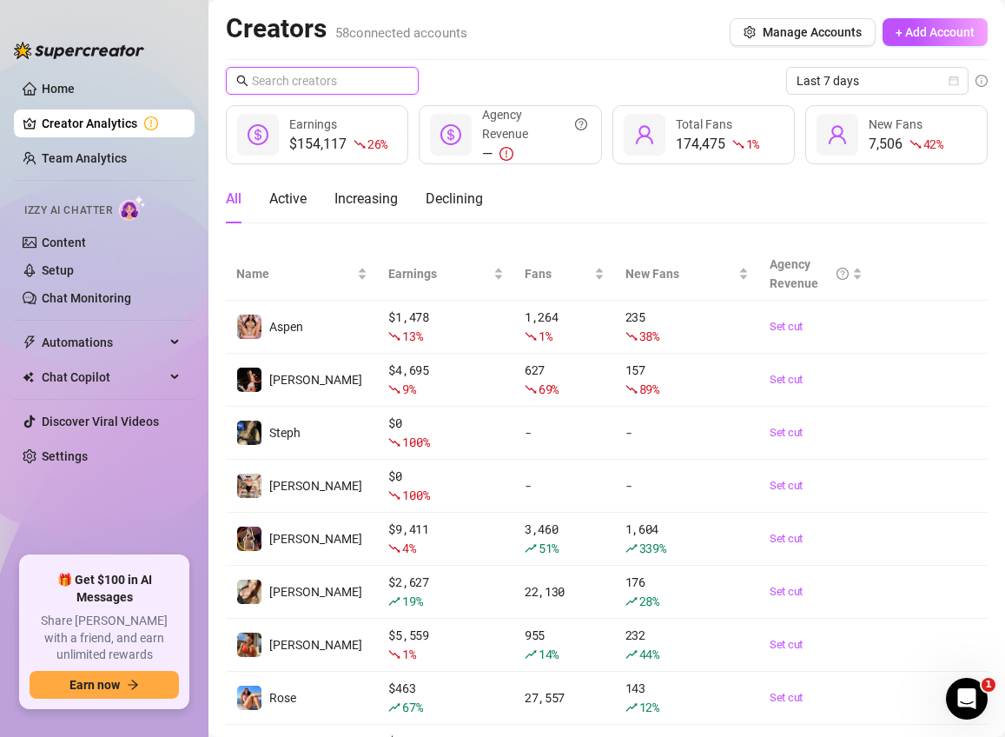
click at [291, 85] on input "text" at bounding box center [323, 80] width 142 height 19
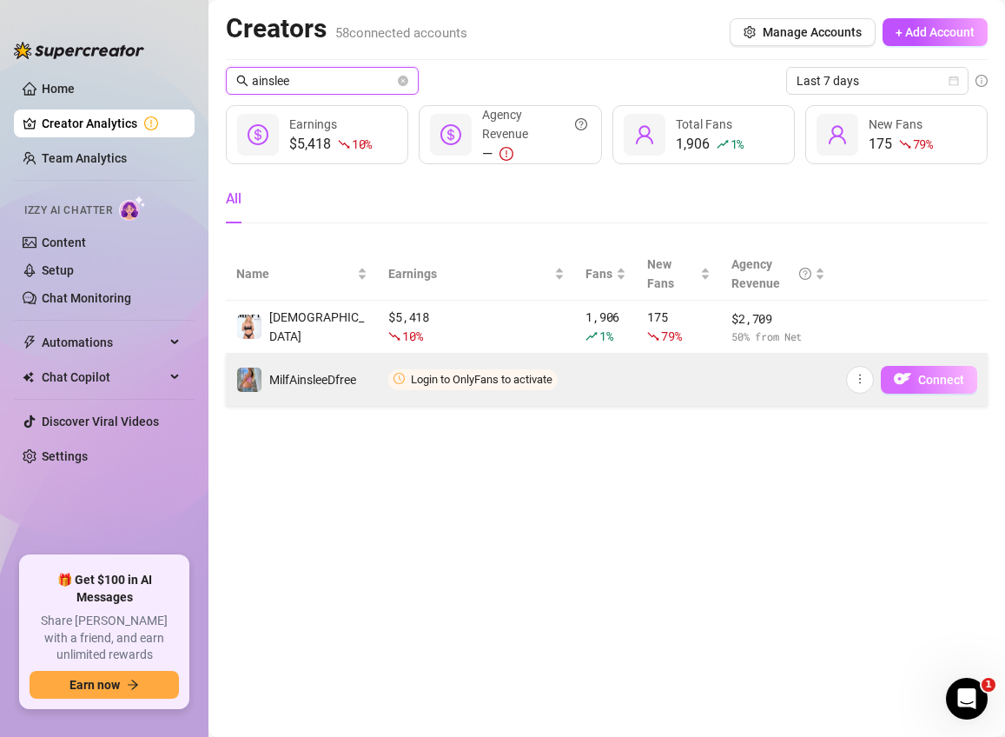
type input "ainslee"
click at [758, 378] on span "Connect" at bounding box center [941, 380] width 46 height 14
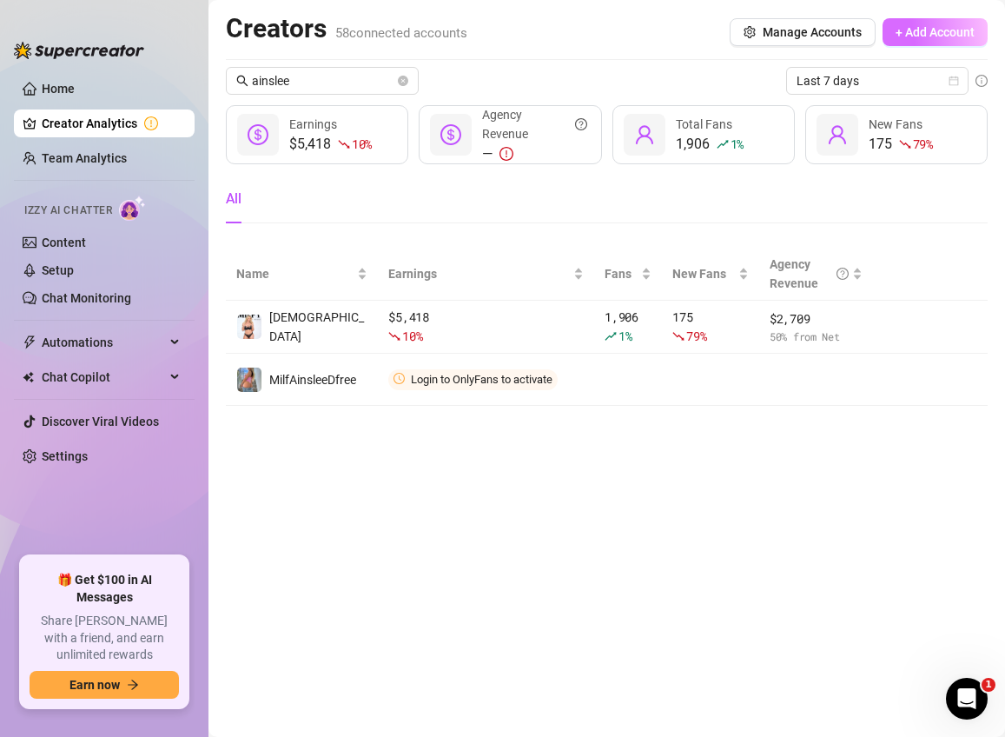
click at [758, 40] on button "+ Add Account" at bounding box center [935, 32] width 105 height 28
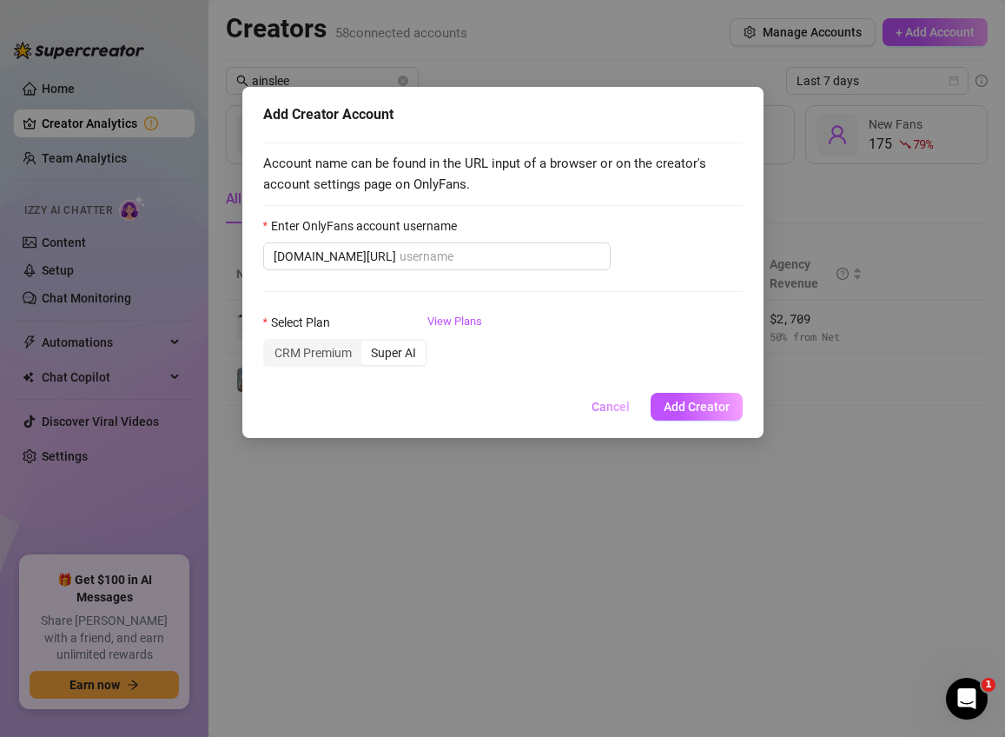
click at [612, 407] on span "Cancel" at bounding box center [611, 407] width 38 height 14
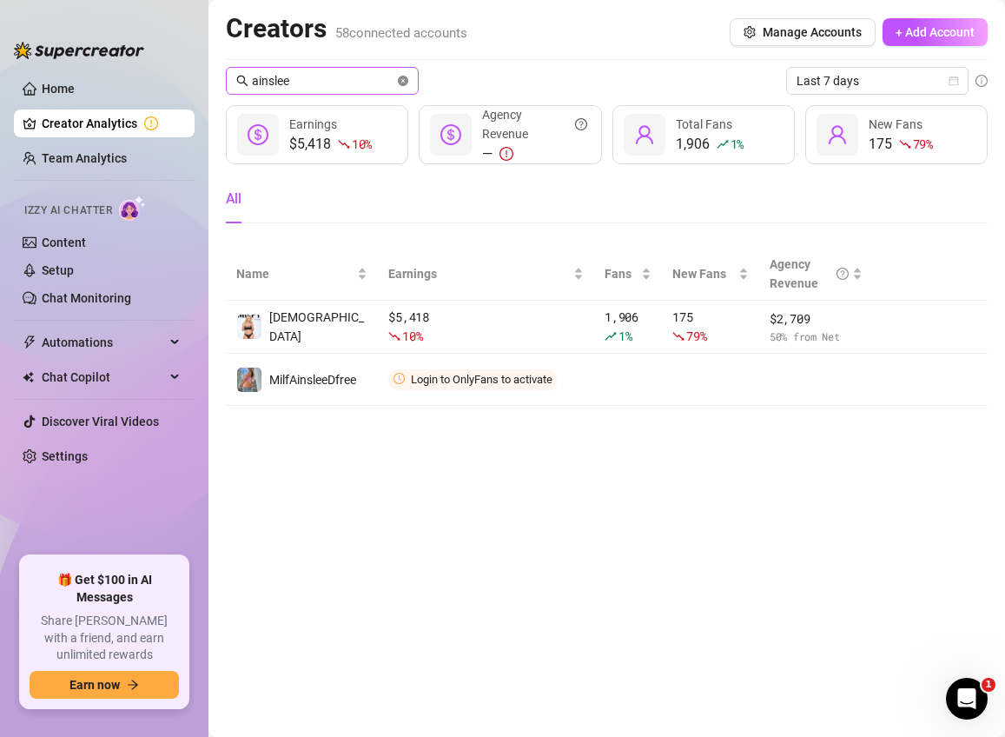
click at [405, 83] on icon "close-circle" at bounding box center [403, 81] width 10 height 10
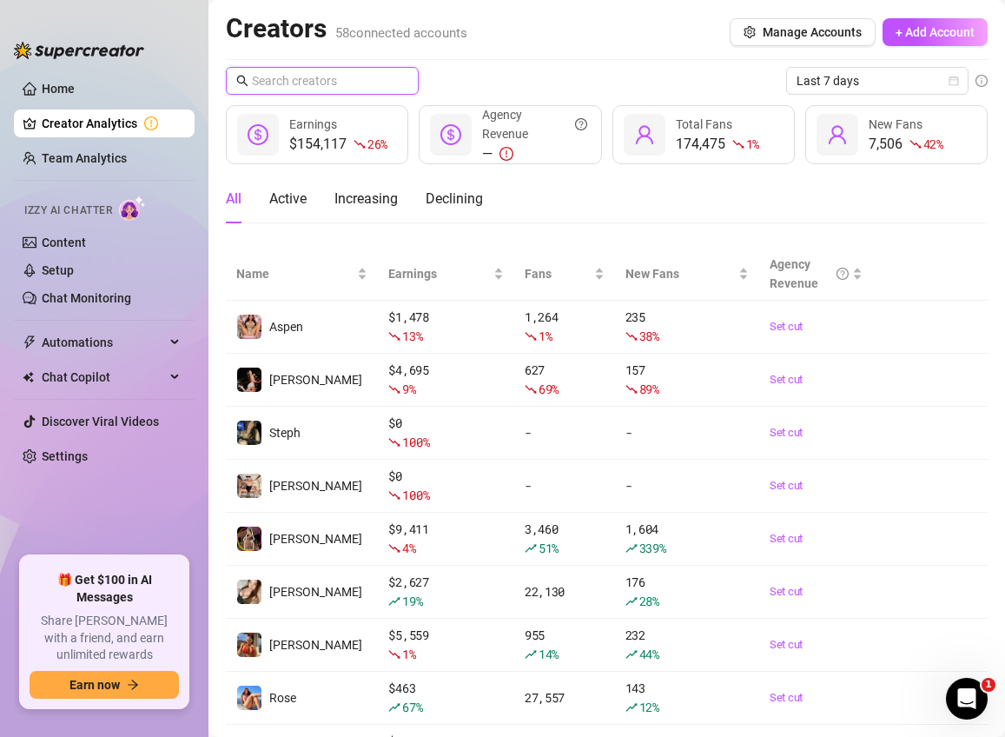
click at [314, 73] on input "text" at bounding box center [323, 80] width 142 height 19
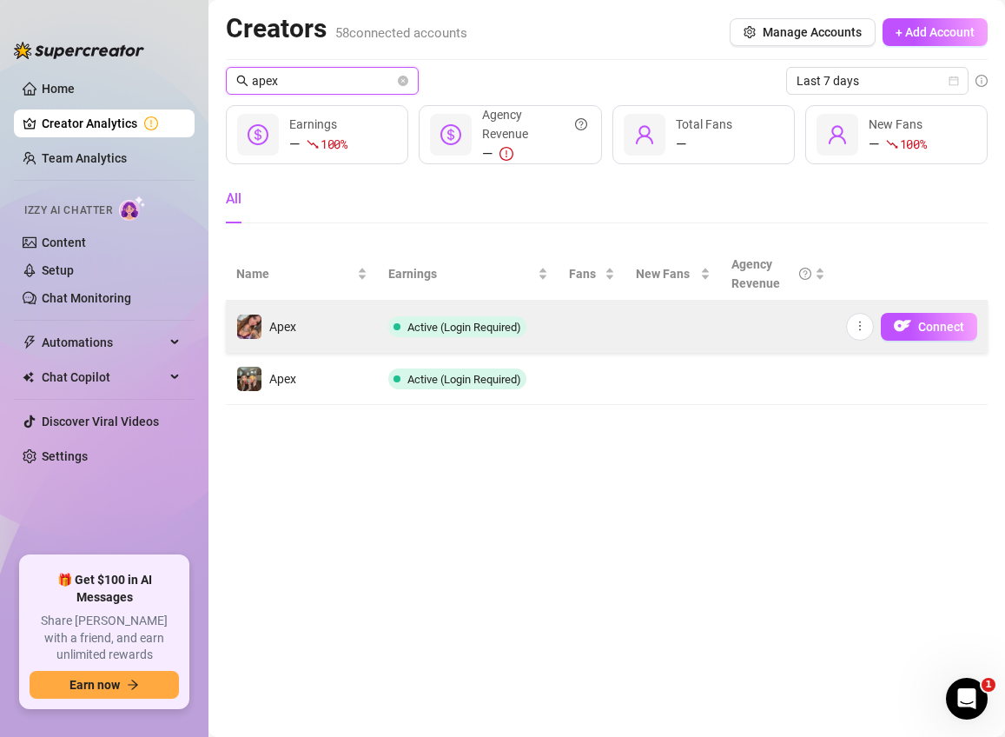
type input "apex"
click at [328, 329] on td "Apex" at bounding box center [302, 327] width 152 height 52
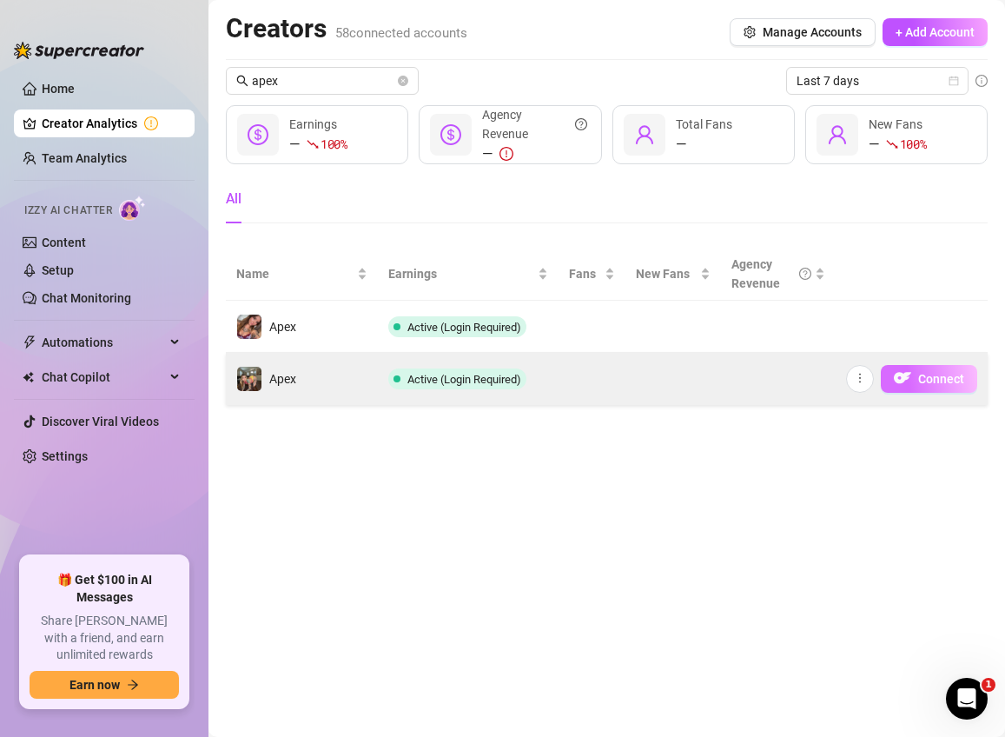
click at [758, 377] on span "Connect" at bounding box center [941, 379] width 46 height 14
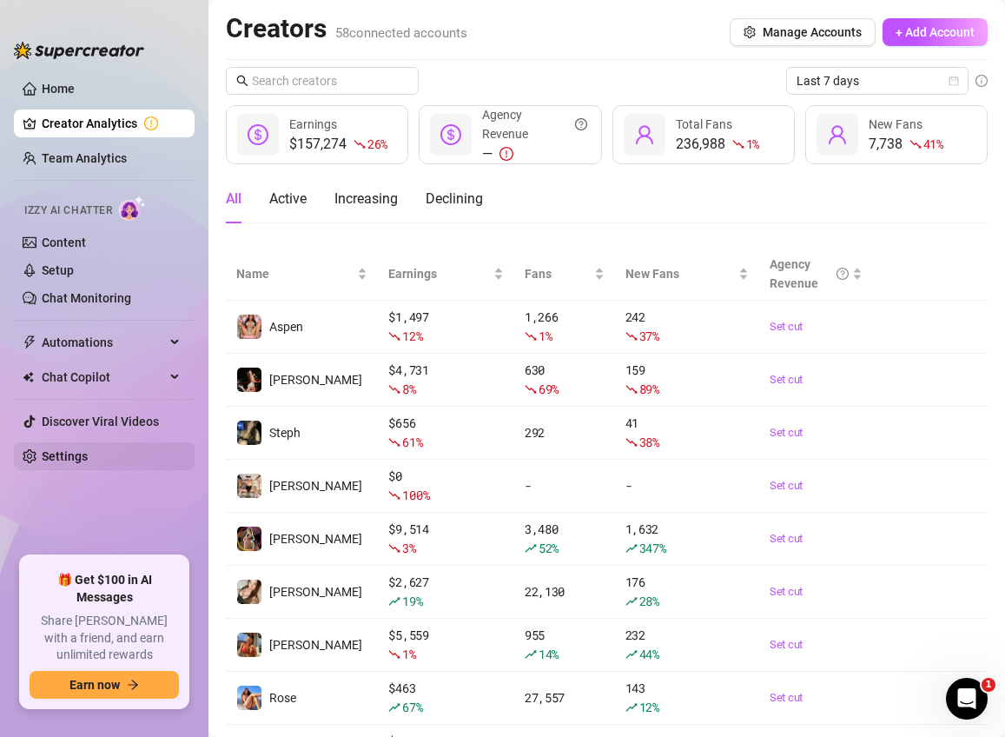
click at [88, 453] on link "Settings" at bounding box center [65, 456] width 46 height 14
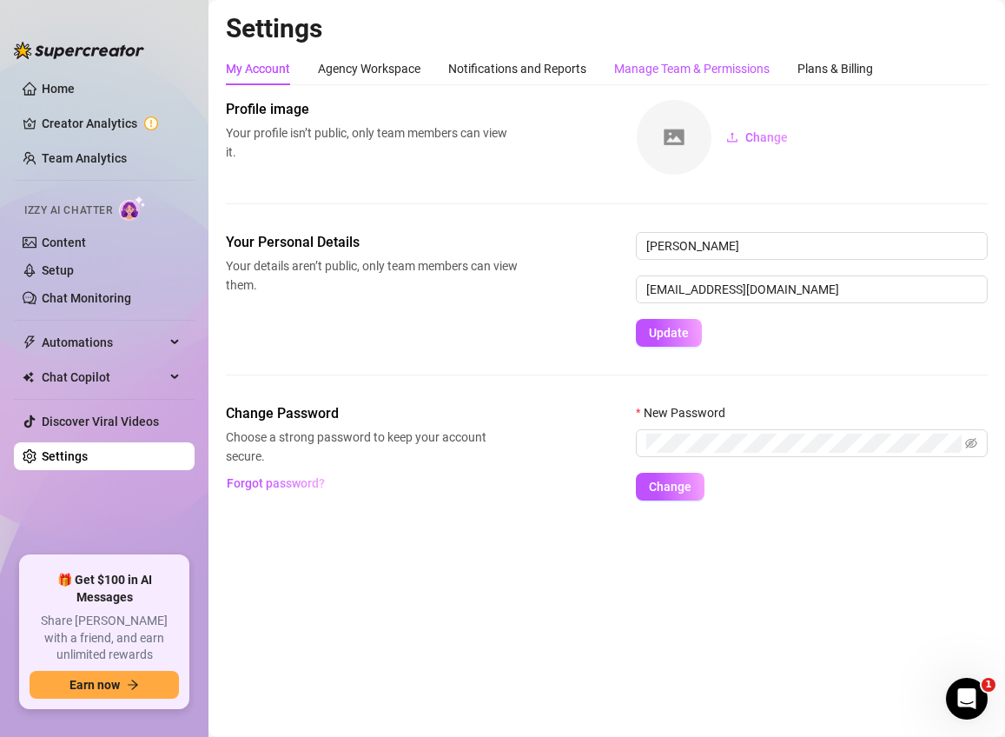
click at [717, 62] on div "Manage Team & Permissions" at bounding box center [692, 68] width 156 height 19
click at [705, 63] on div "Manage Team & Permissions" at bounding box center [692, 68] width 156 height 19
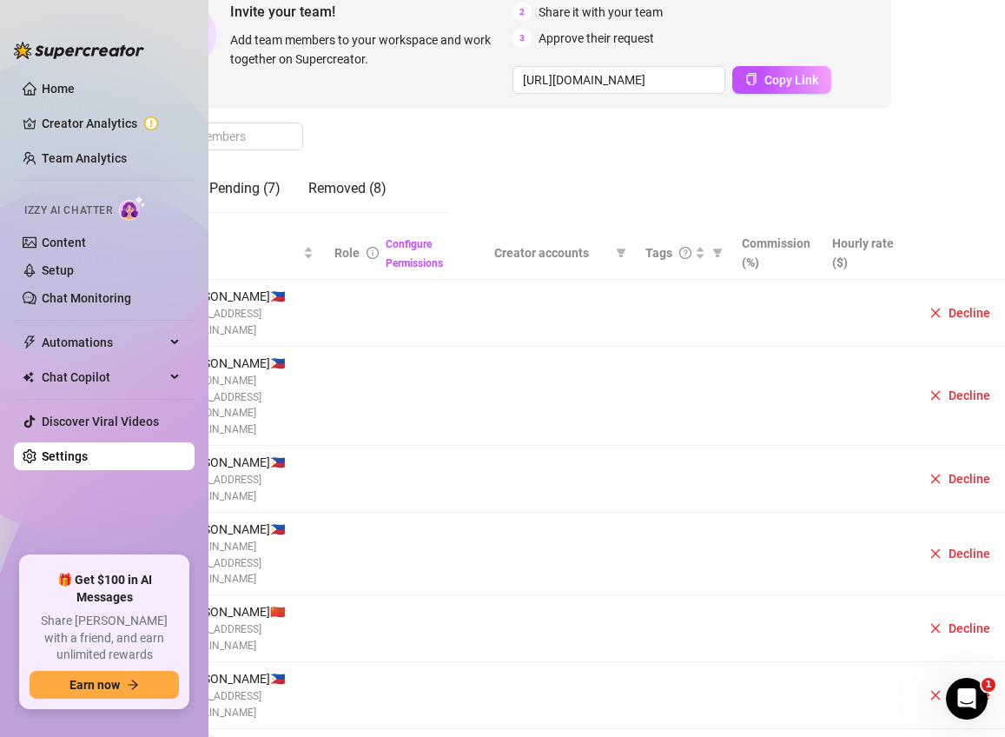
scroll to position [195, 183]
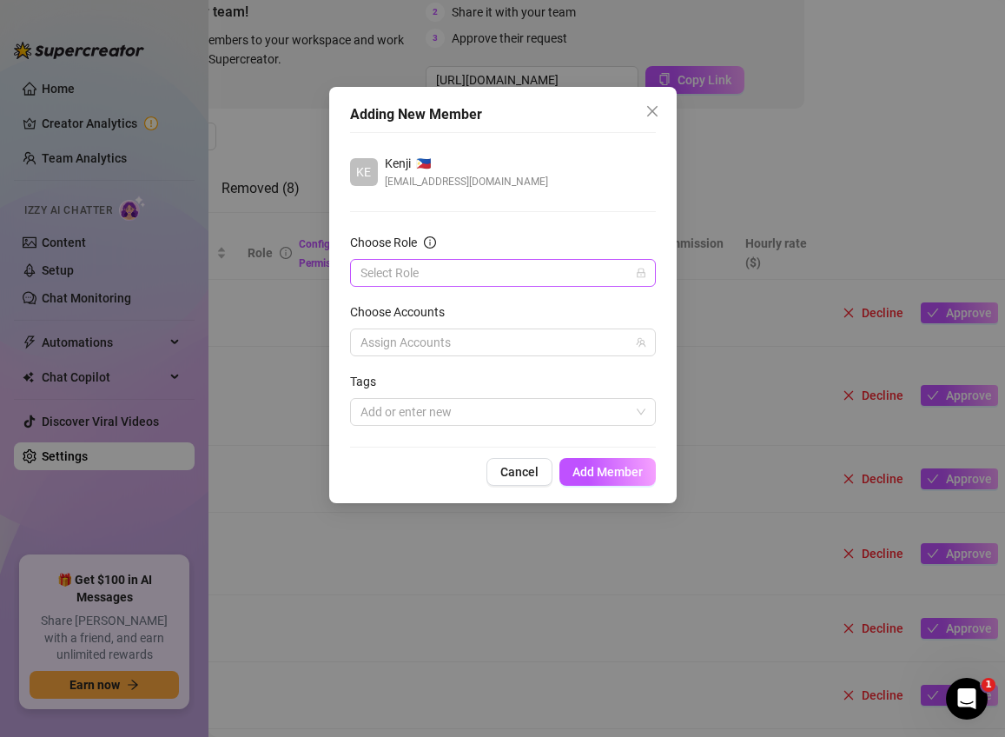
click at [612, 276] on input "Choose Role" at bounding box center [495, 273] width 269 height 26
click at [516, 309] on div "Chatter" at bounding box center [503, 307] width 278 height 19
click at [514, 346] on div at bounding box center [494, 342] width 281 height 24
click at [514, 344] on div at bounding box center [494, 342] width 281 height 24
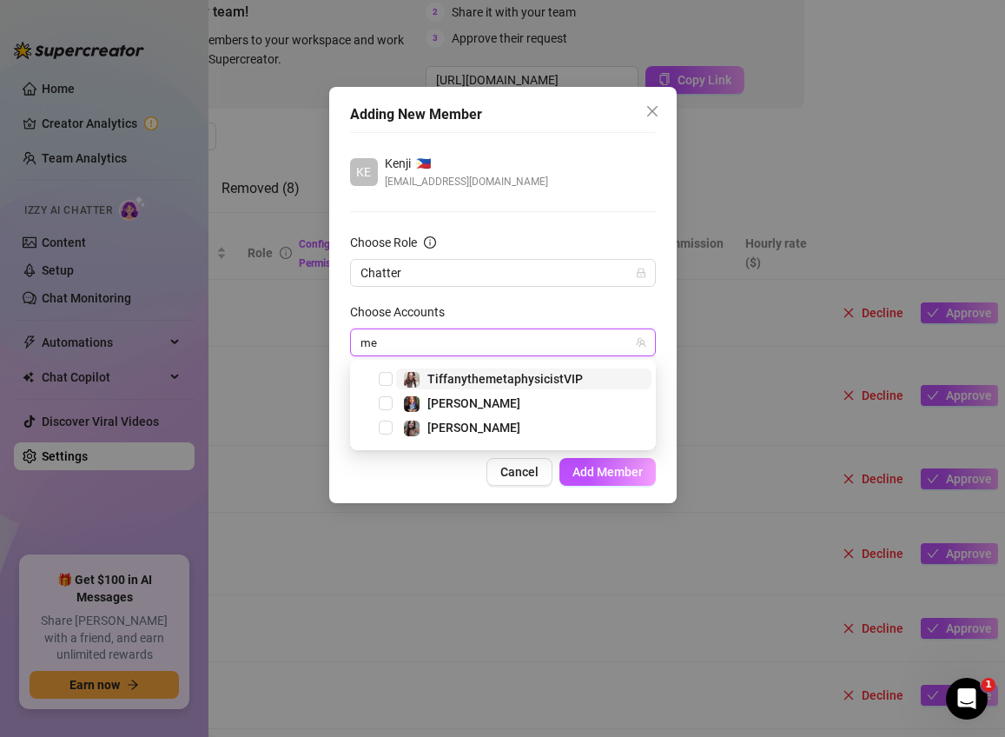
type input "m"
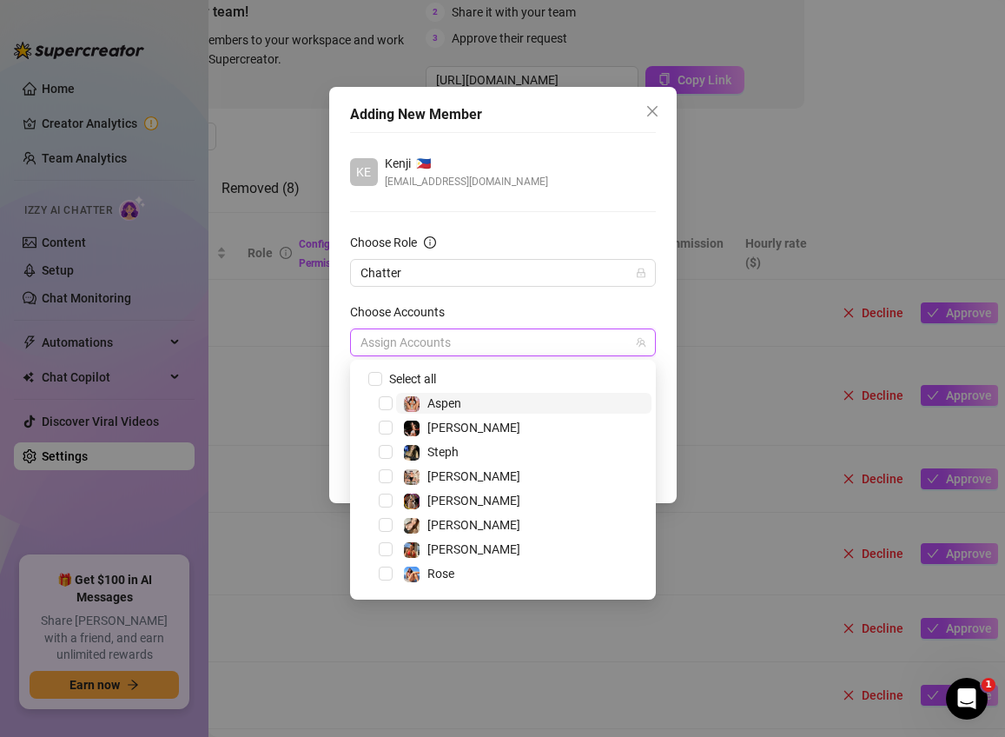
click at [600, 157] on div "KE Kenji 🇵🇭 [EMAIL_ADDRESS][DOMAIN_NAME]" at bounding box center [503, 172] width 306 height 36
click at [604, 177] on div "KE Kenji 🇵🇭 [EMAIL_ADDRESS][DOMAIN_NAME]" at bounding box center [503, 172] width 306 height 36
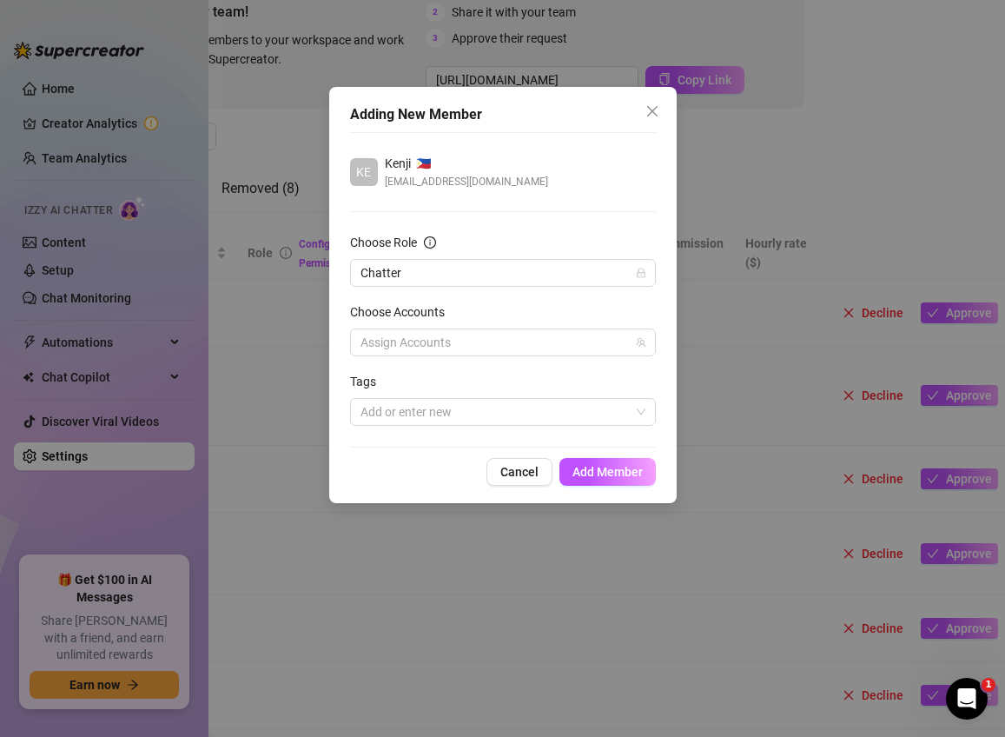
click at [612, 487] on div "Adding New Member KE Kenji 🇵🇭 [EMAIL_ADDRESS][DOMAIN_NAME] Choose Role Chatter …" at bounding box center [503, 295] width 348 height 416
click at [611, 470] on span "Add Member" at bounding box center [608, 472] width 70 height 14
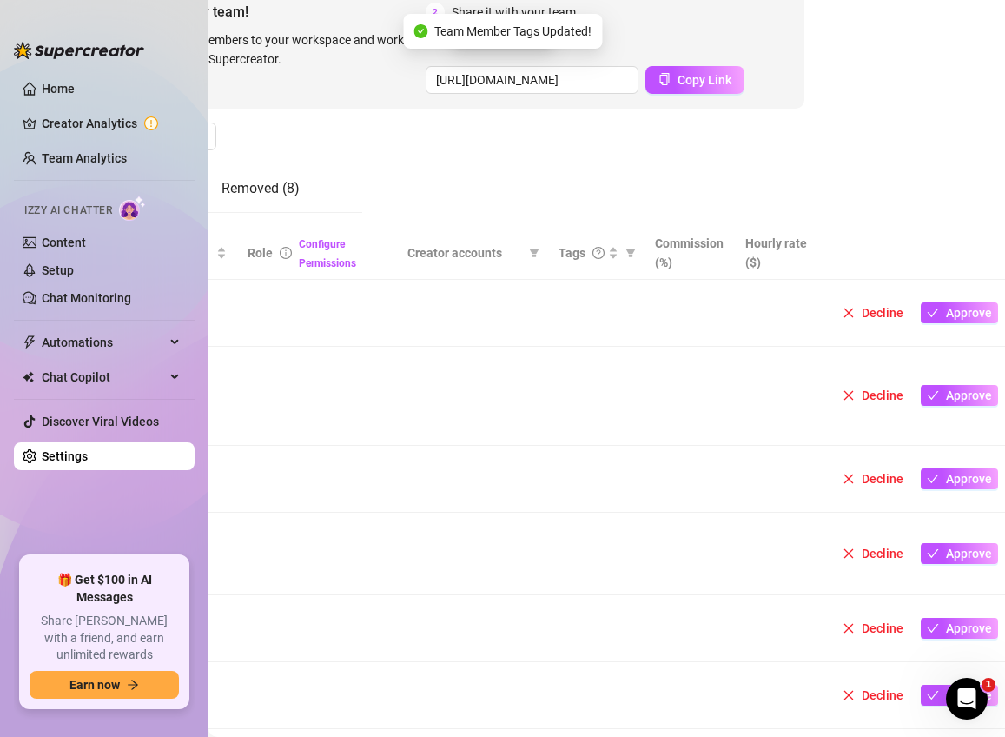
scroll to position [195, 0]
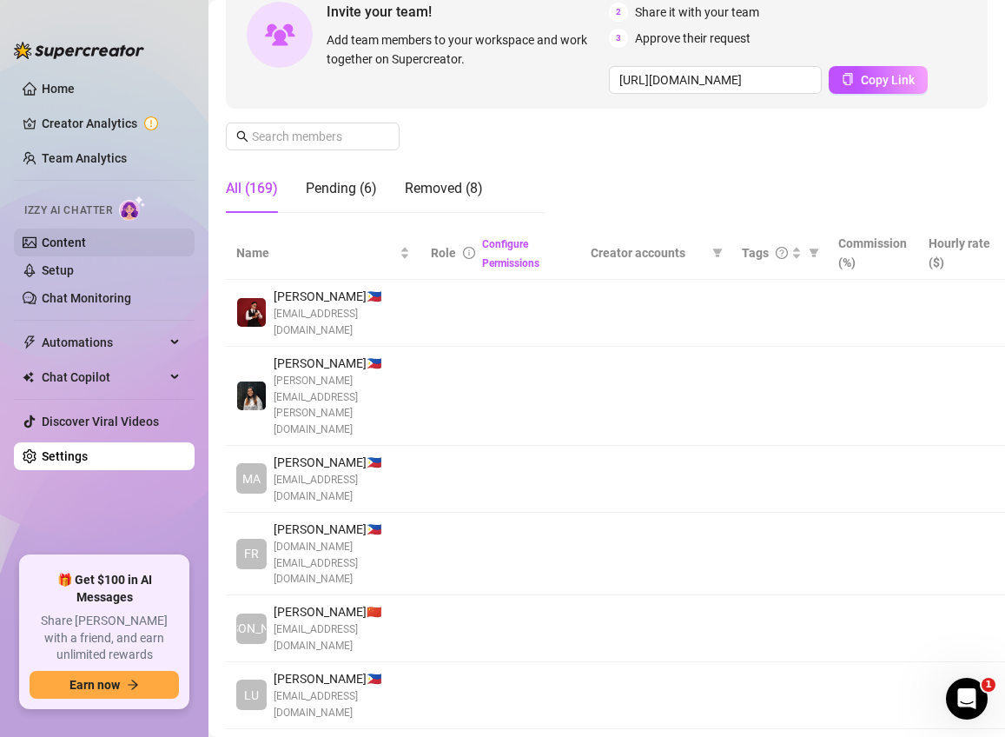
click at [76, 243] on link "Content" at bounding box center [64, 242] width 44 height 14
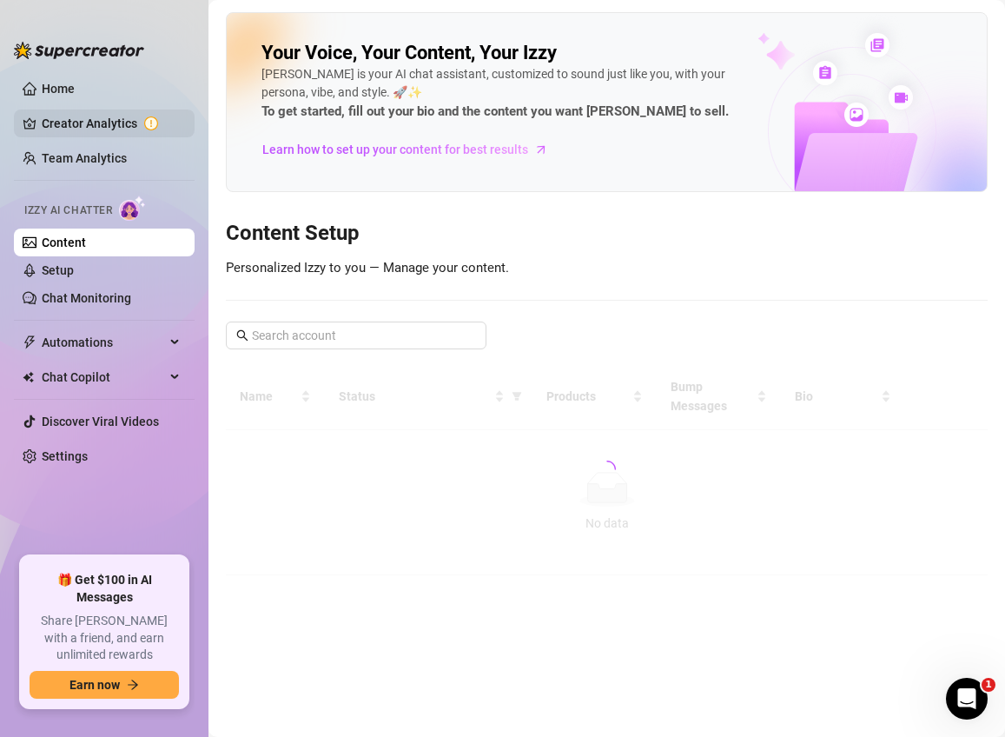
click at [101, 122] on link "Creator Analytics" at bounding box center [111, 123] width 139 height 28
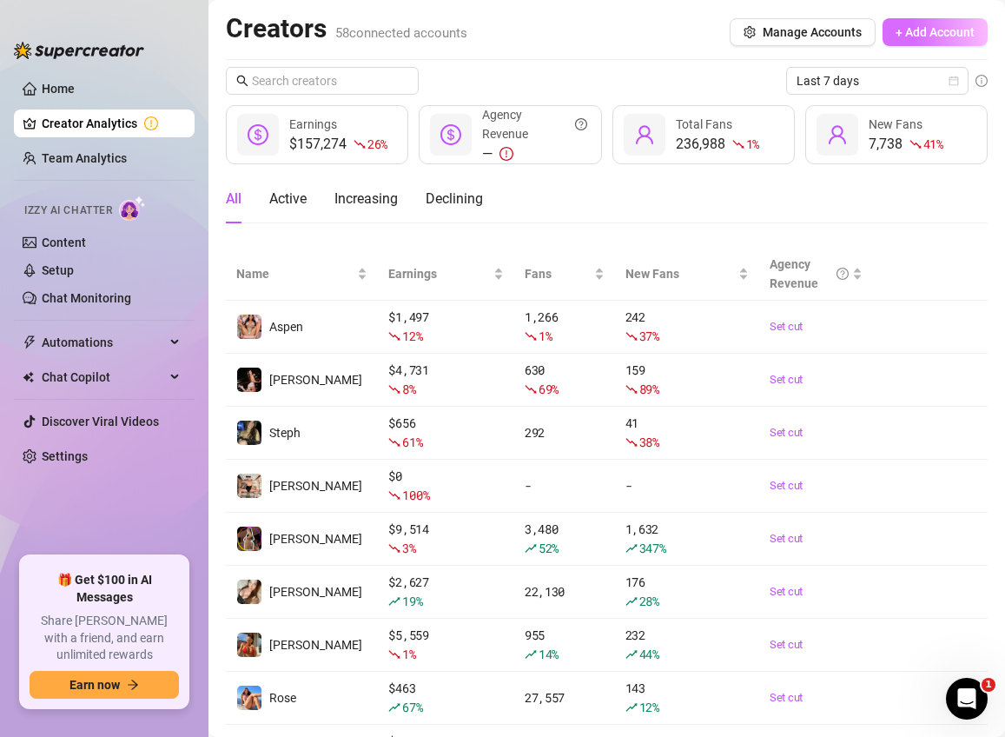
click at [924, 30] on span "+ Add Account" at bounding box center [935, 32] width 79 height 14
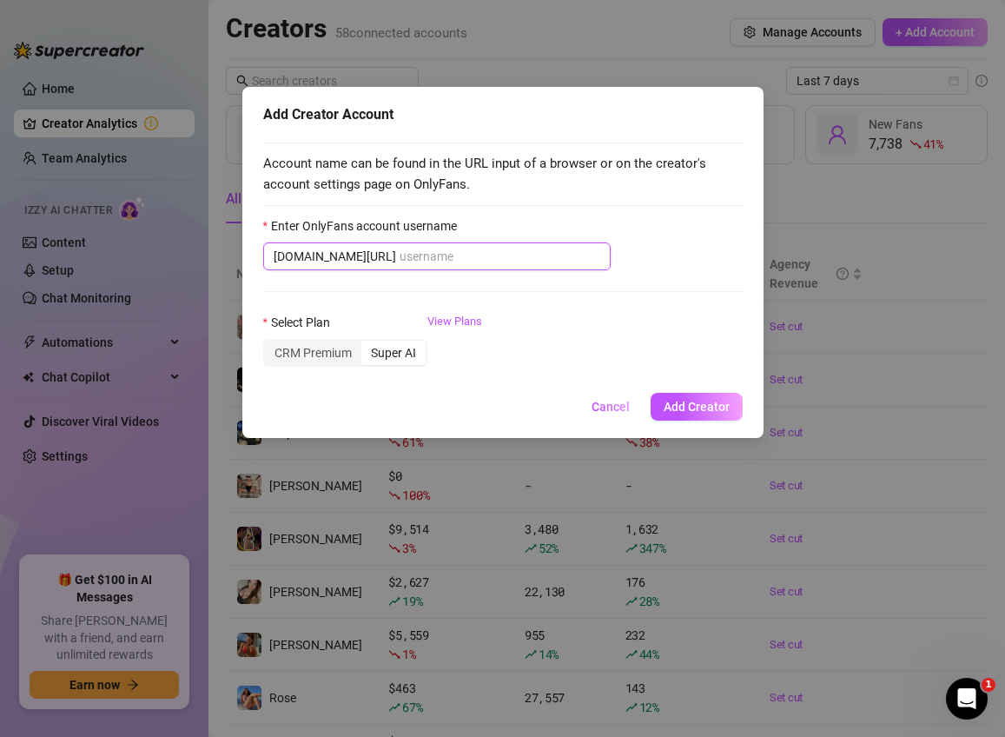
click at [420, 260] on input "Enter OnlyFans account username" at bounding box center [500, 256] width 201 height 19
paste input "meganmistakes"
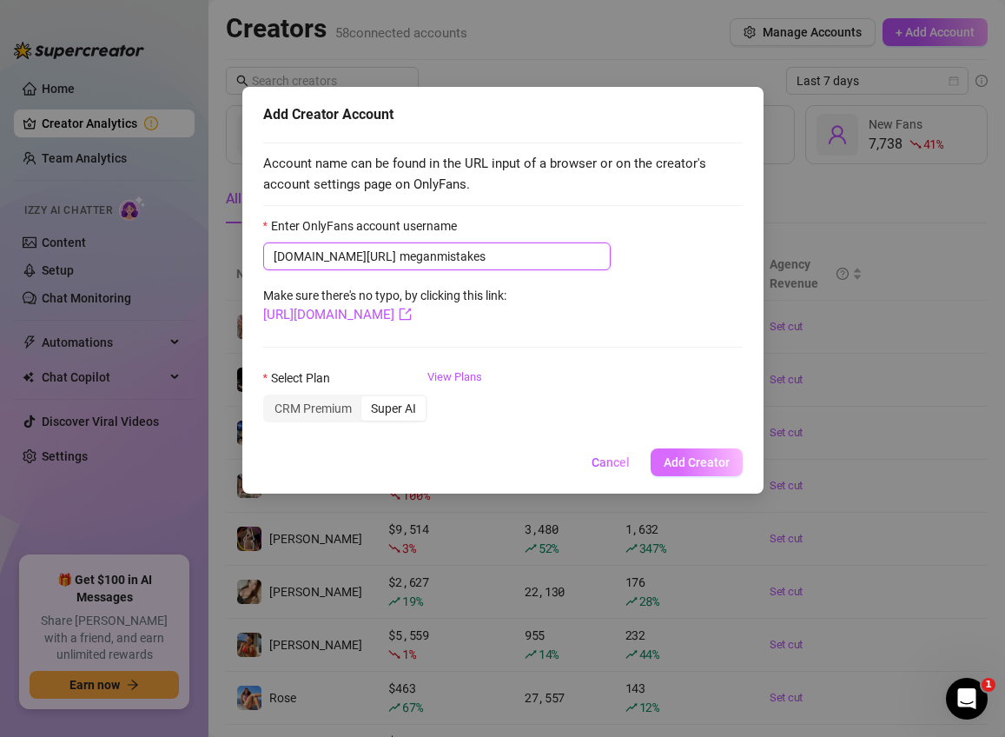
type input "meganmistakes"
click at [730, 460] on button "Add Creator" at bounding box center [697, 462] width 92 height 28
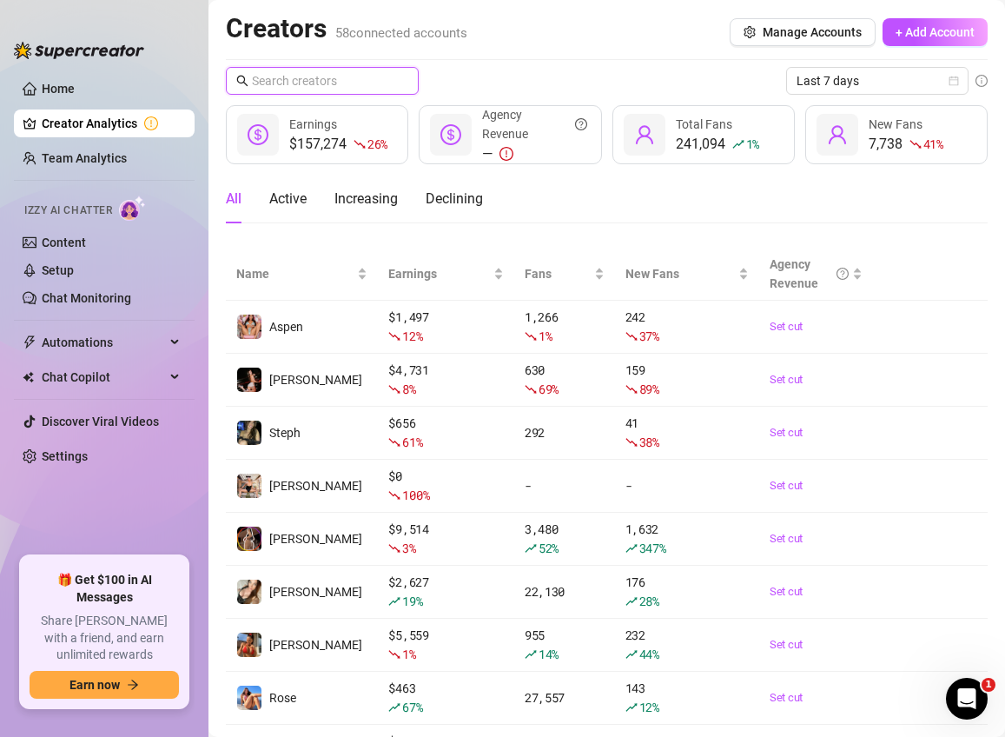
click at [308, 83] on input "text" at bounding box center [323, 80] width 142 height 19
type input "meg"
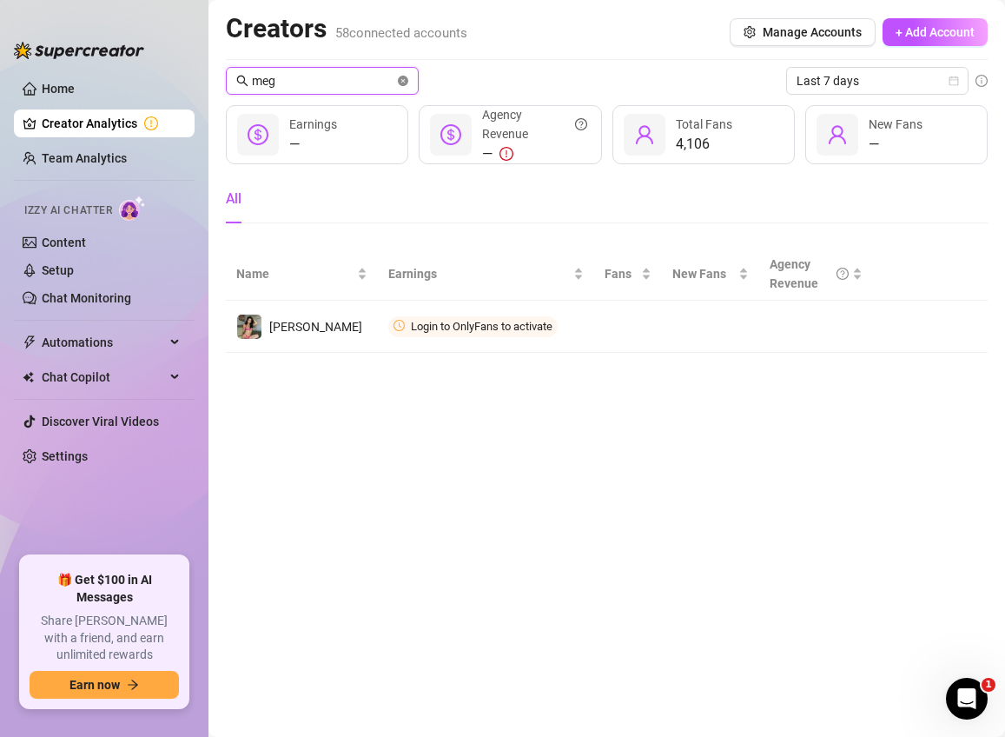
click at [400, 83] on icon "close-circle" at bounding box center [403, 81] width 10 height 10
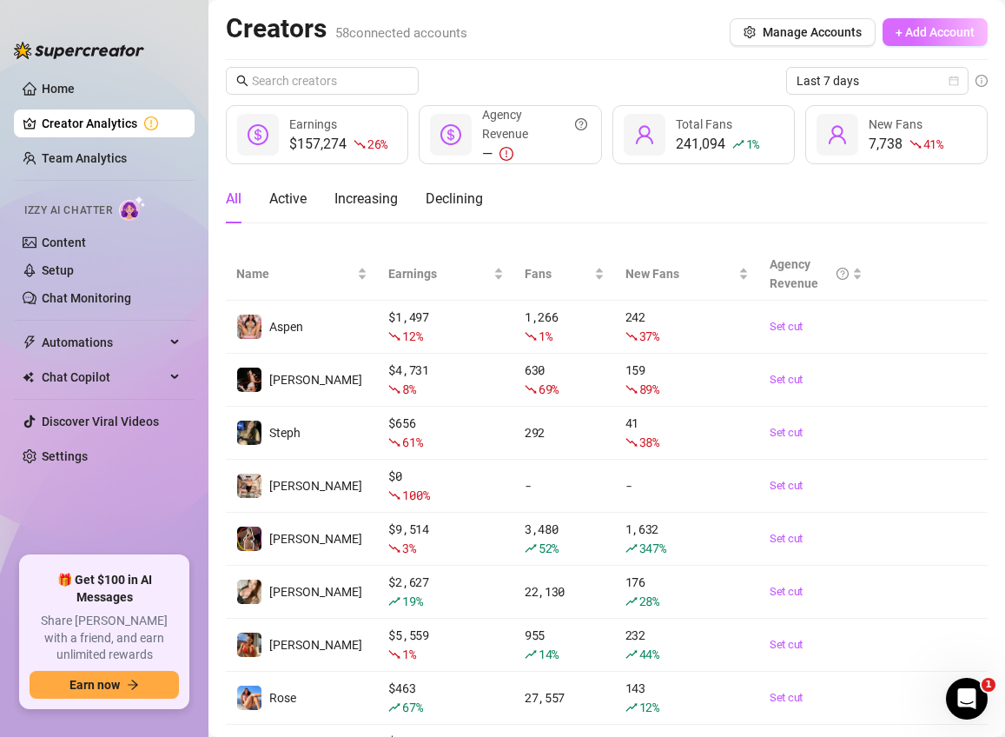
click at [935, 28] on span "+ Add Account" at bounding box center [935, 32] width 79 height 14
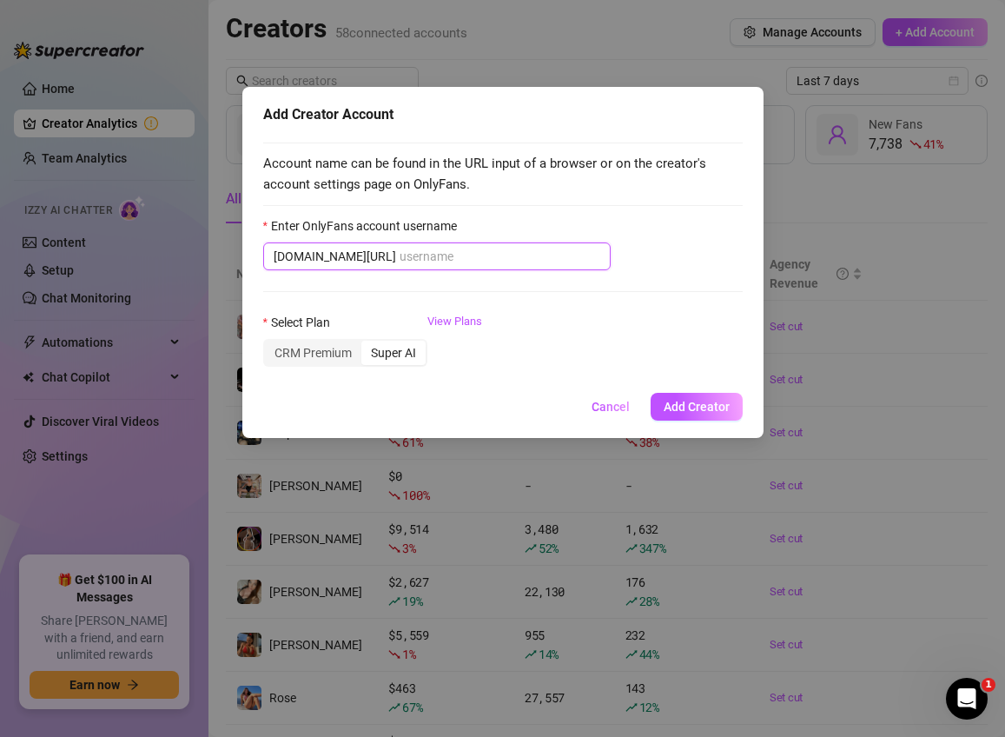
click at [438, 262] on input "Enter OnlyFans account username" at bounding box center [500, 256] width 201 height 19
paste input "meganmistakesvip"
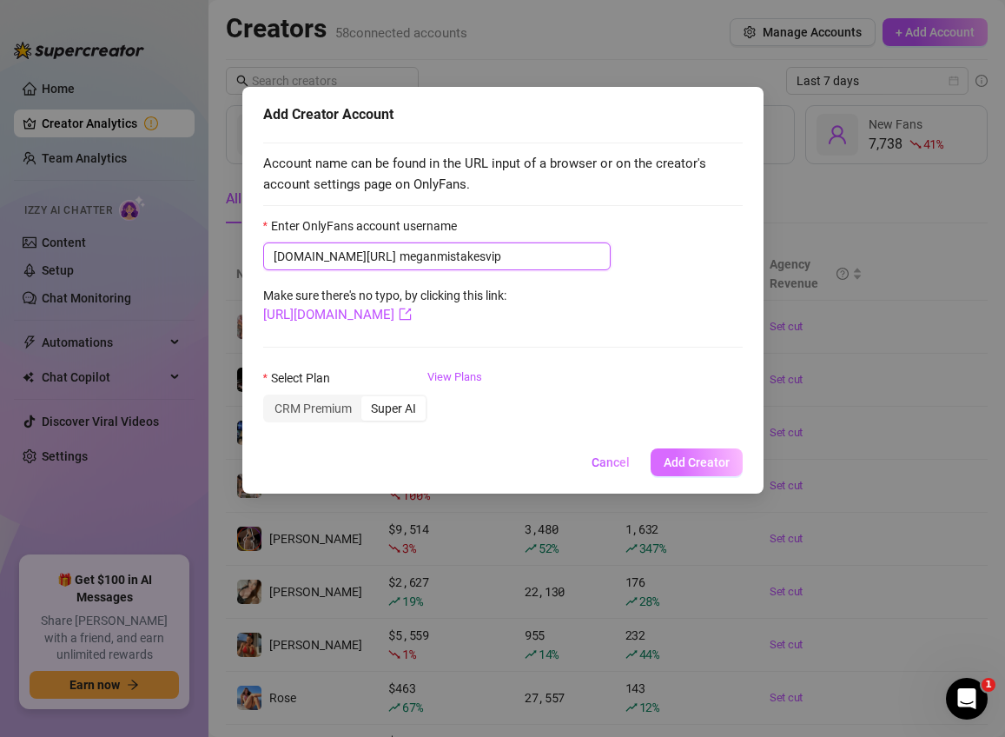
type input "meganmistakesvip"
click at [695, 458] on span "Add Creator" at bounding box center [697, 462] width 66 height 14
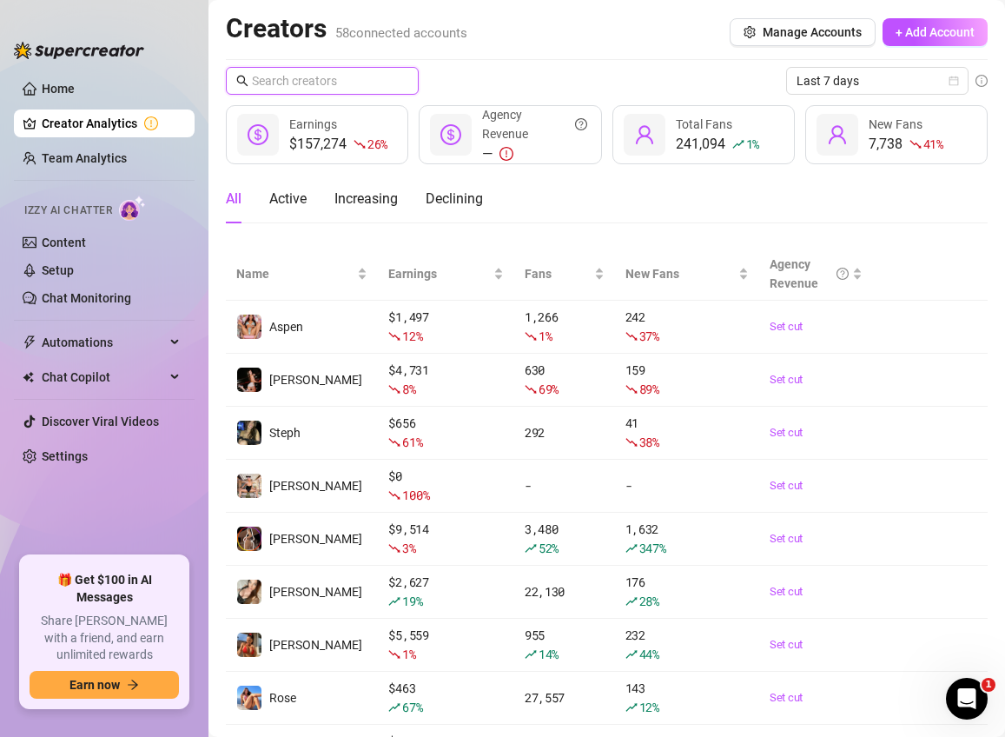
click at [360, 78] on input "text" at bounding box center [323, 80] width 142 height 19
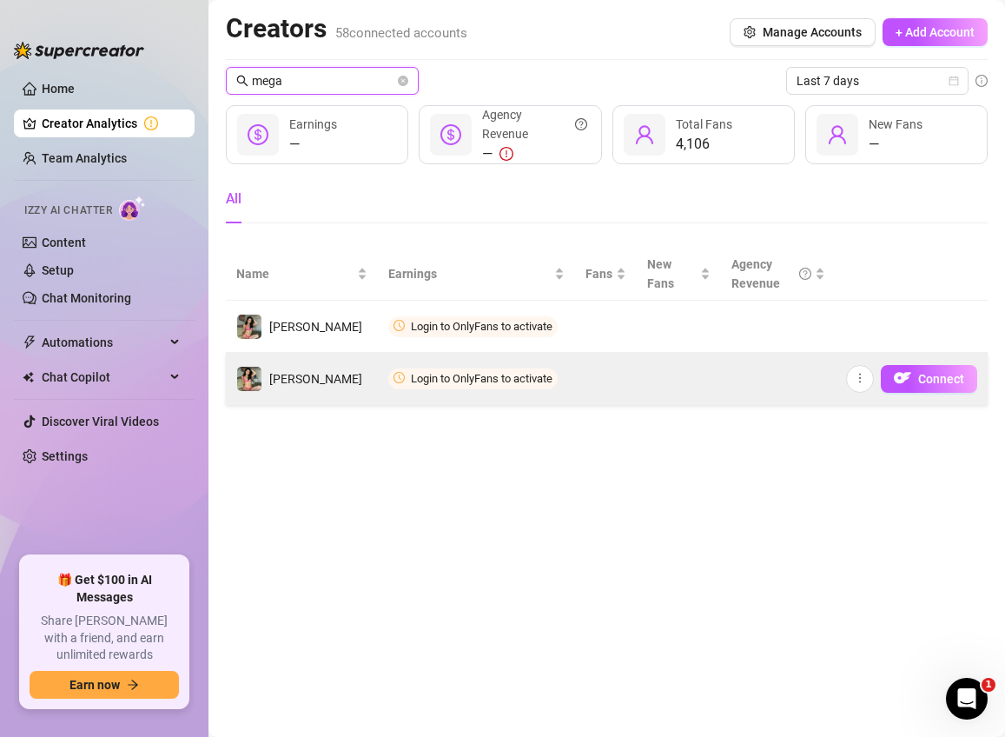
type input "mega"
click at [315, 377] on td "[PERSON_NAME]" at bounding box center [302, 379] width 152 height 52
click at [0, 0] on div "Home Creator Analytics Team Analytics Izzy AI Chatter Content Setup Chat Monito…" at bounding box center [502, 368] width 1005 height 737
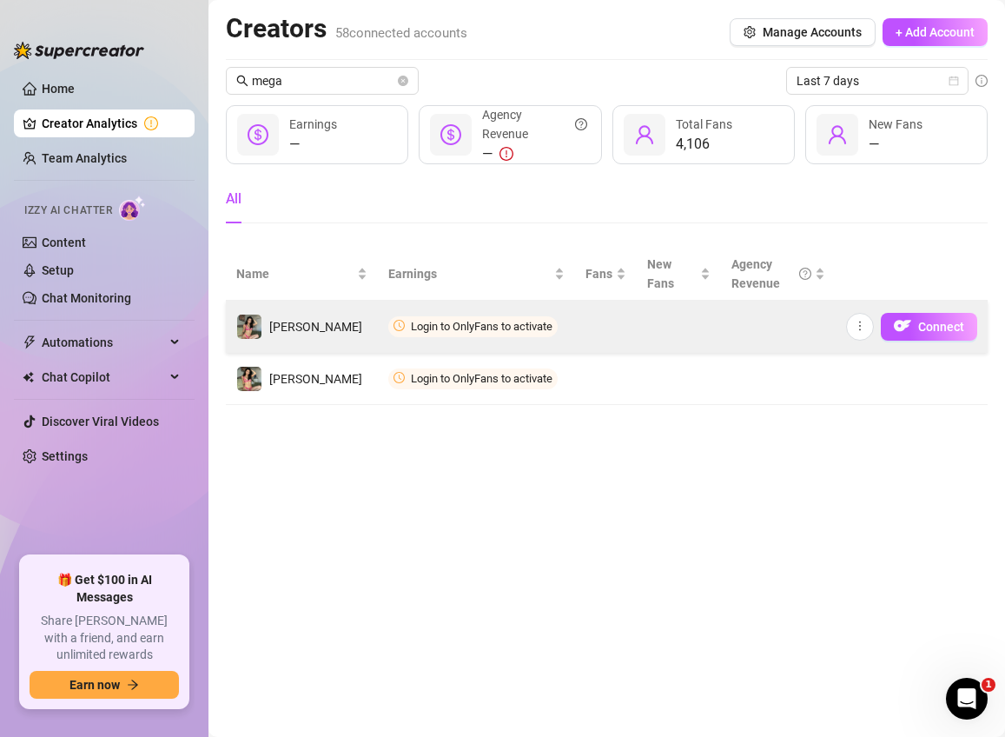
click at [329, 331] on td "[PERSON_NAME]" at bounding box center [302, 327] width 152 height 52
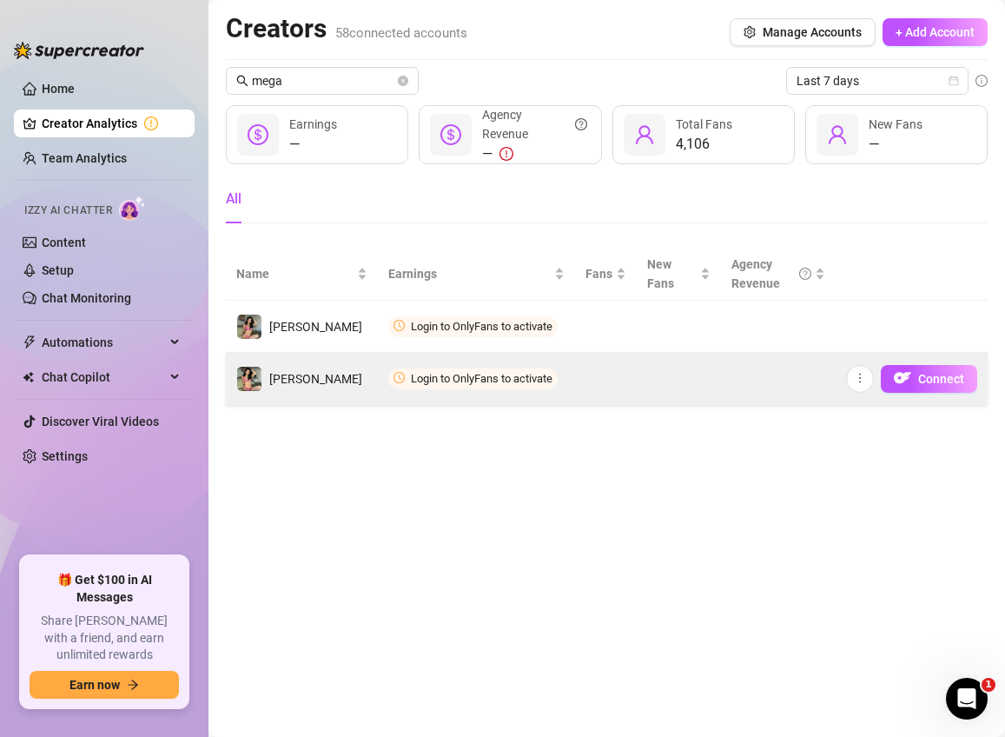
click at [646, 380] on td at bounding box center [679, 379] width 84 height 52
click at [971, 380] on button "Connect" at bounding box center [929, 379] width 96 height 28
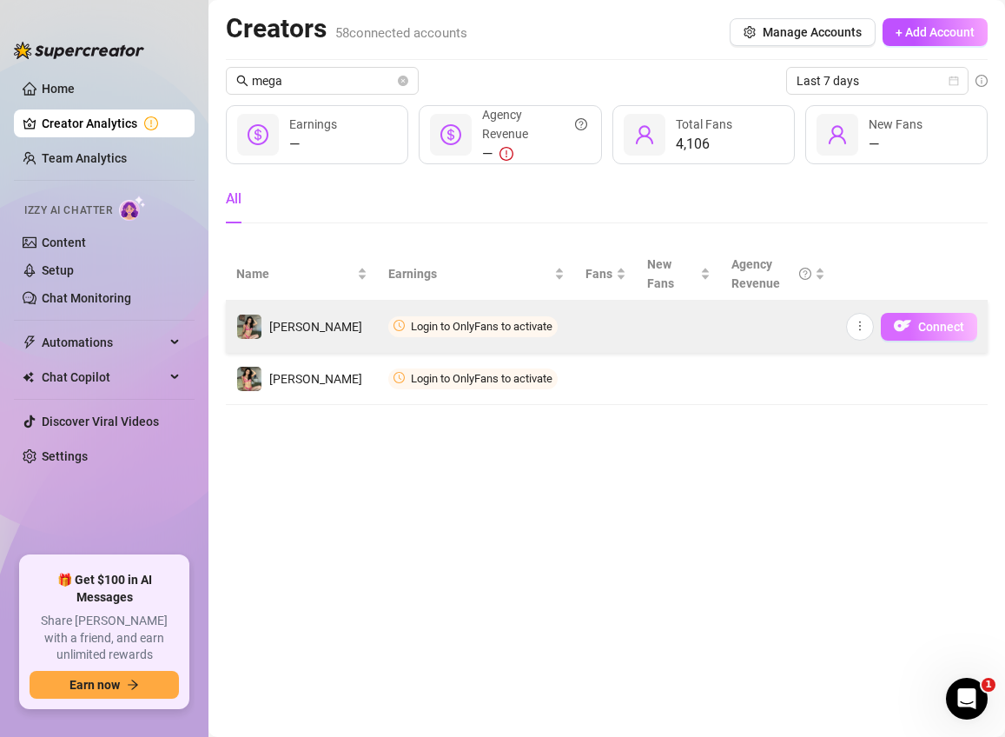
click at [936, 324] on span "Connect" at bounding box center [941, 327] width 46 height 14
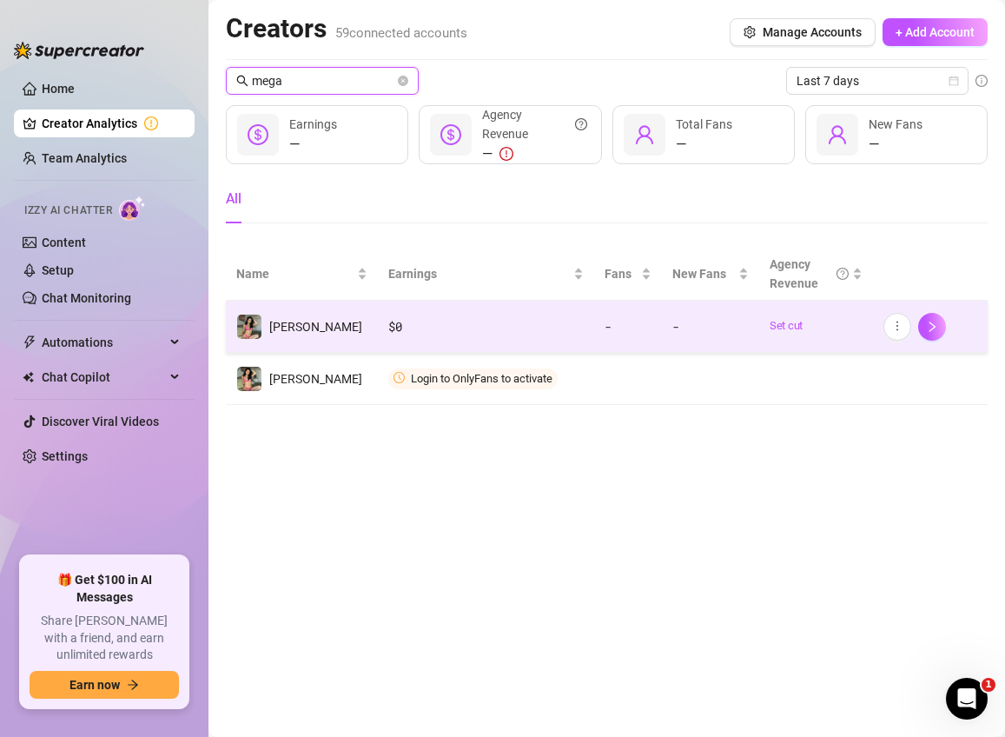
click at [299, 79] on input "mega" at bounding box center [323, 80] width 142 height 19
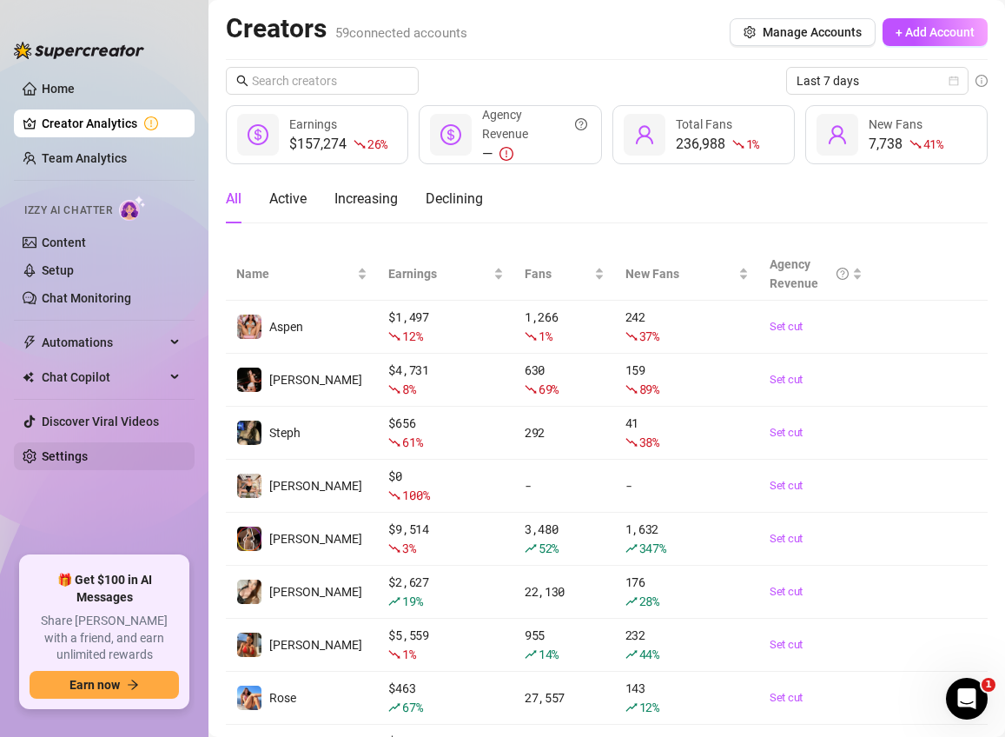
click at [81, 449] on link "Settings" at bounding box center [65, 456] width 46 height 14
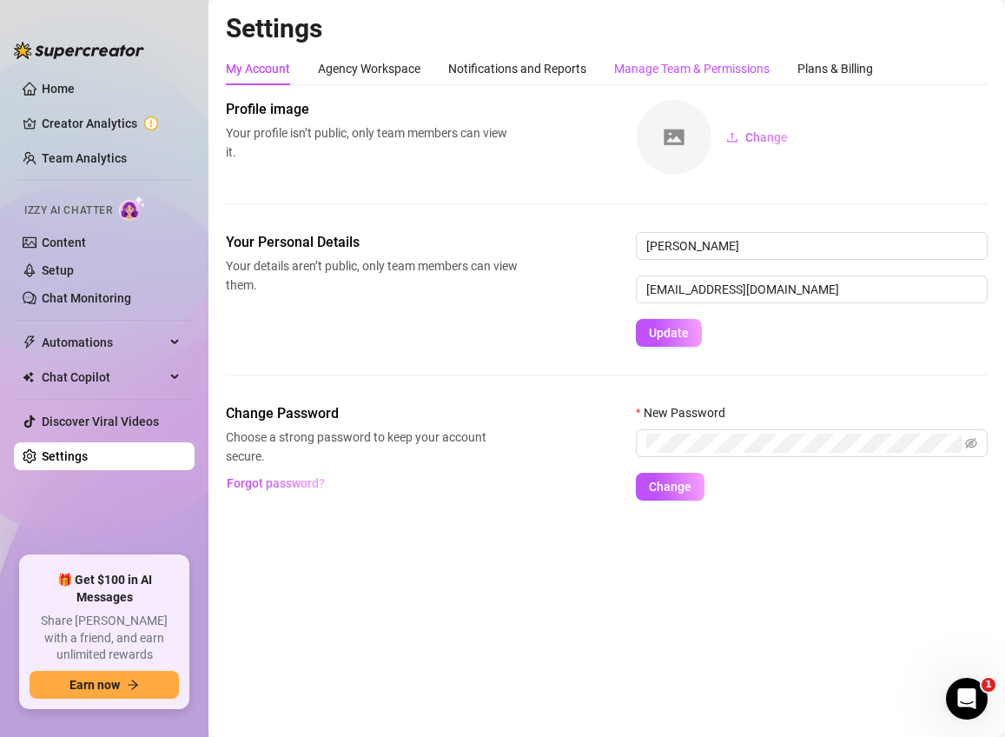
click at [703, 71] on div "Manage Team & Permissions" at bounding box center [692, 68] width 156 height 19
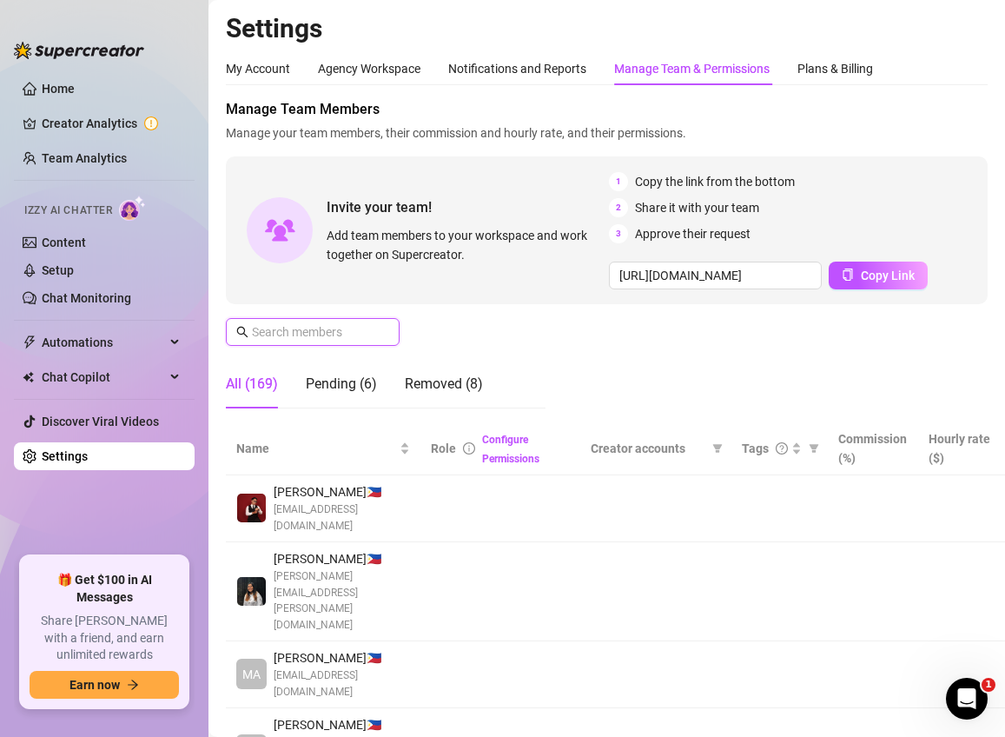
click at [313, 336] on input "text" at bounding box center [313, 331] width 123 height 19
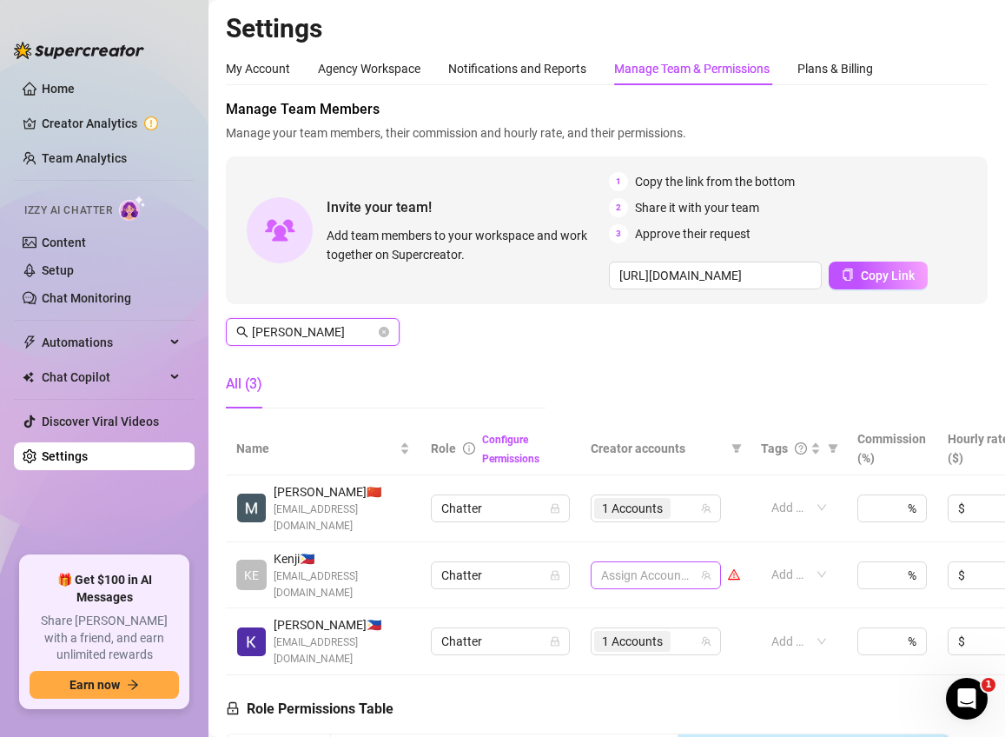
click at [616, 563] on div at bounding box center [646, 575] width 105 height 24
type input "[PERSON_NAME]"
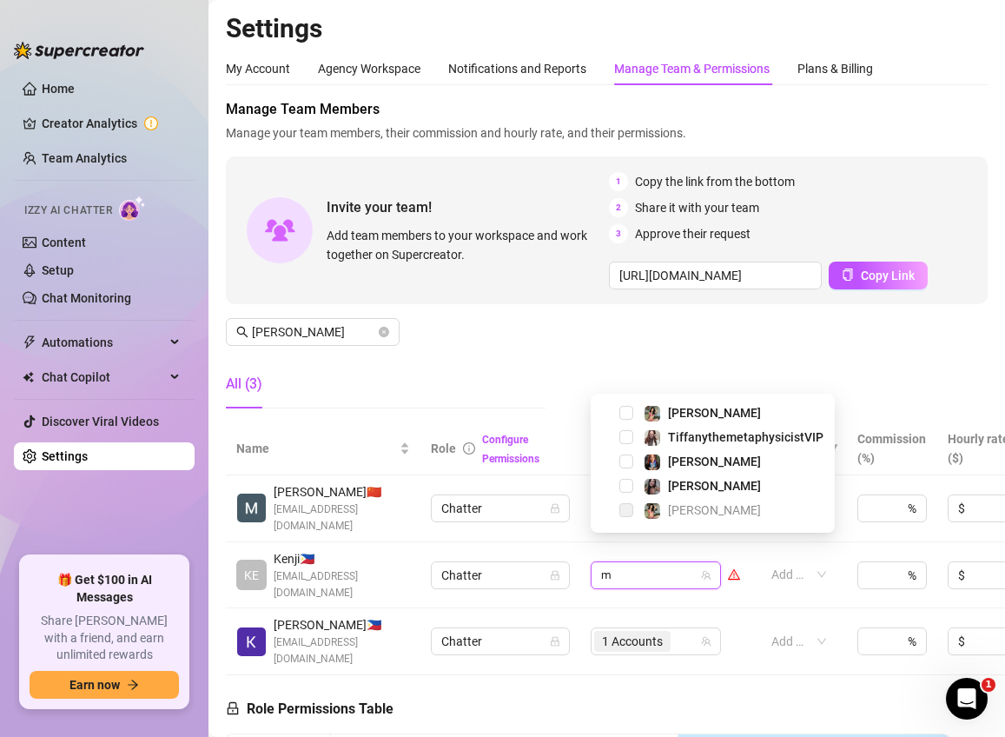
type input "me"
click at [618, 411] on div "[PERSON_NAME]" at bounding box center [712, 412] width 235 height 21
click at [624, 413] on span "Select tree node" at bounding box center [626, 413] width 14 height 14
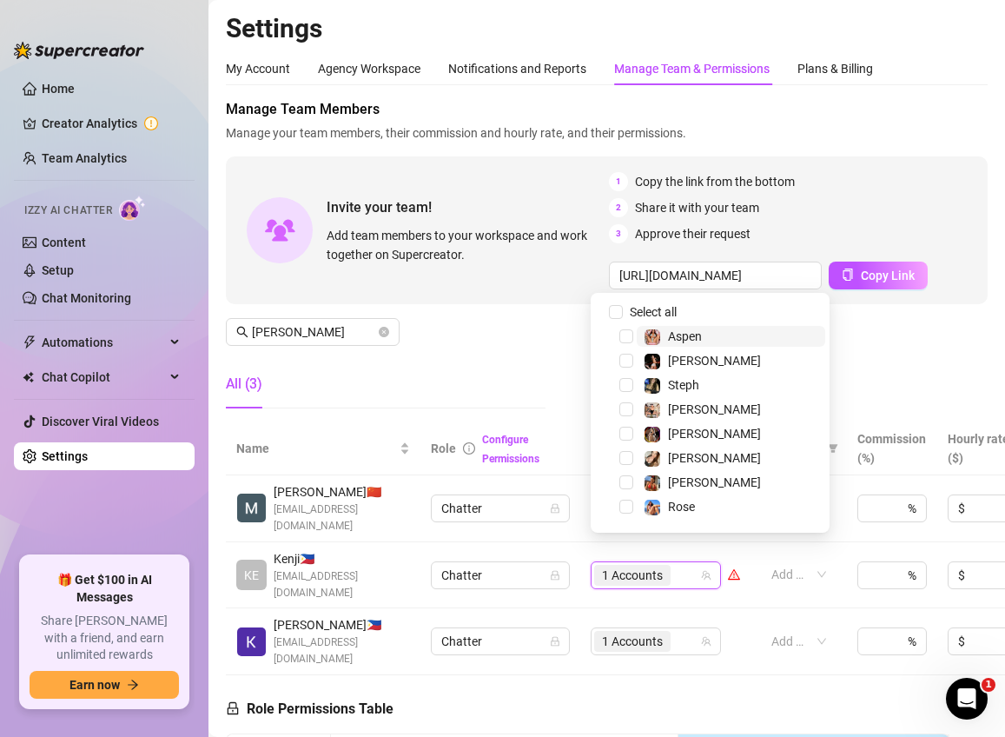
click at [911, 360] on div "Manage Team Members Manage your team members, their commission and hourly rate,…" at bounding box center [607, 260] width 762 height 323
